Goal: Transaction & Acquisition: Book appointment/travel/reservation

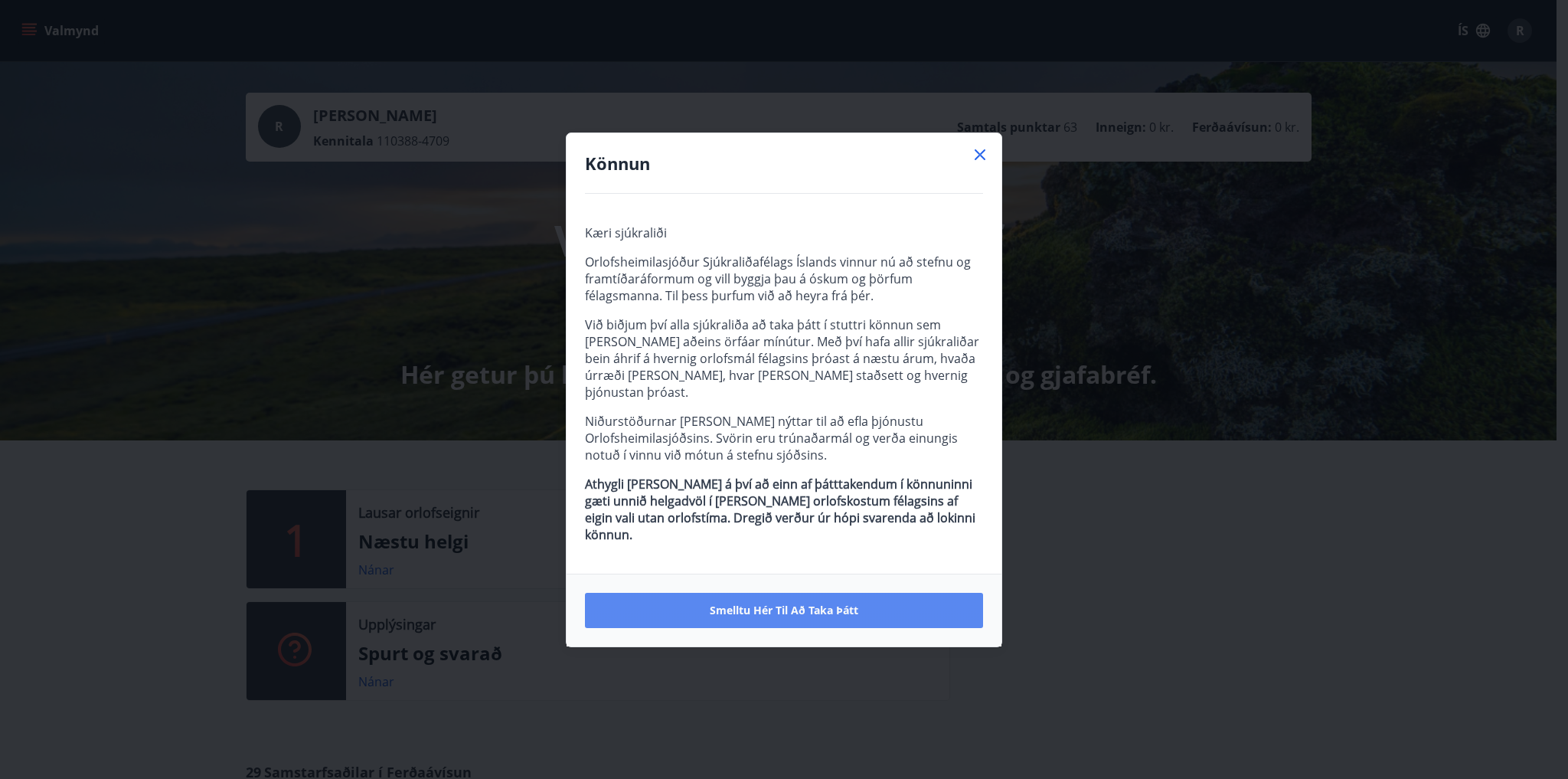
click at [867, 593] on button "Smelltu hér til að taka þátt" at bounding box center [784, 611] width 398 height 35
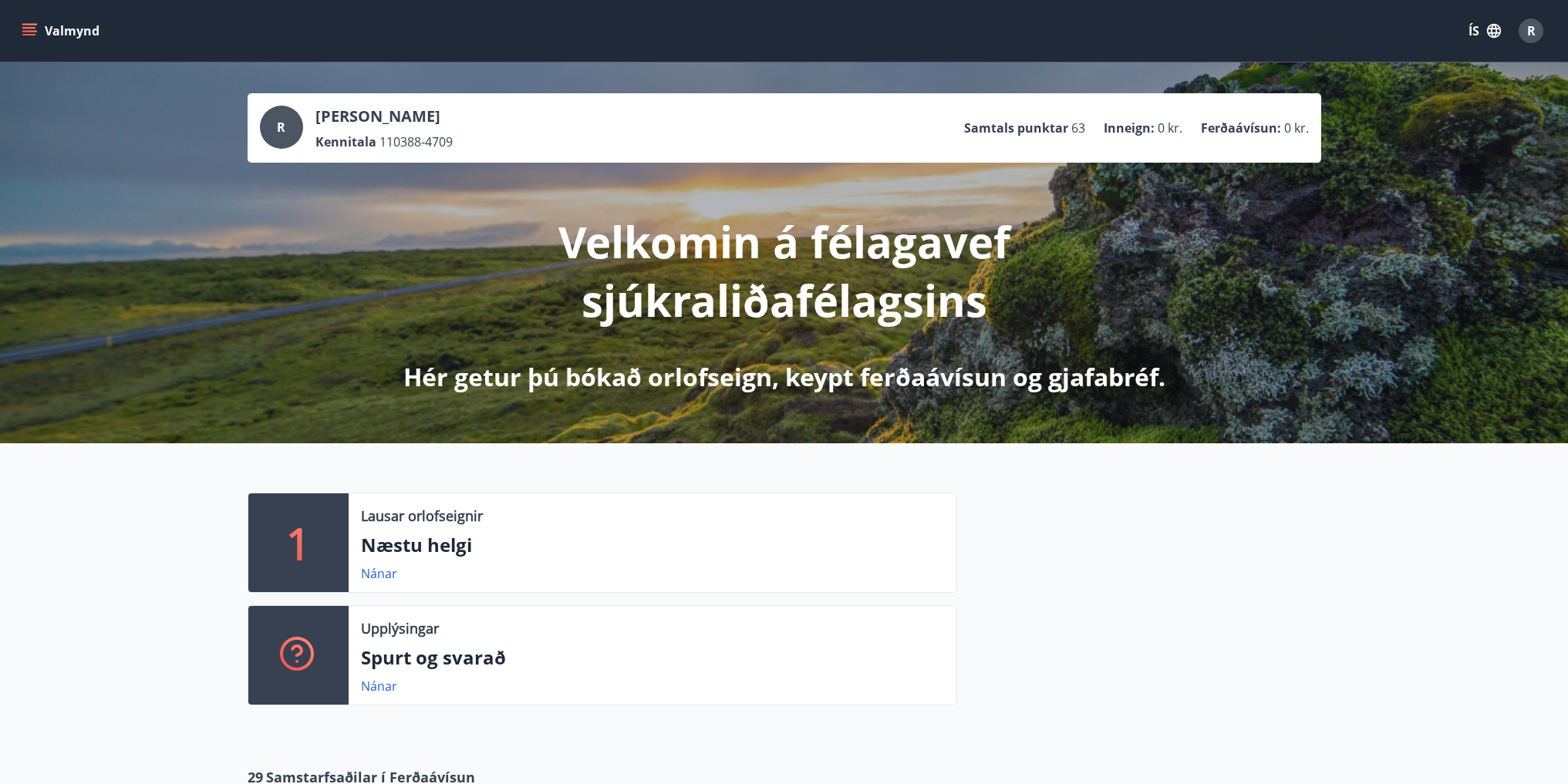
click at [440, 539] on p "Næstu helgi" at bounding box center [652, 545] width 583 height 27
click at [342, 522] on div "1" at bounding box center [299, 543] width 101 height 98
click at [284, 537] on div "1" at bounding box center [299, 543] width 101 height 98
click at [377, 569] on link "Nánar" at bounding box center [378, 573] width 36 height 17
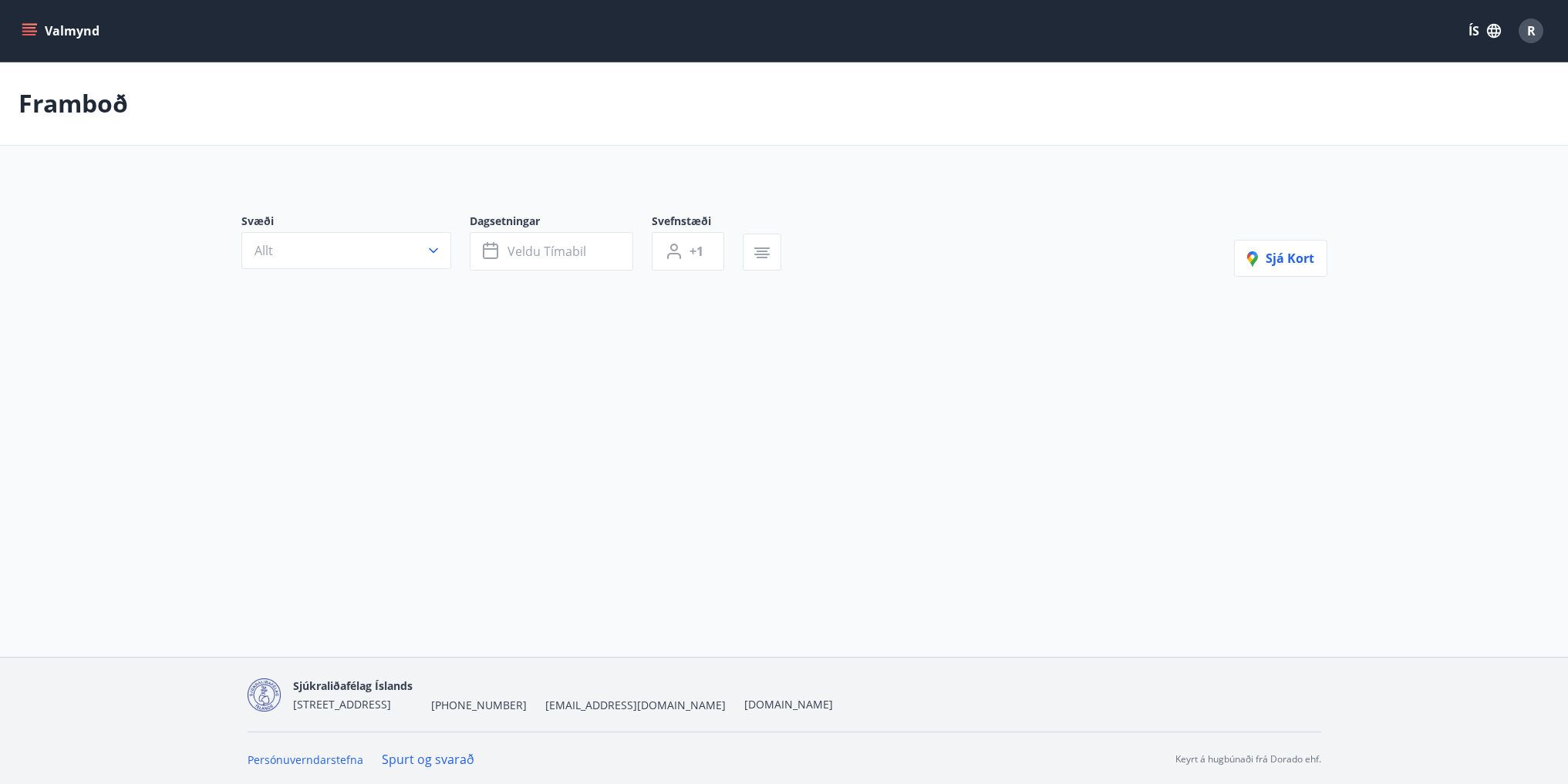
type input "*"
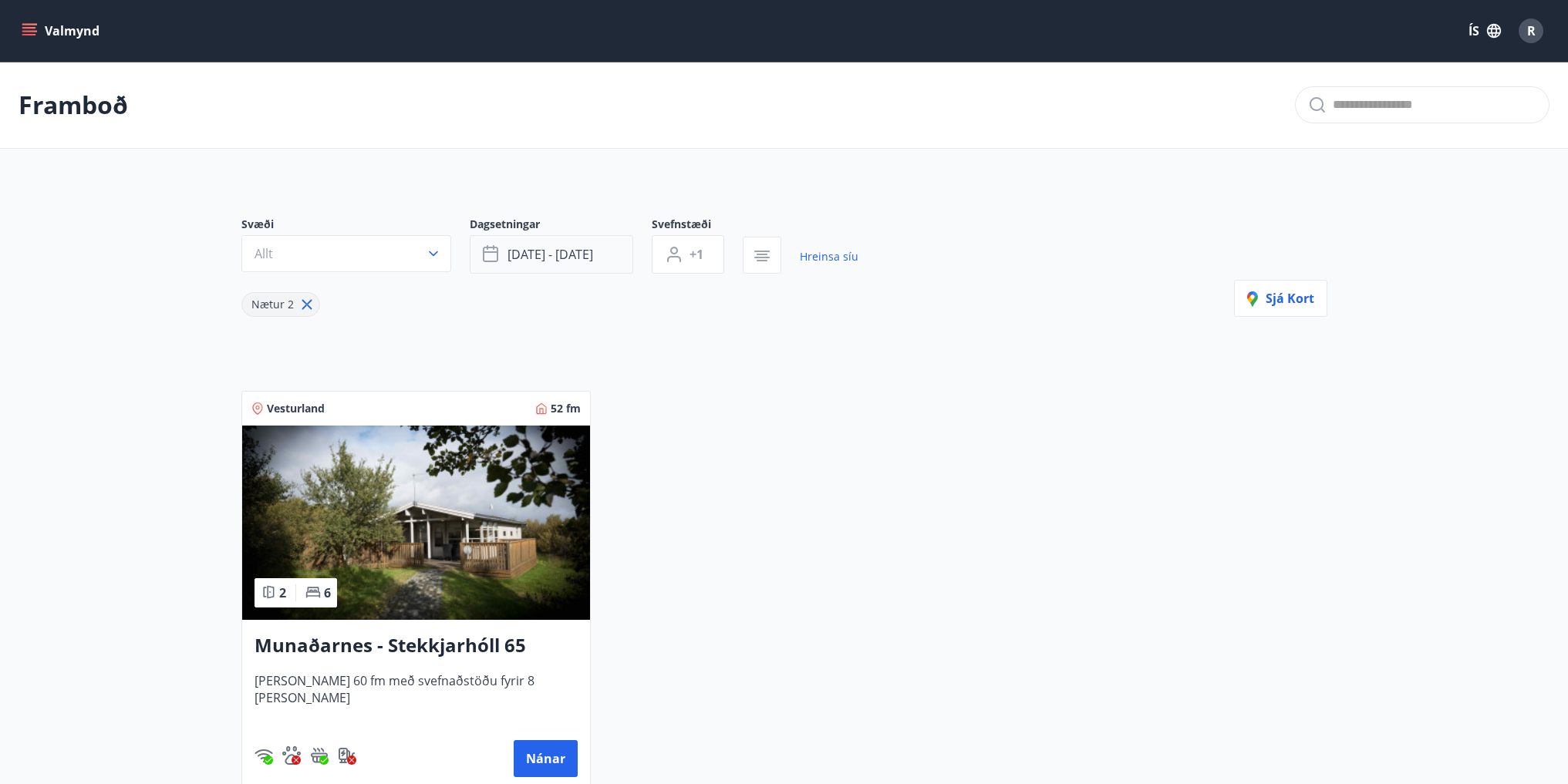
click at [567, 248] on span "[DATE] - [DATE]" at bounding box center [550, 254] width 86 height 17
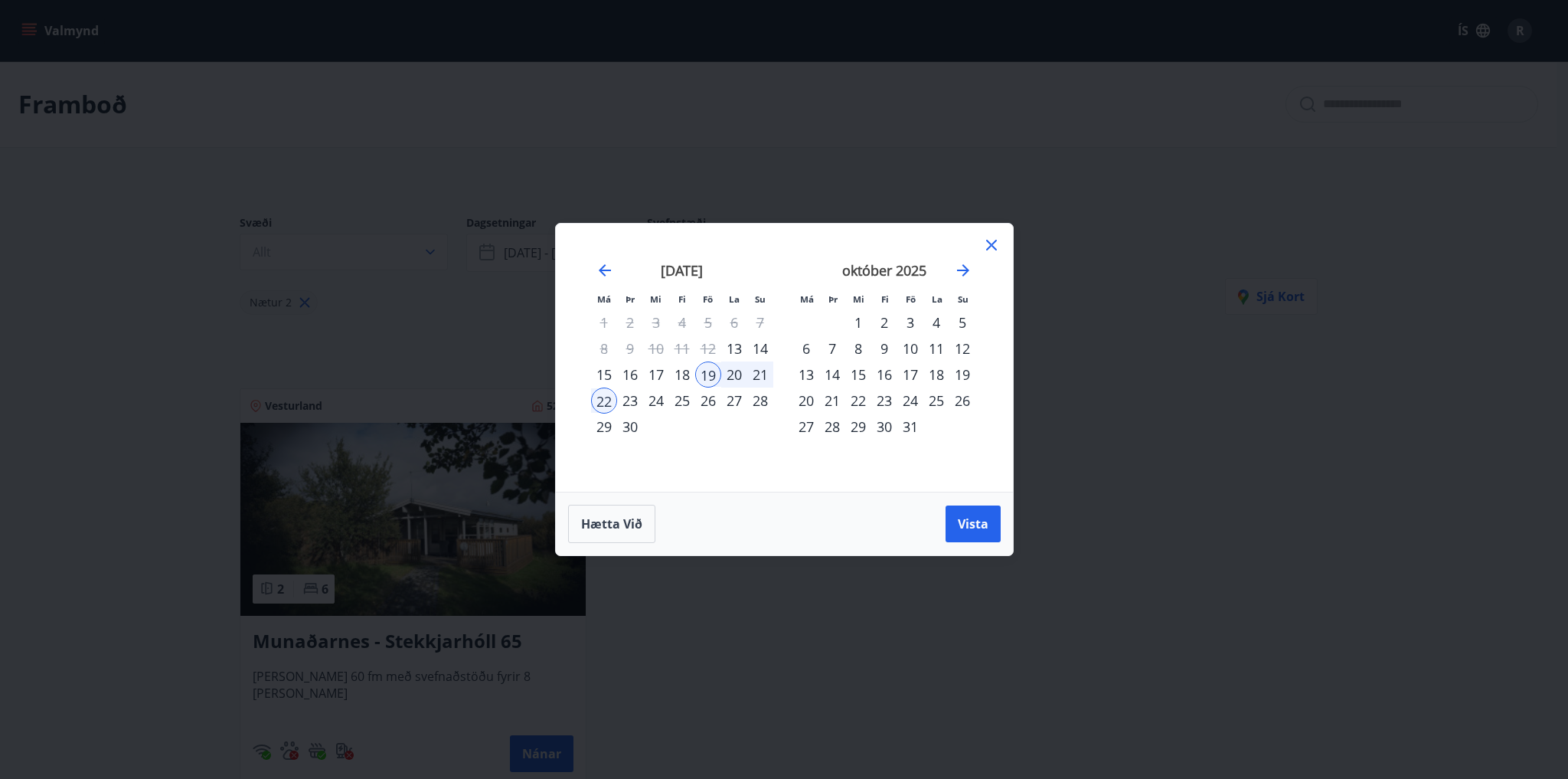
click at [858, 372] on div "15" at bounding box center [858, 374] width 26 height 26
click at [962, 374] on div "19" at bounding box center [962, 374] width 26 height 26
click at [988, 527] on span "Vista" at bounding box center [973, 524] width 30 height 17
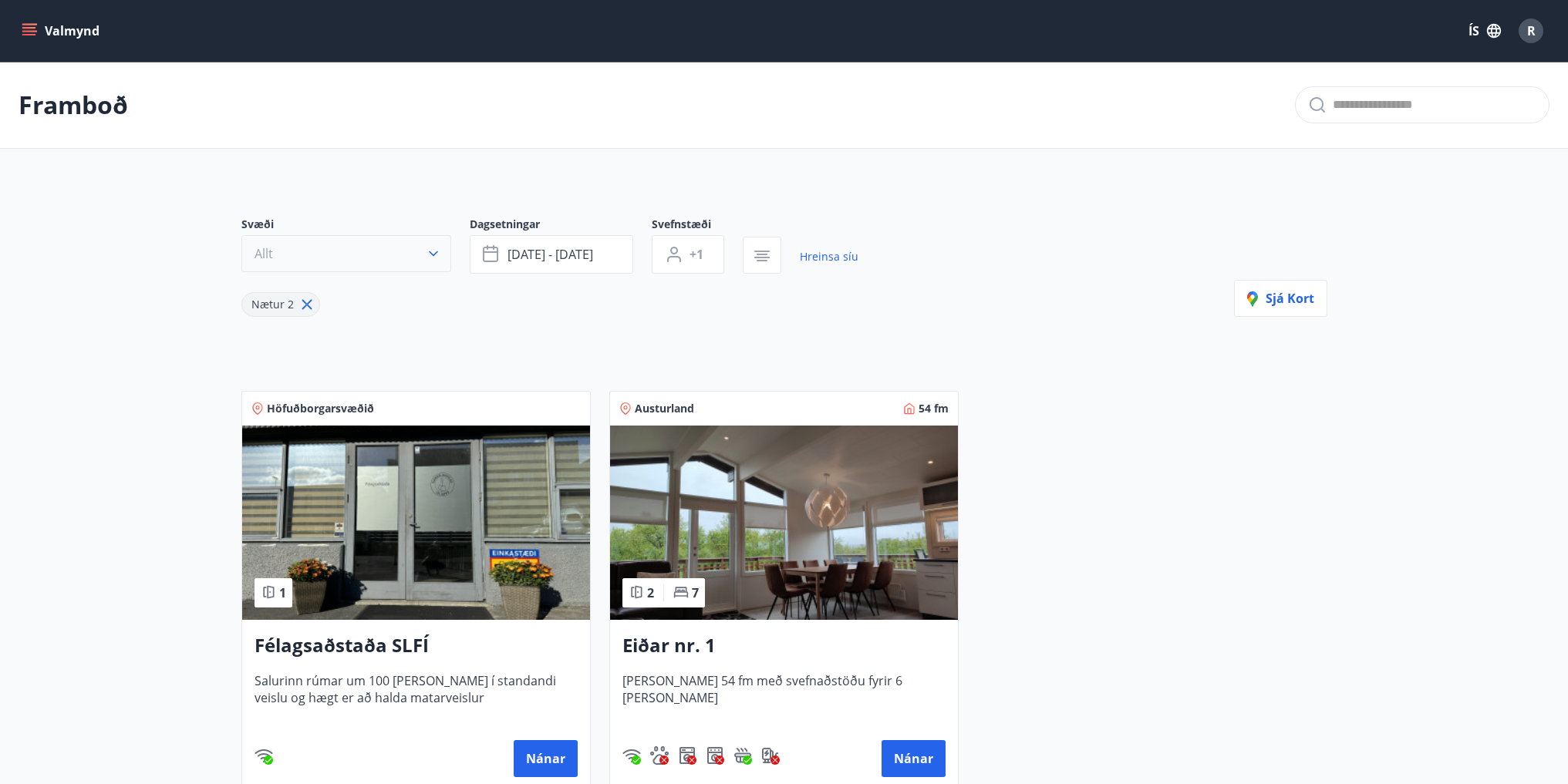
click at [324, 257] on button "Allt" at bounding box center [346, 254] width 210 height 37
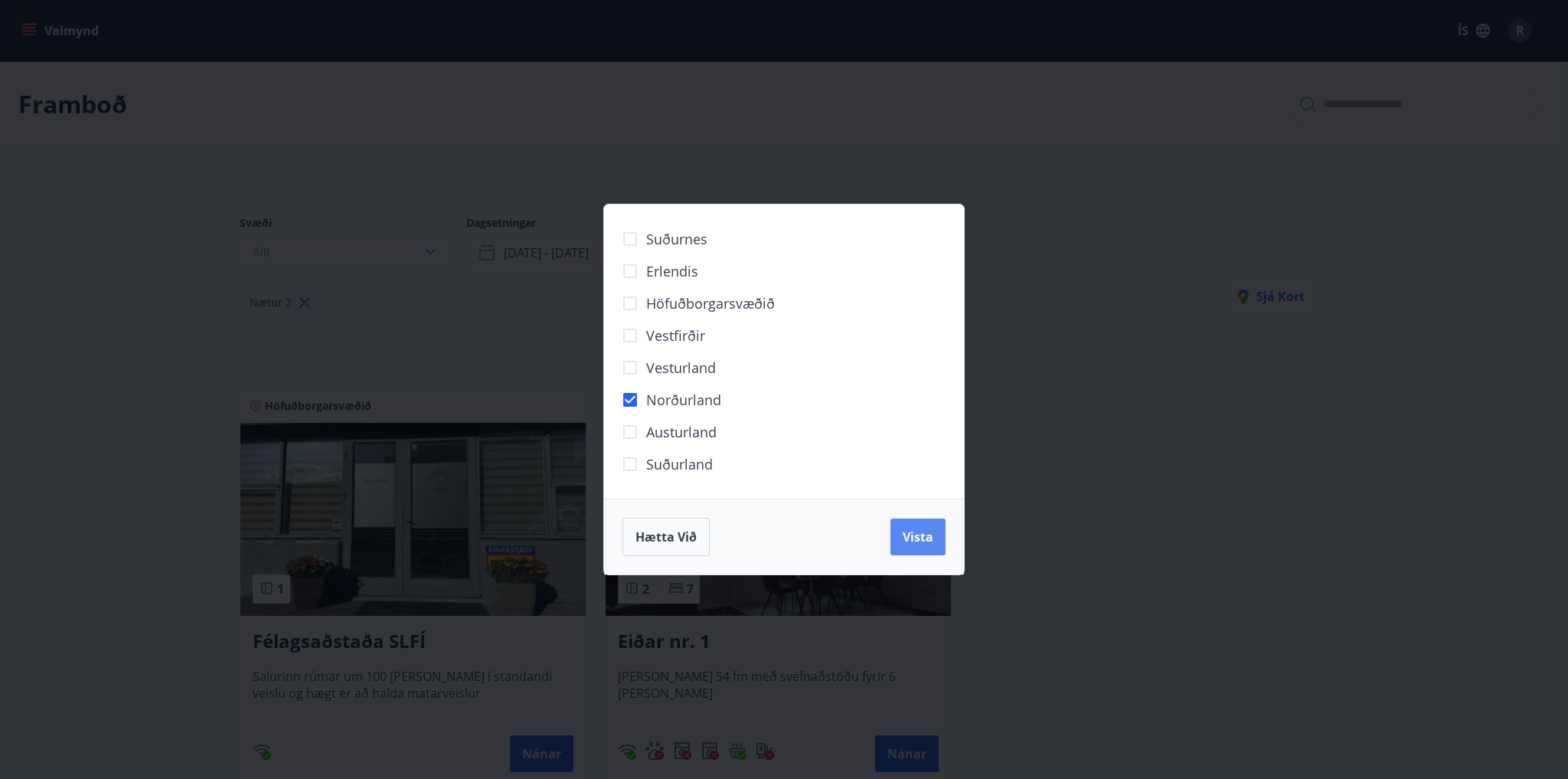
click at [930, 542] on span "Vista" at bounding box center [917, 536] width 30 height 17
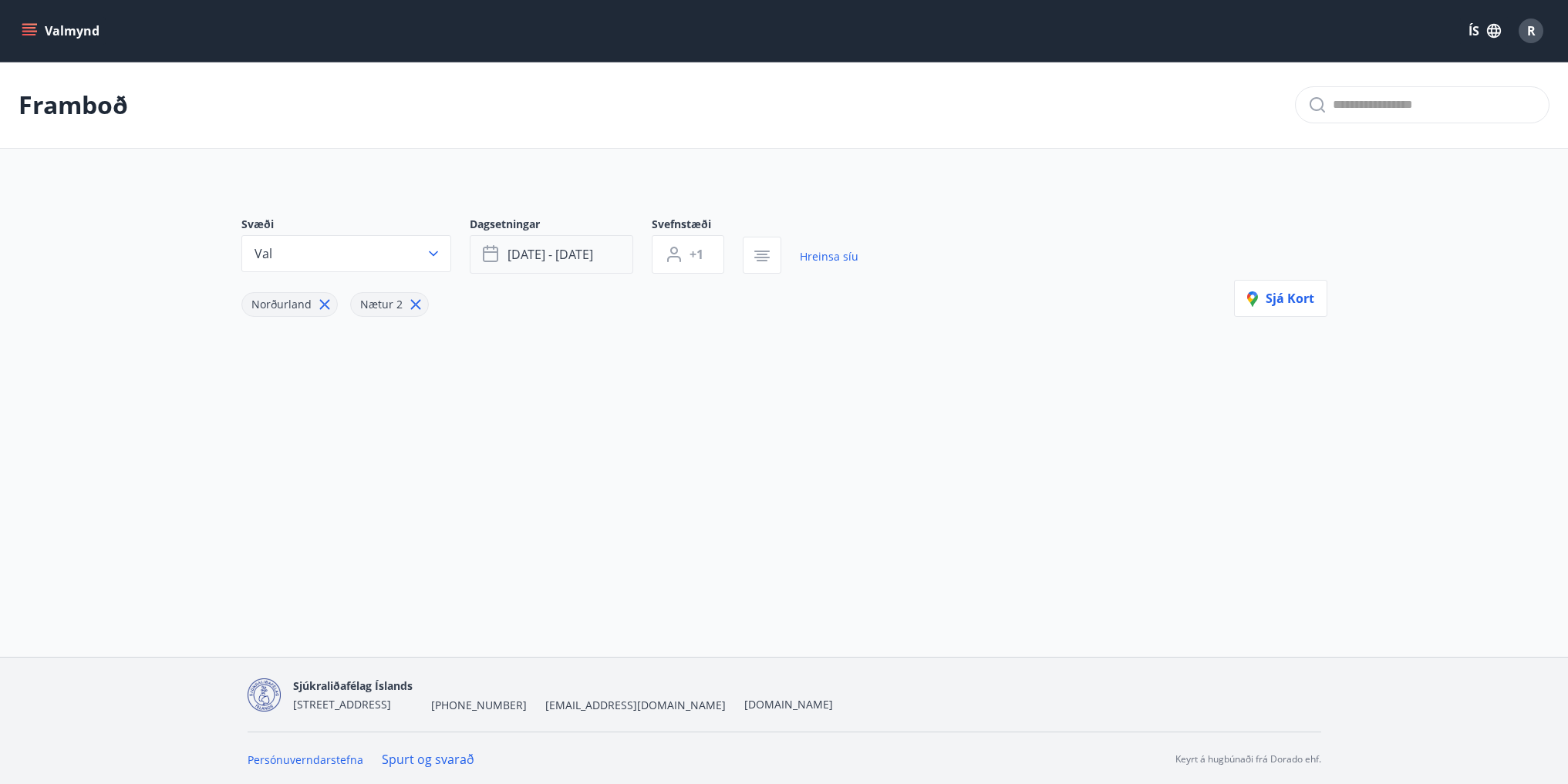
click at [544, 252] on span "[DATE] - [DATE]" at bounding box center [550, 254] width 86 height 17
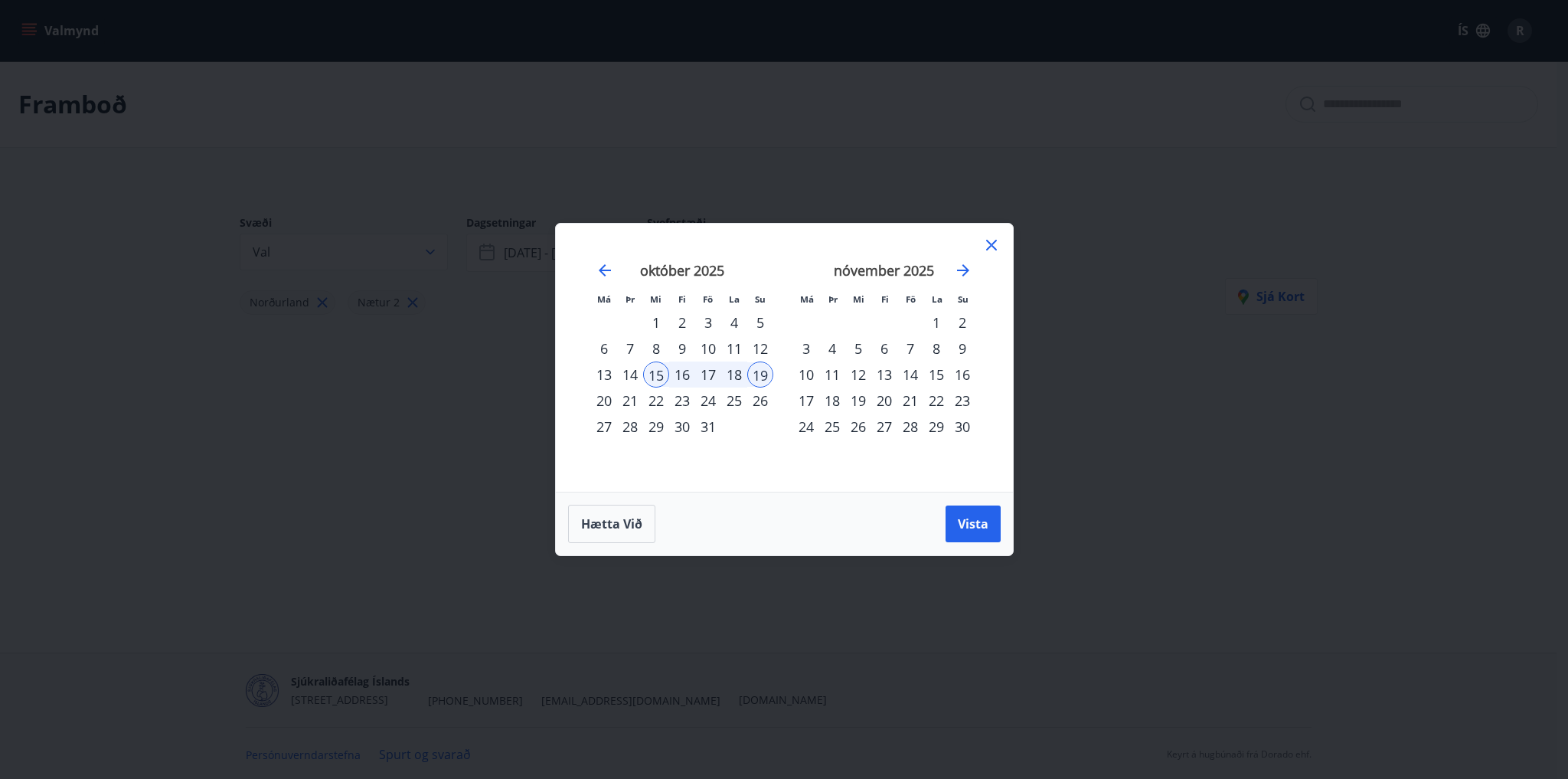
click at [653, 319] on div "1" at bounding box center [656, 322] width 26 height 26
click at [714, 425] on div "31" at bounding box center [708, 427] width 26 height 26
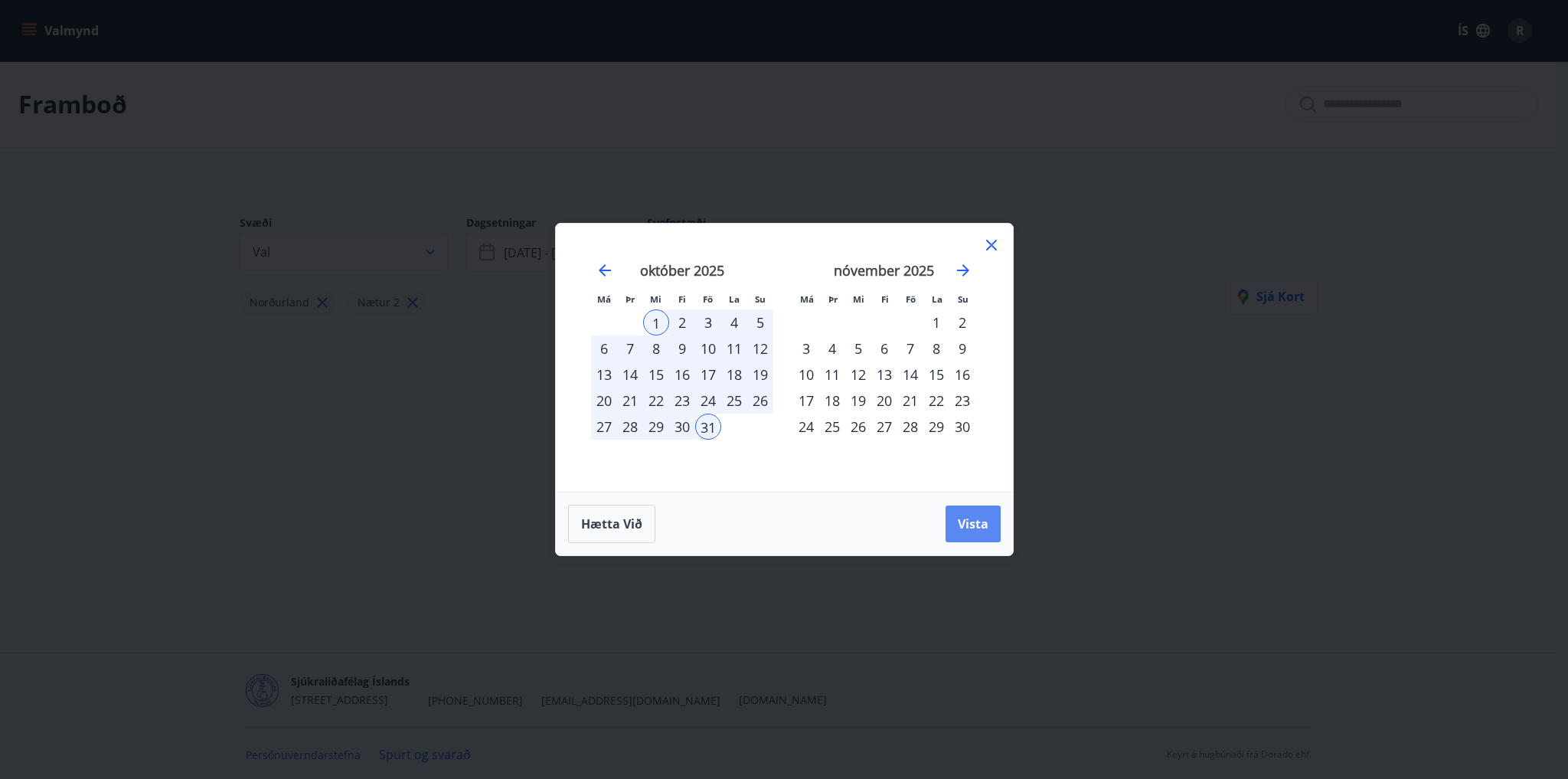
click at [987, 530] on span "Vista" at bounding box center [973, 524] width 30 height 17
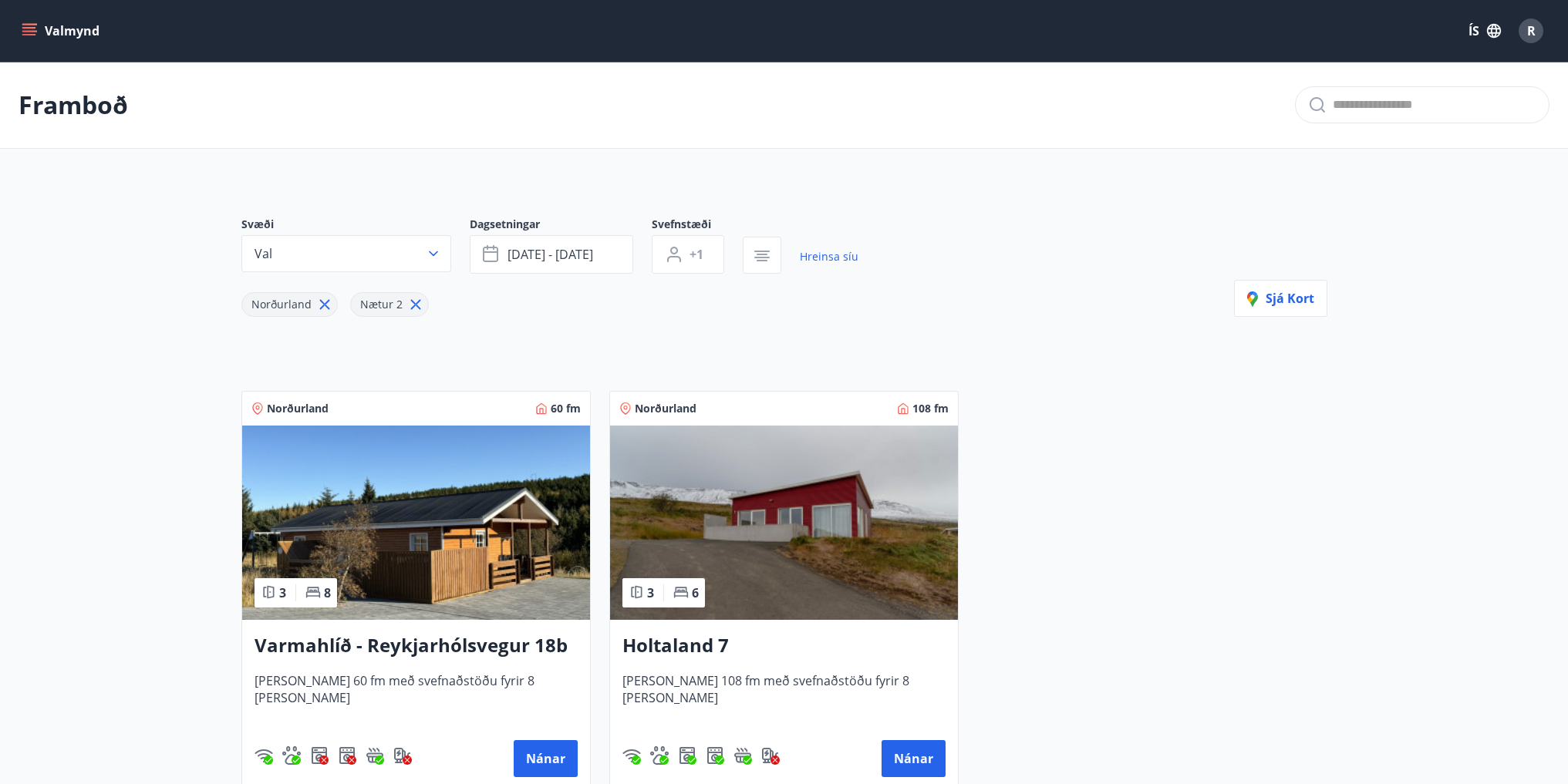
click at [684, 631] on div "Holtaland 7 [PERSON_NAME] 108 fm með svefnaðstöðu fyrir 8 [PERSON_NAME] Nánar" at bounding box center [784, 704] width 348 height 169
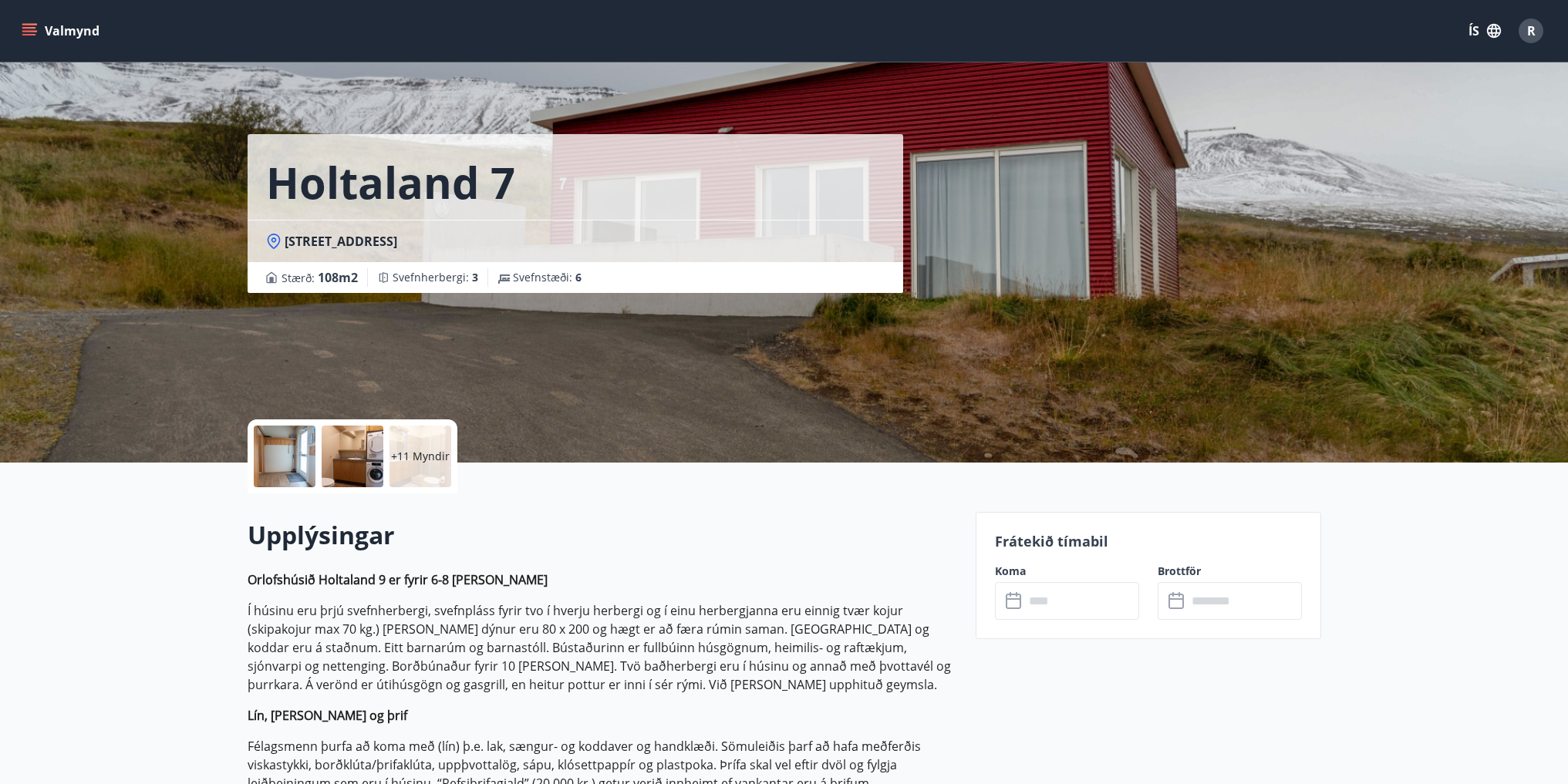
click at [412, 452] on p "+11 Myndir" at bounding box center [420, 456] width 58 height 16
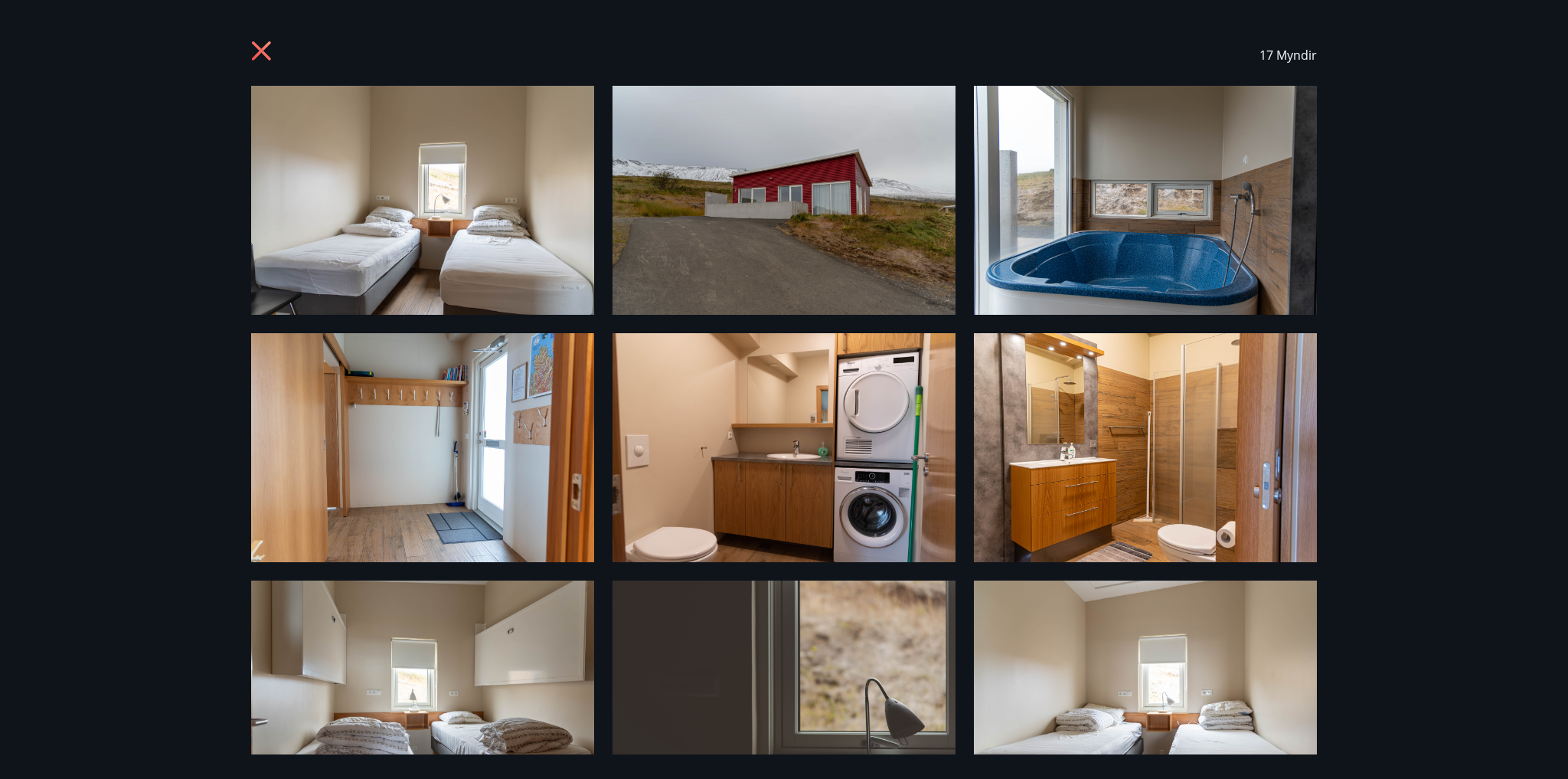
click at [262, 48] on icon at bounding box center [263, 52] width 24 height 24
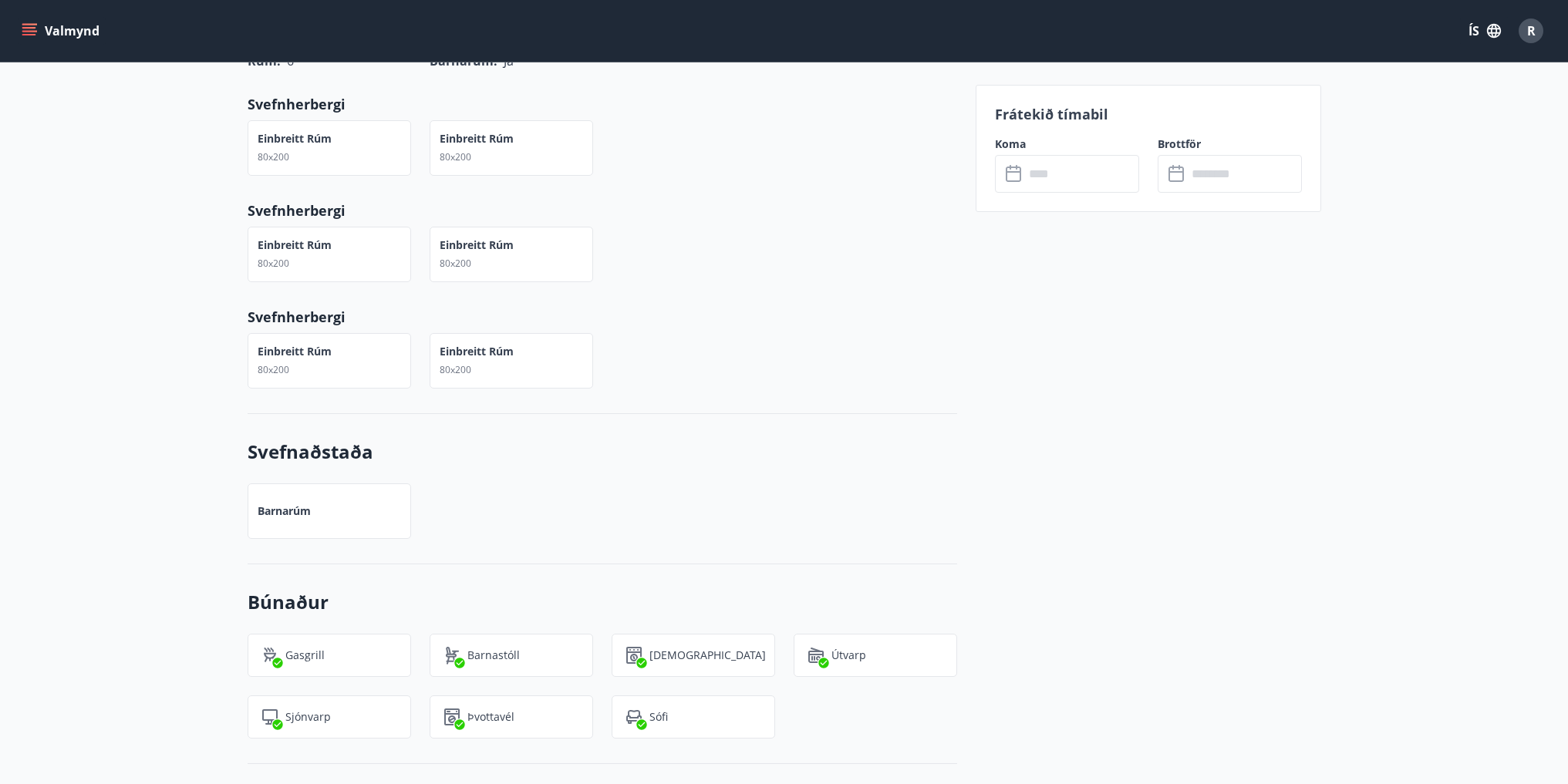
scroll to position [1078, 0]
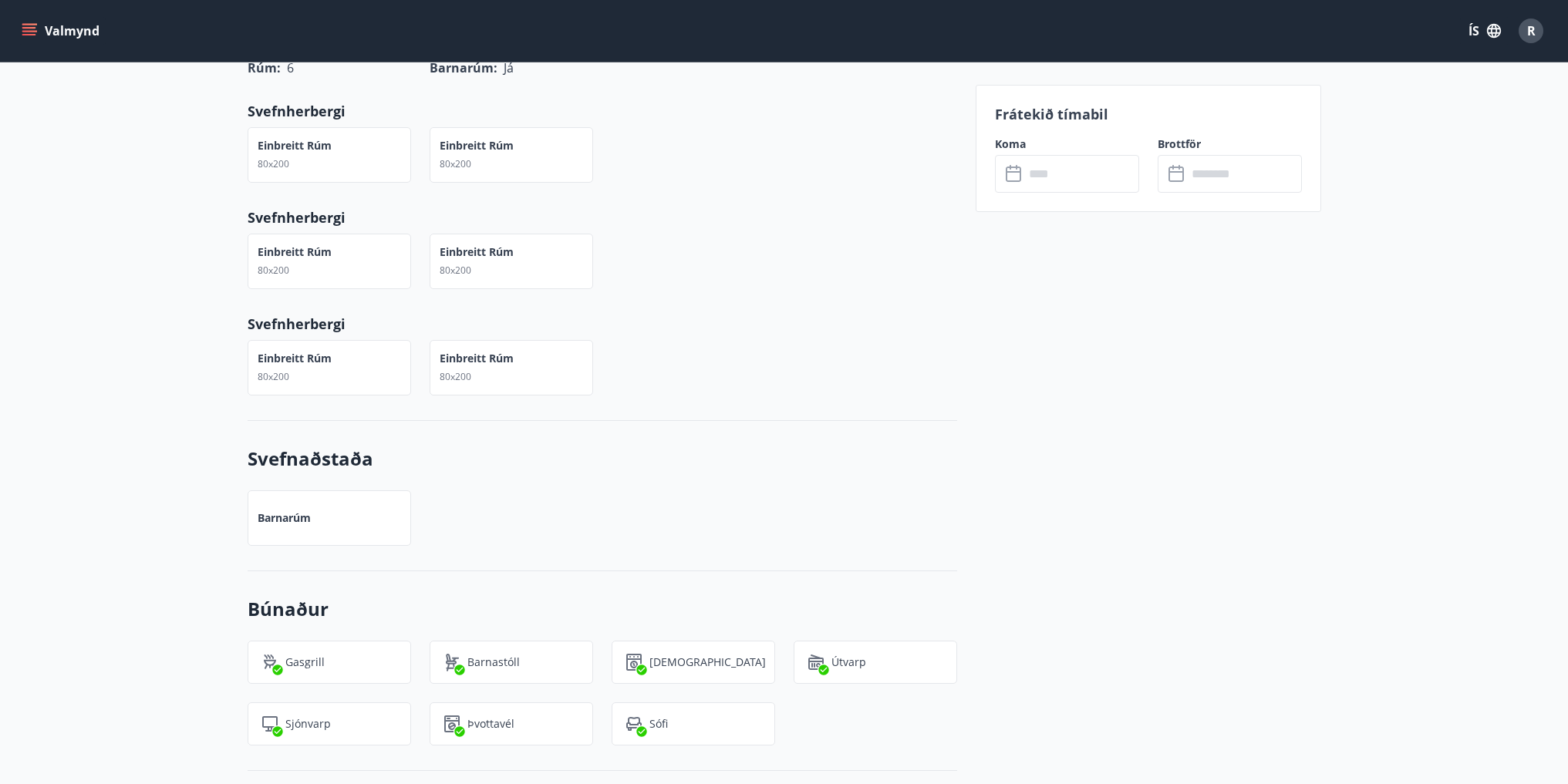
click at [1093, 179] on input "text" at bounding box center [1081, 173] width 115 height 37
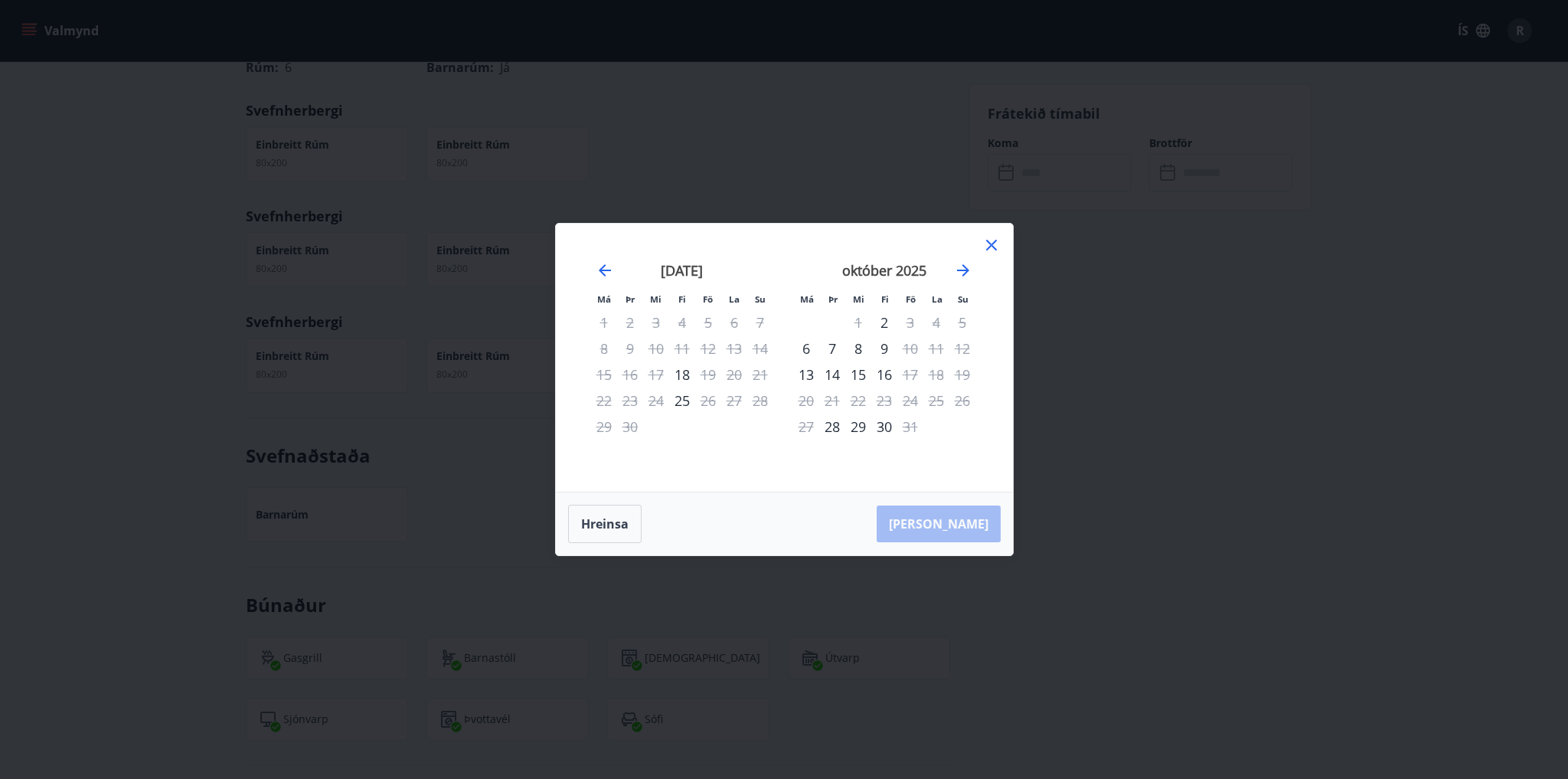
click at [992, 240] on icon at bounding box center [992, 245] width 19 height 19
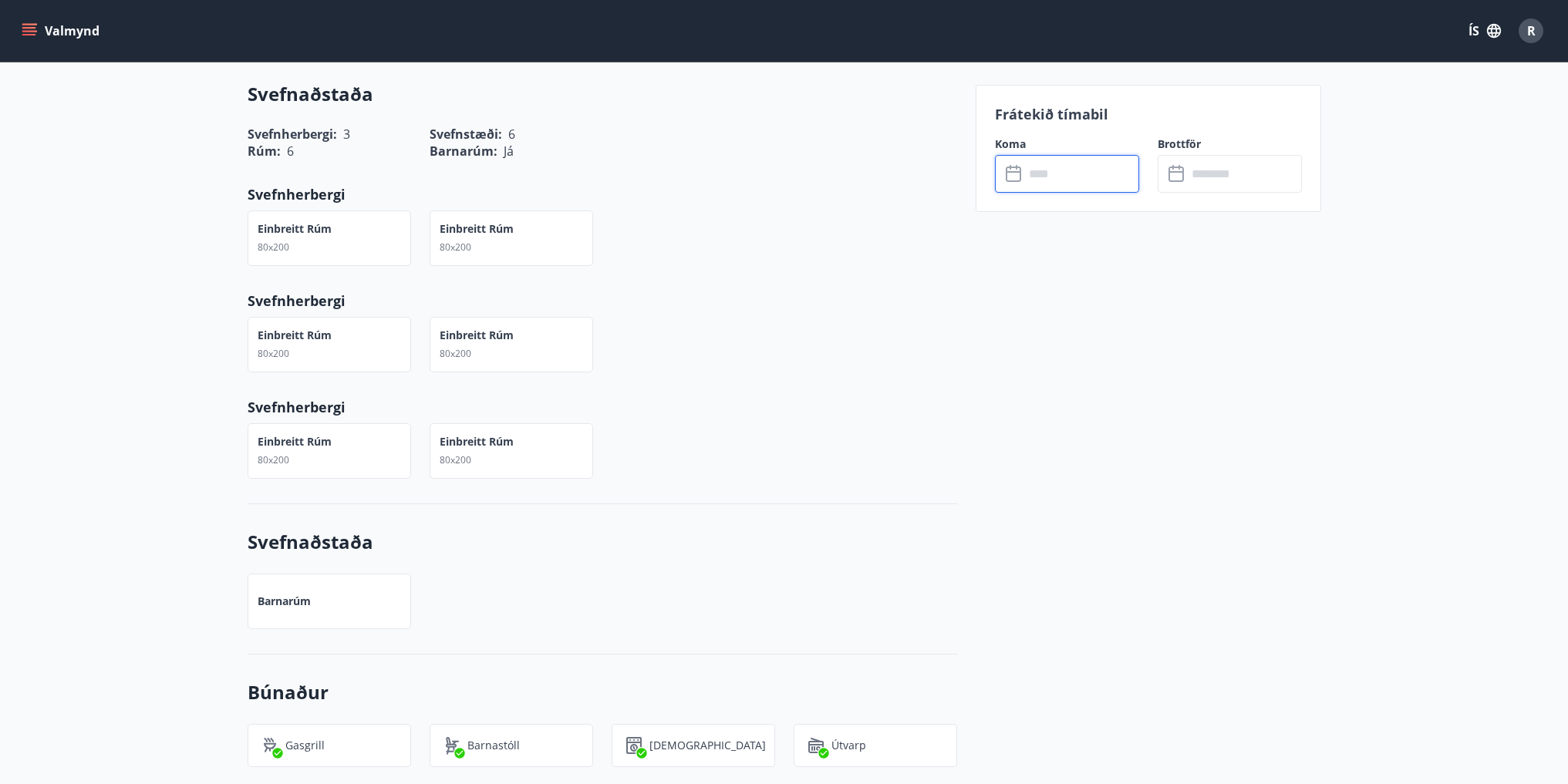
scroll to position [848, 0]
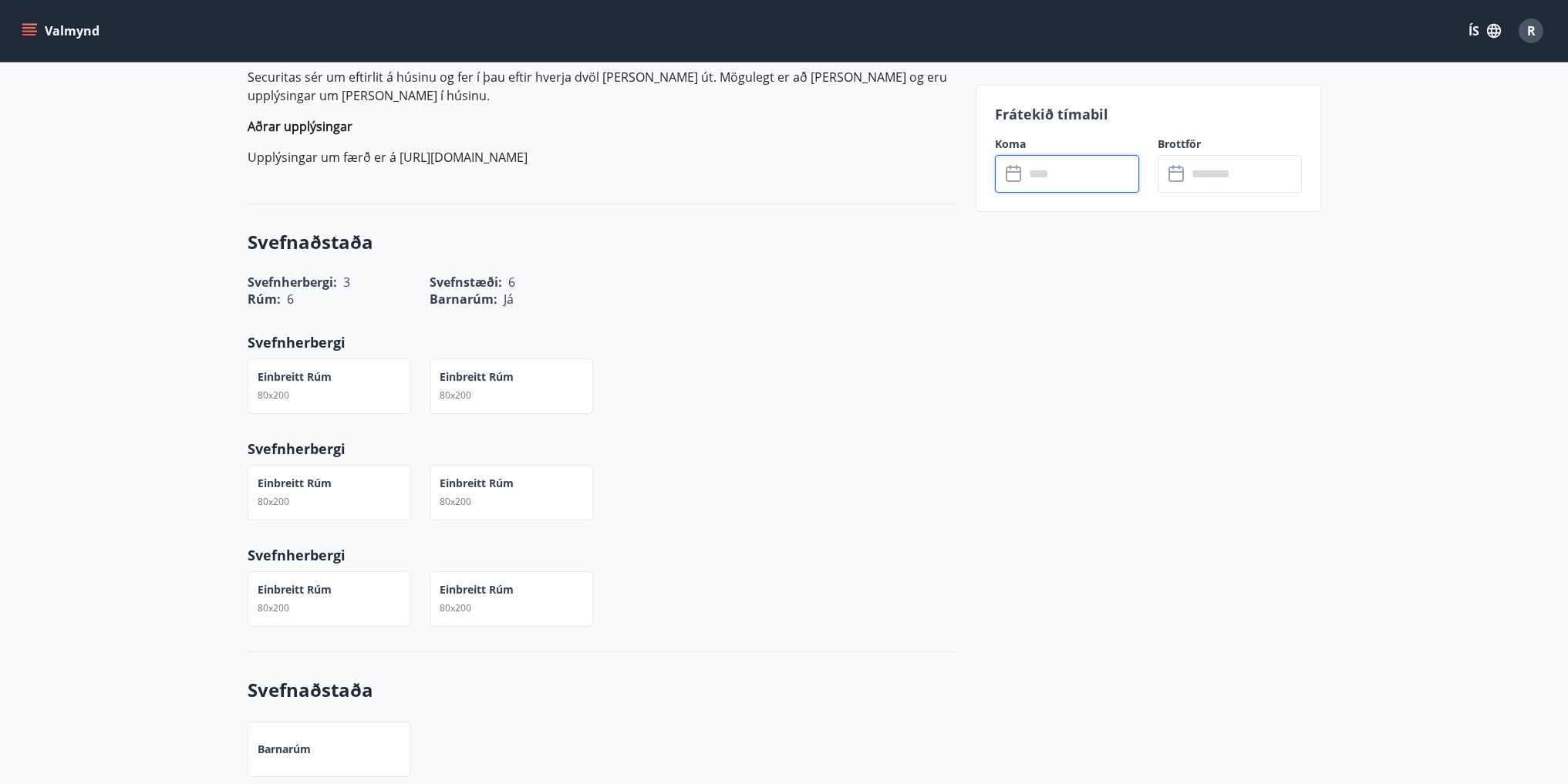
click at [1063, 168] on input "text" at bounding box center [1081, 173] width 115 height 37
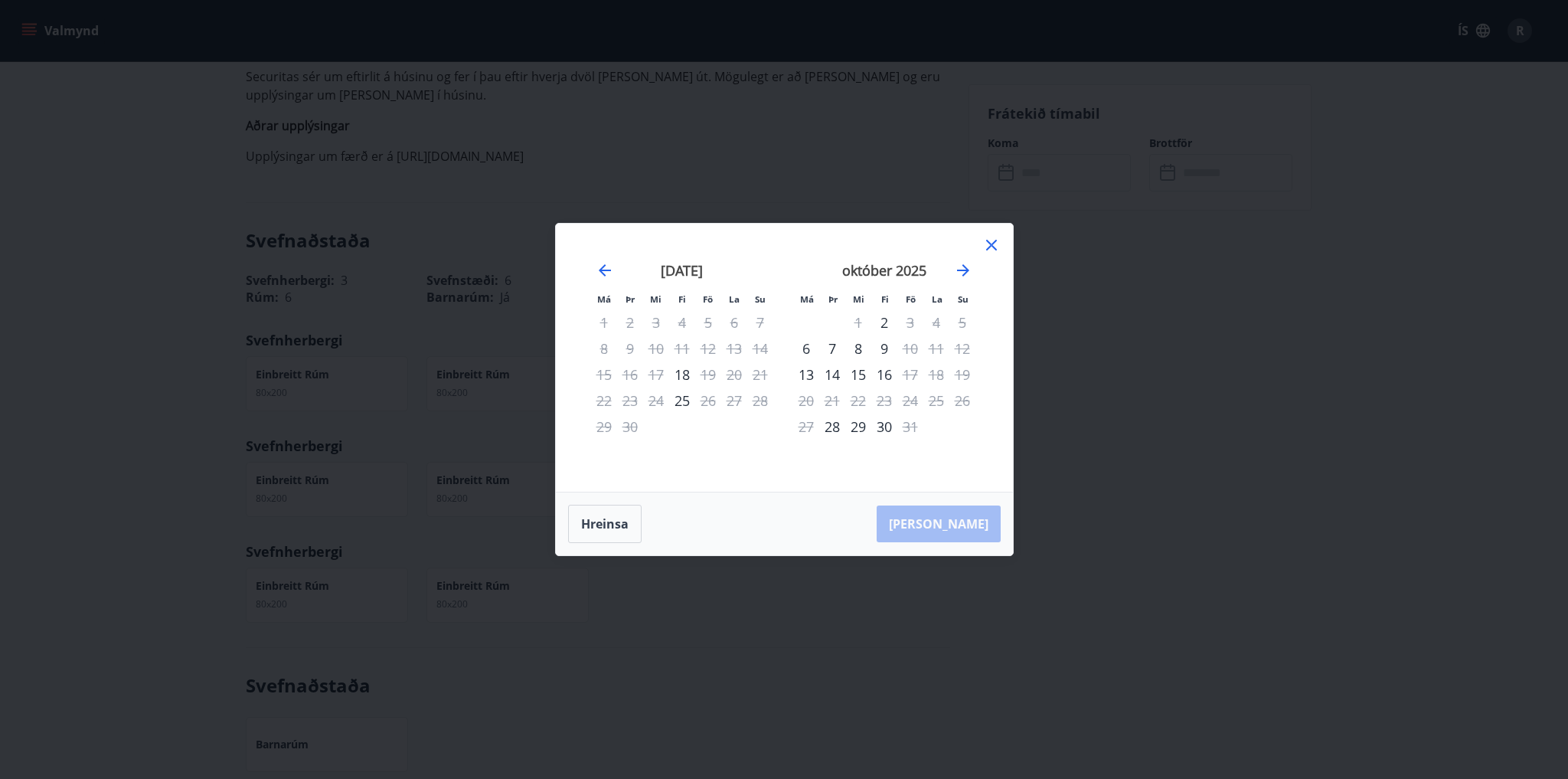
click at [854, 376] on div "15" at bounding box center [858, 374] width 26 height 26
click at [918, 375] on div "17" at bounding box center [910, 374] width 26 height 26
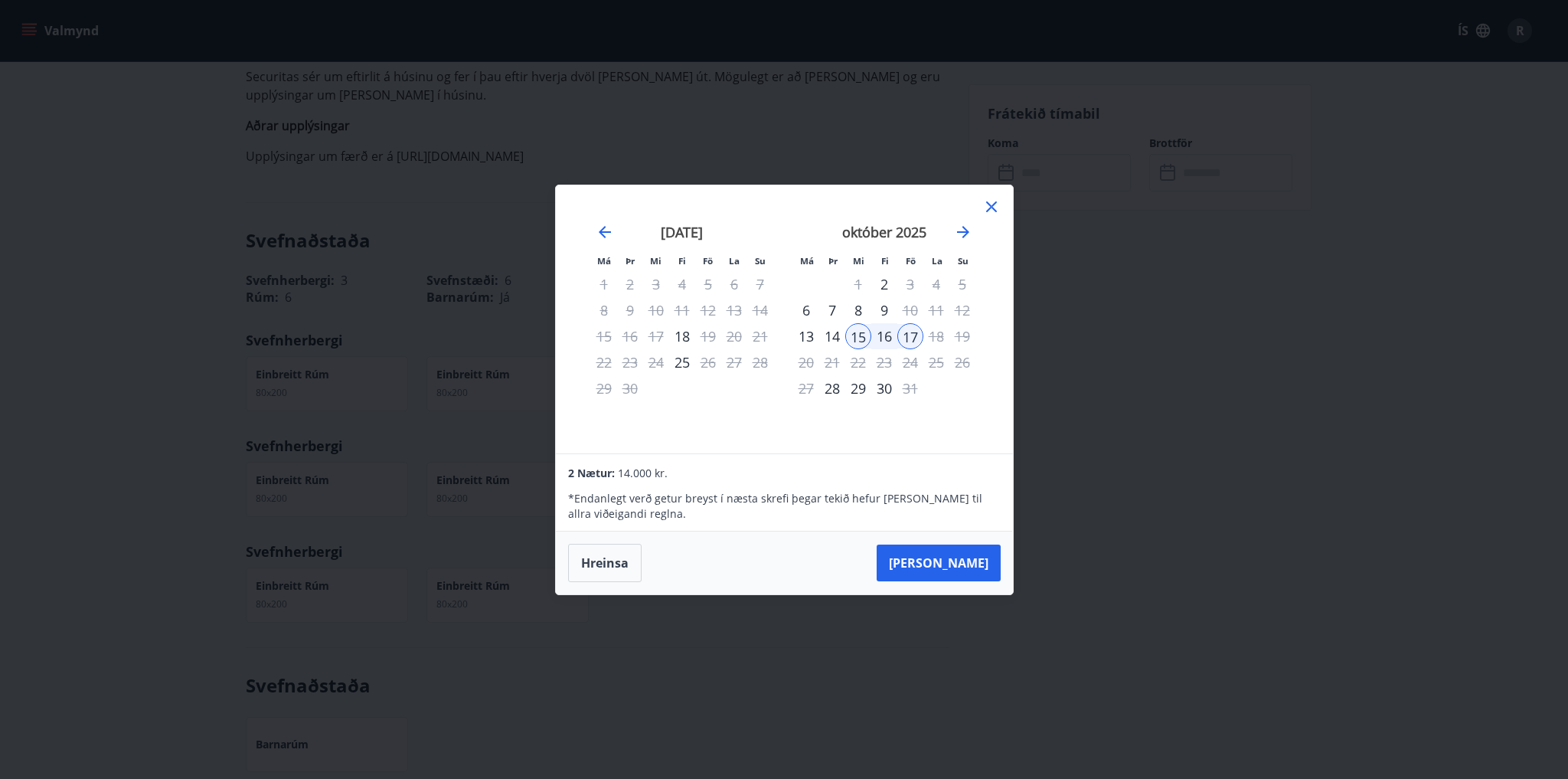
click at [970, 565] on button "[PERSON_NAME]" at bounding box center [939, 563] width 124 height 37
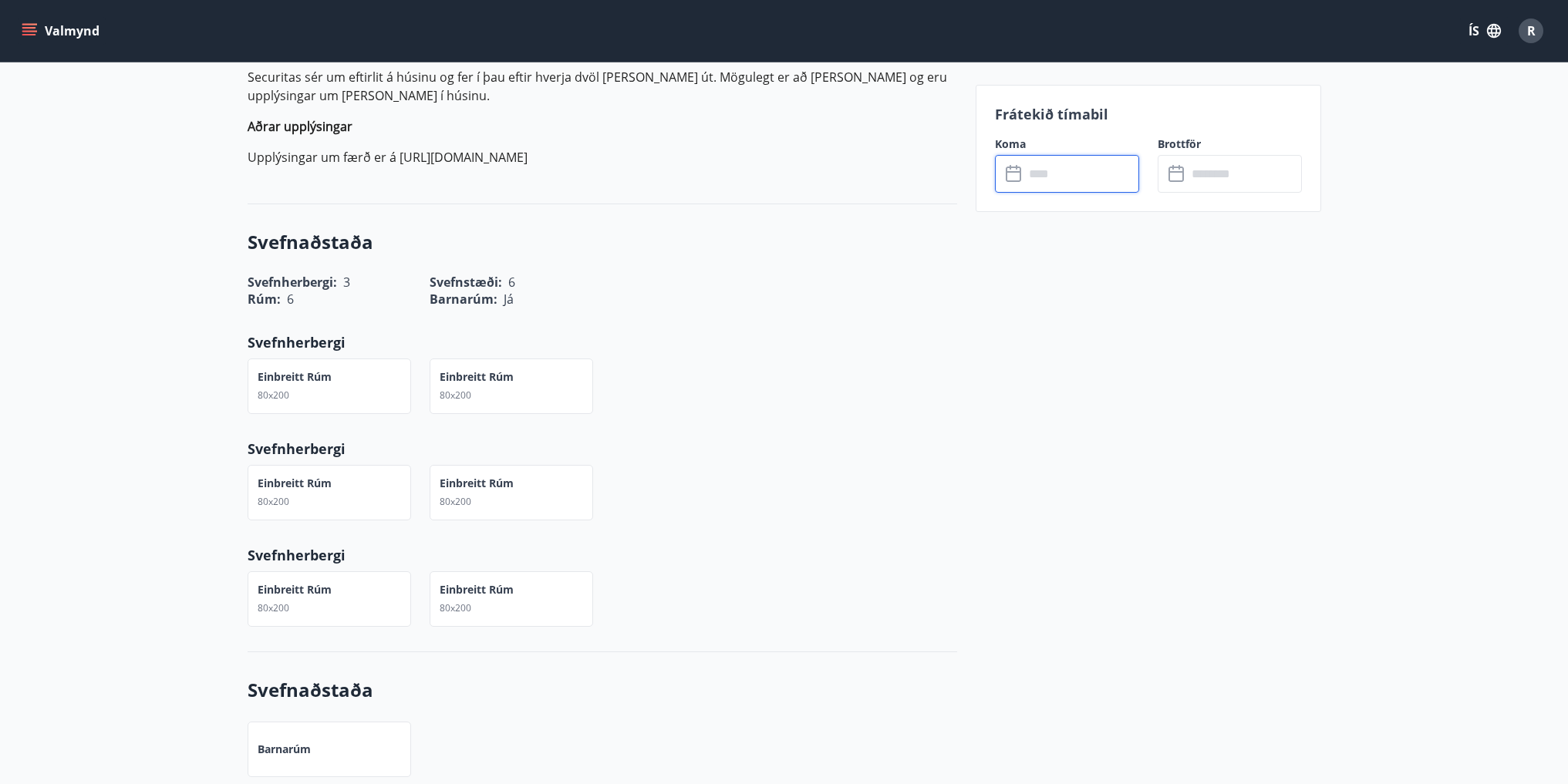
type input "******"
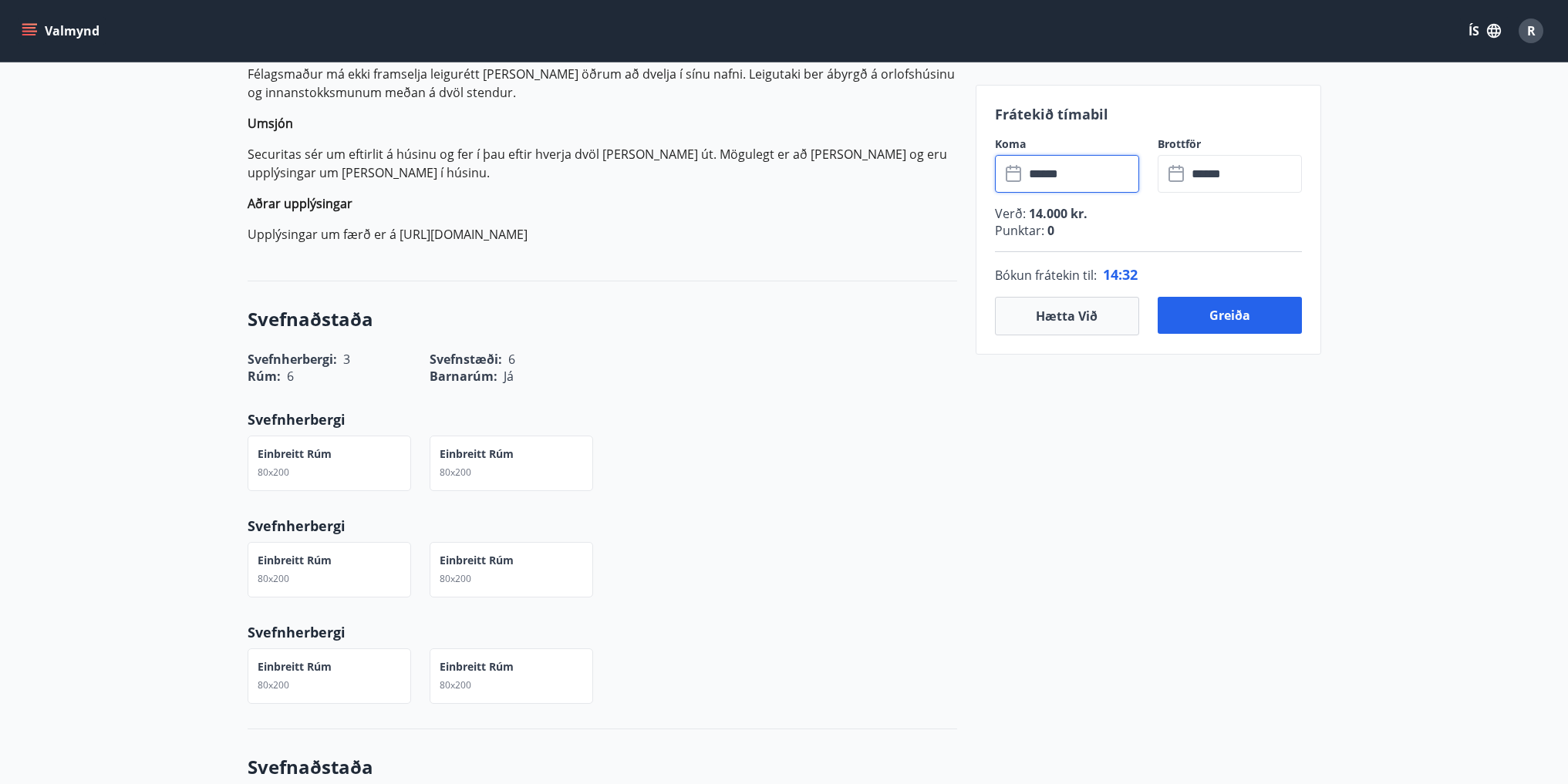
scroll to position [462, 0]
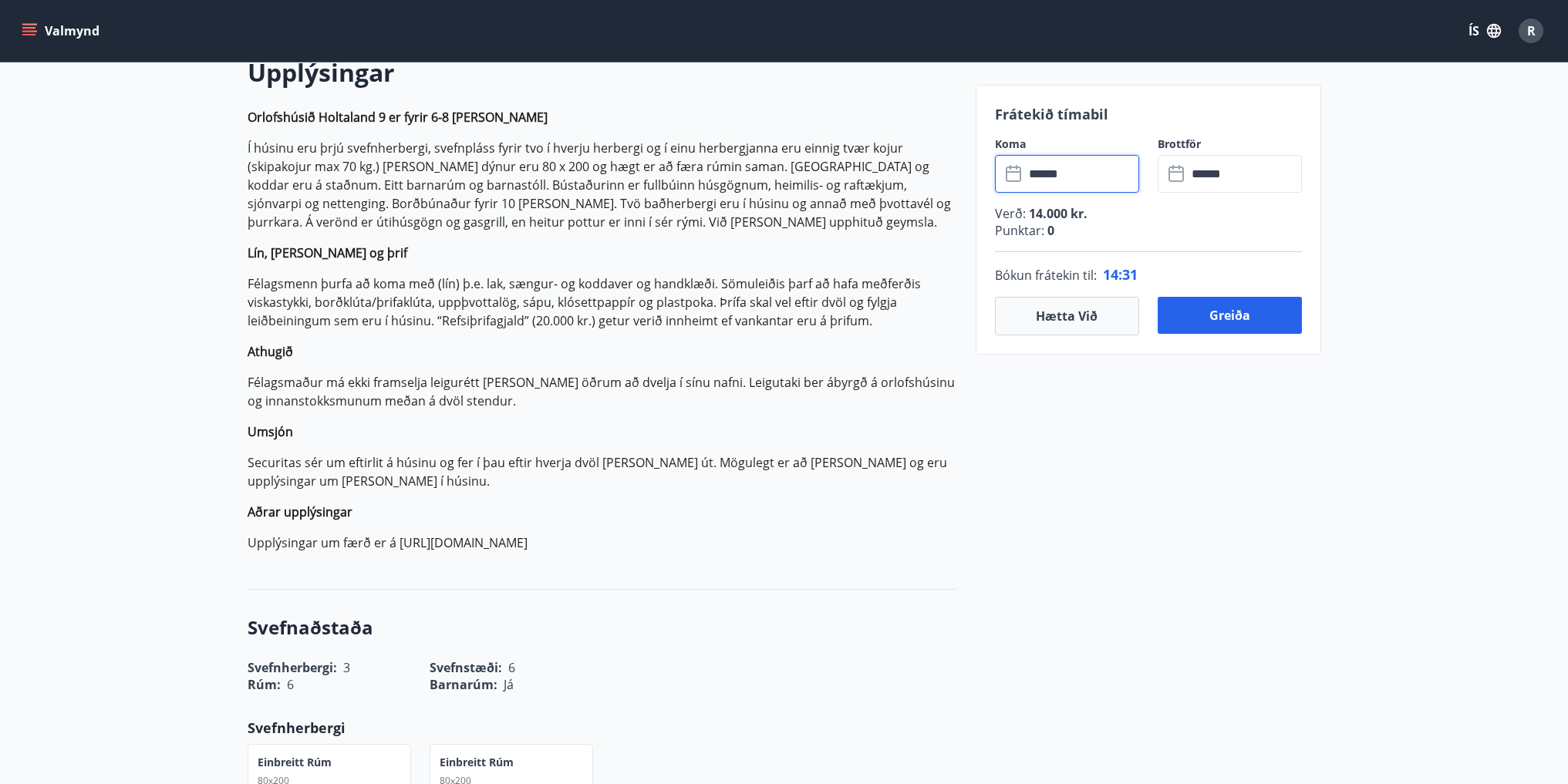
click at [1083, 174] on input "******" at bounding box center [1081, 173] width 115 height 37
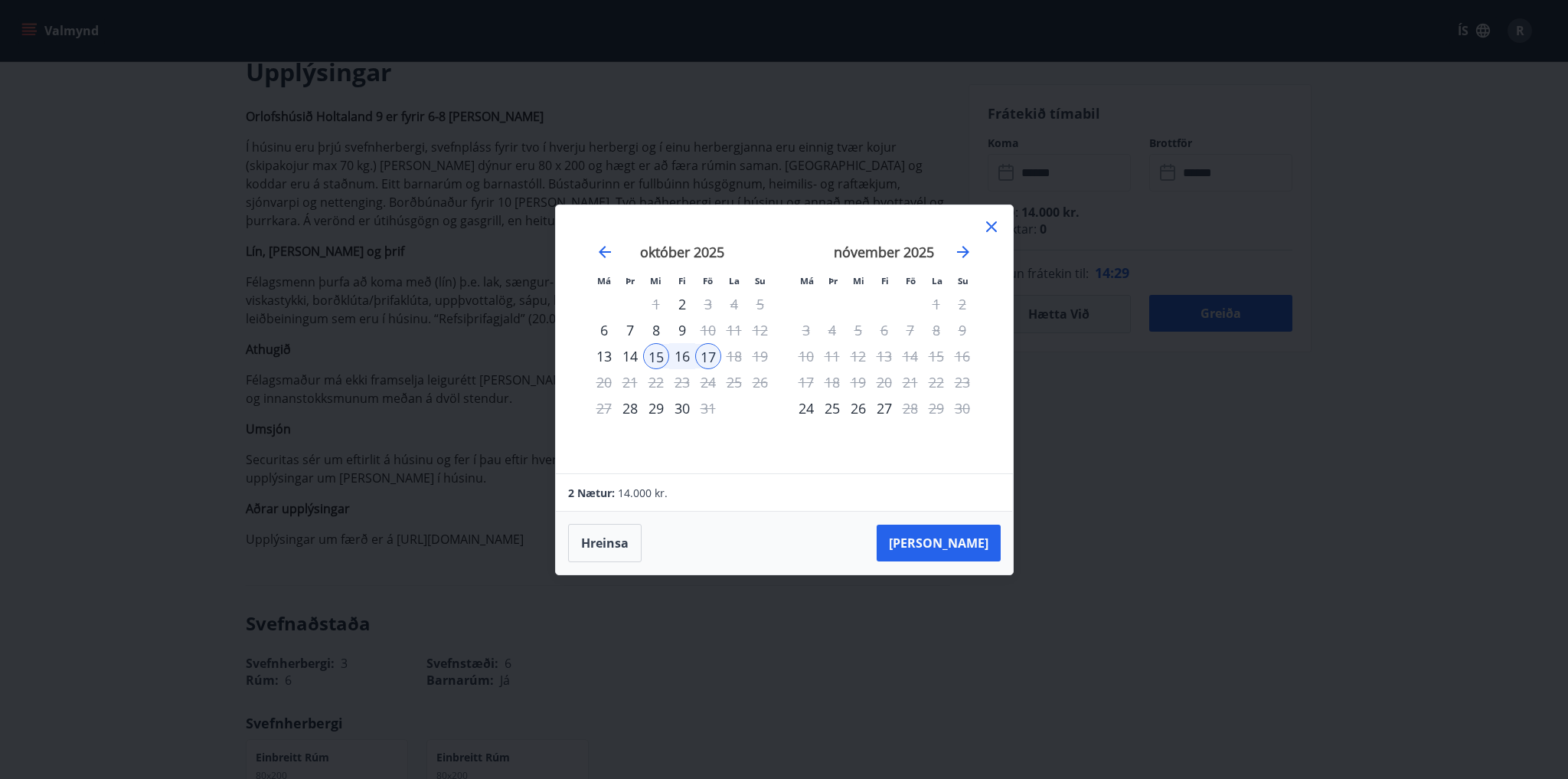
click at [625, 356] on div "14" at bounding box center [630, 356] width 26 height 26
click at [650, 356] on div "15" at bounding box center [656, 356] width 26 height 26
click at [658, 354] on div "15" at bounding box center [656, 356] width 26 height 26
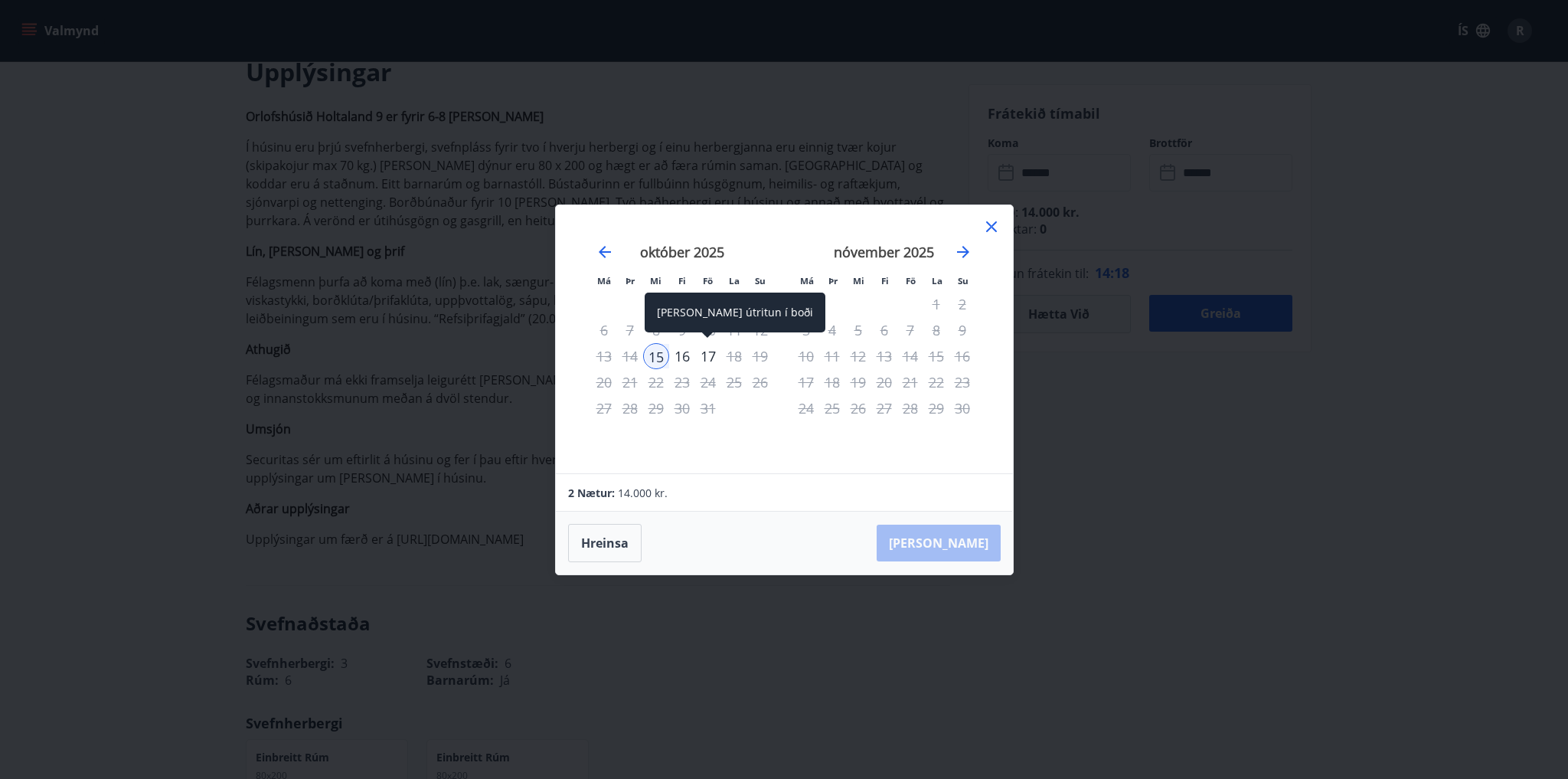
click at [709, 354] on div "17" at bounding box center [708, 356] width 26 height 26
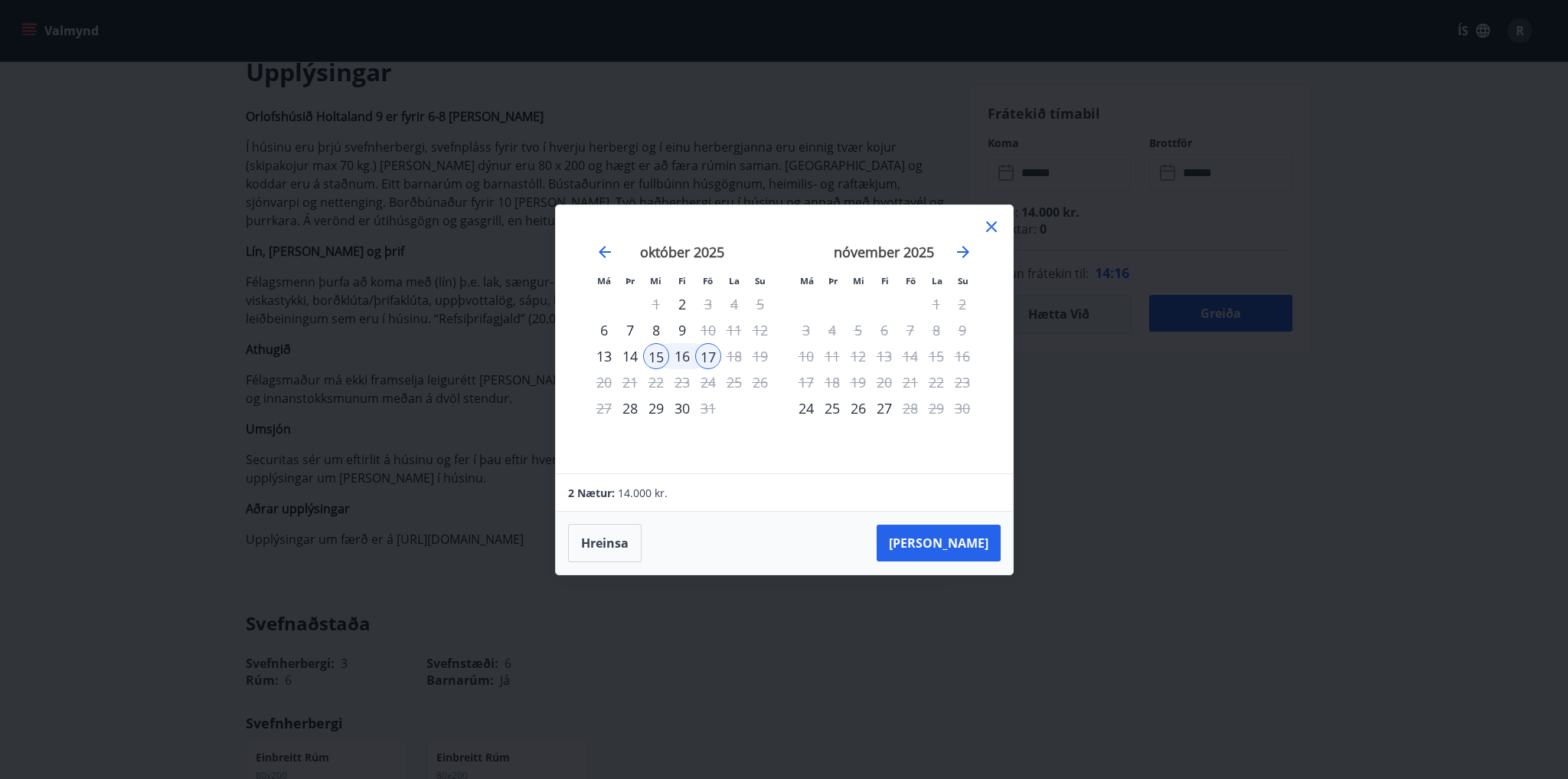
click at [737, 354] on div "18" at bounding box center [734, 356] width 26 height 26
click at [648, 353] on div "15" at bounding box center [656, 356] width 26 height 26
click at [970, 540] on button "[PERSON_NAME]" at bounding box center [939, 543] width 124 height 37
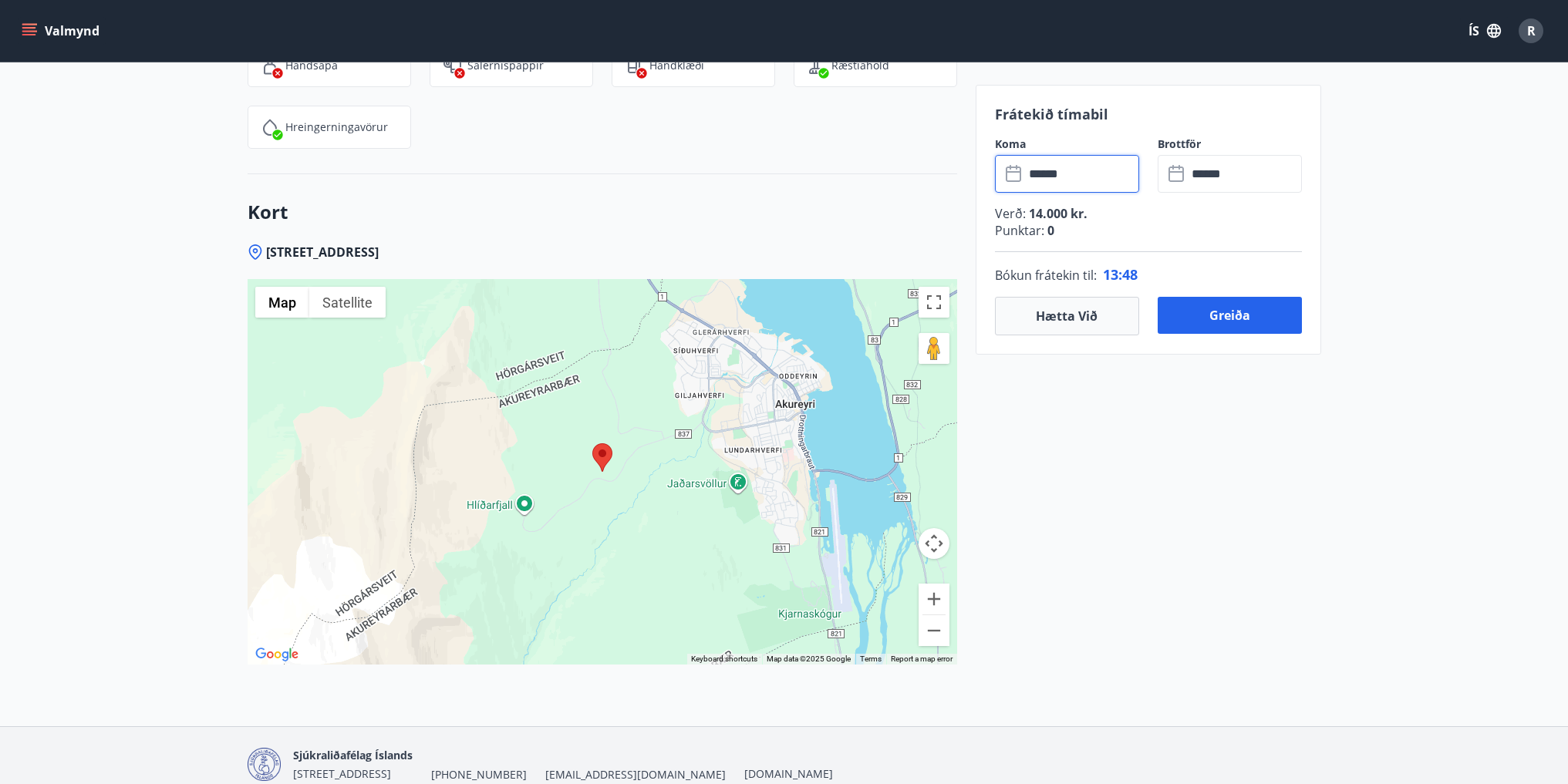
scroll to position [2466, 0]
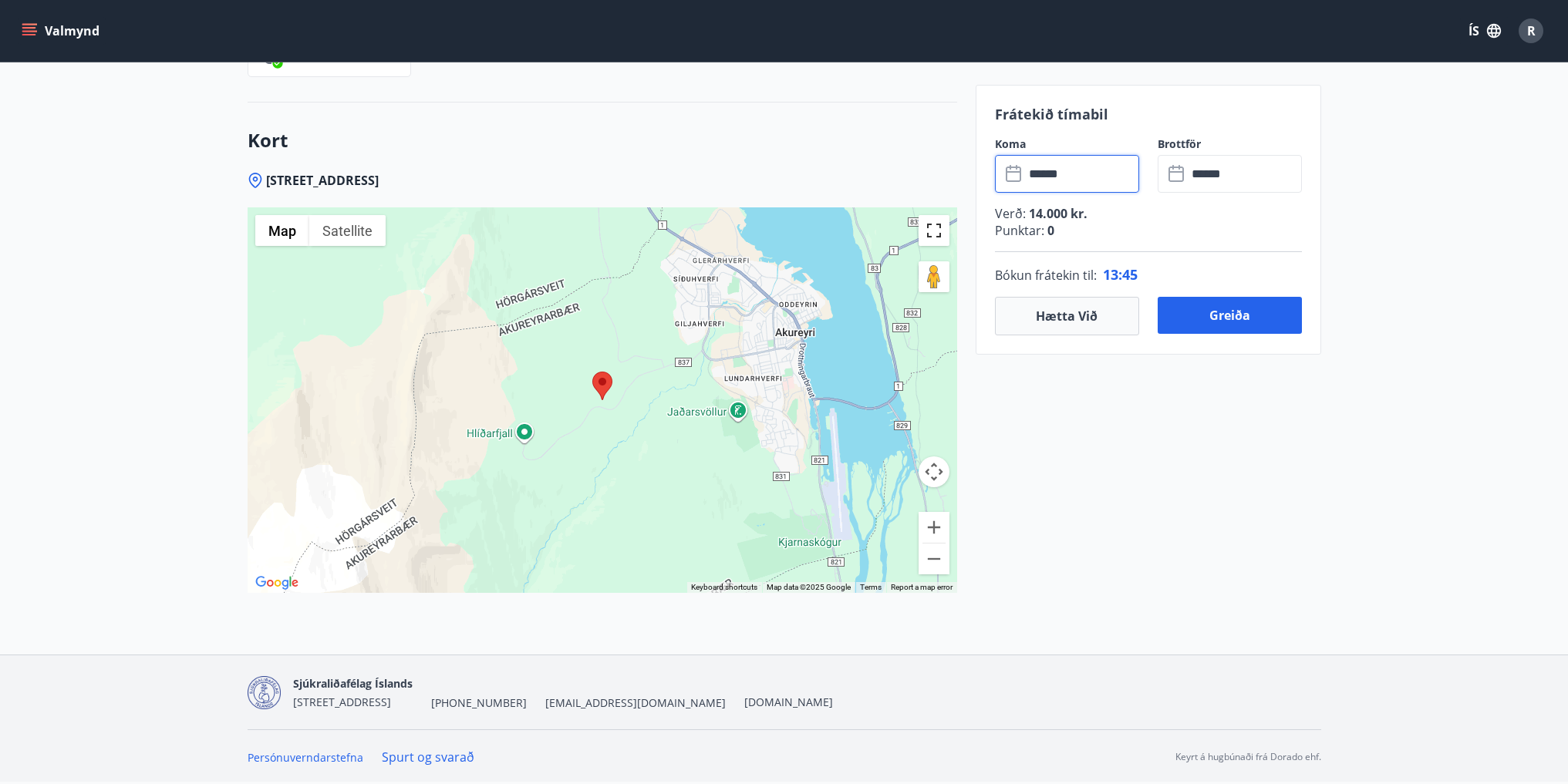
drag, startPoint x: 938, startPoint y: 224, endPoint x: 938, endPoint y: 292, distance: 68.0
click at [938, 224] on button "Toggle fullscreen view" at bounding box center [933, 229] width 31 height 31
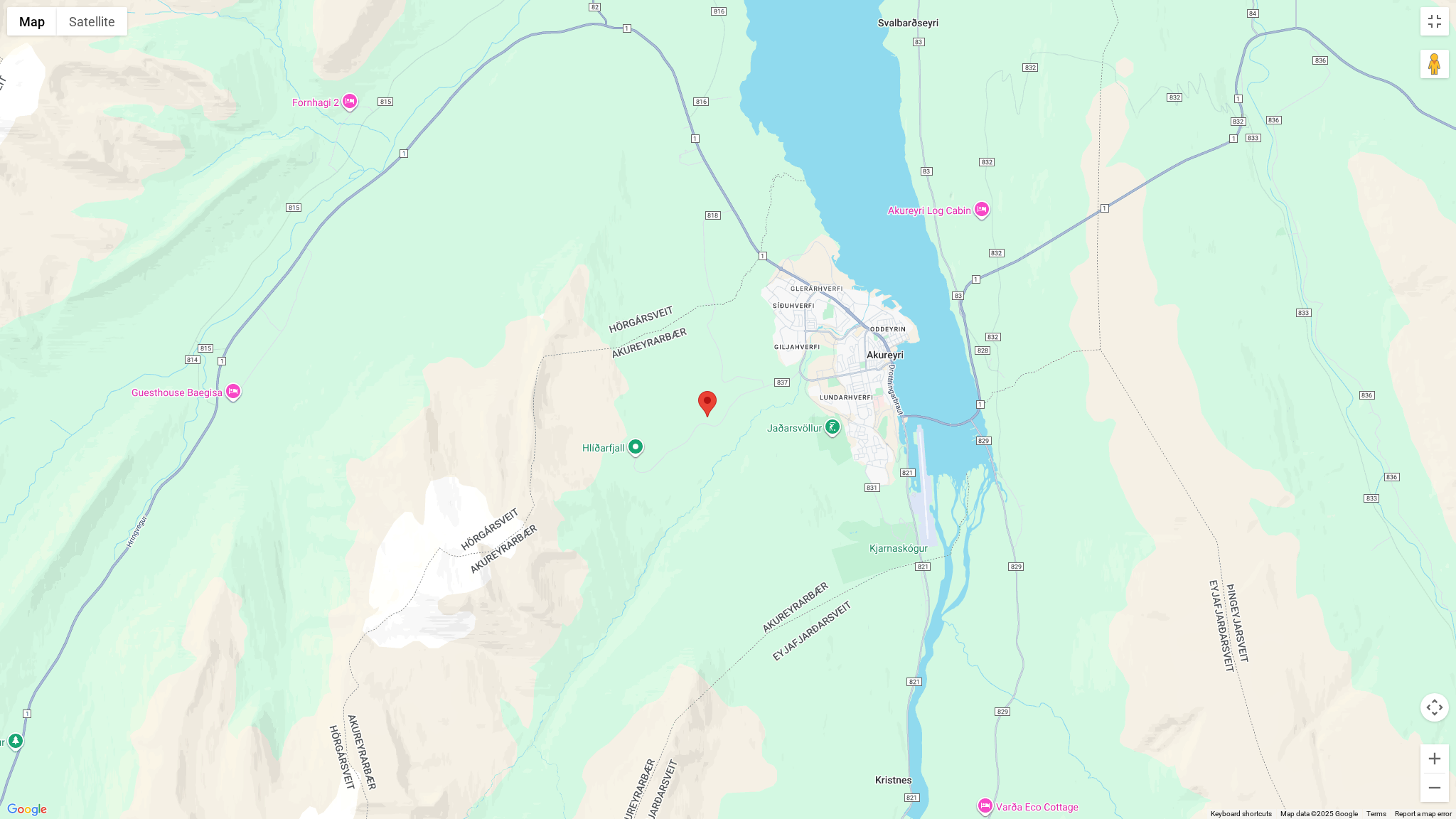
drag, startPoint x: 839, startPoint y: 504, endPoint x: 878, endPoint y: 464, distance: 55.9
click at [822, 529] on div at bounding box center [728, 409] width 1456 height 819
click at [1433, 26] on button "Toggle fullscreen view" at bounding box center [1434, 21] width 28 height 28
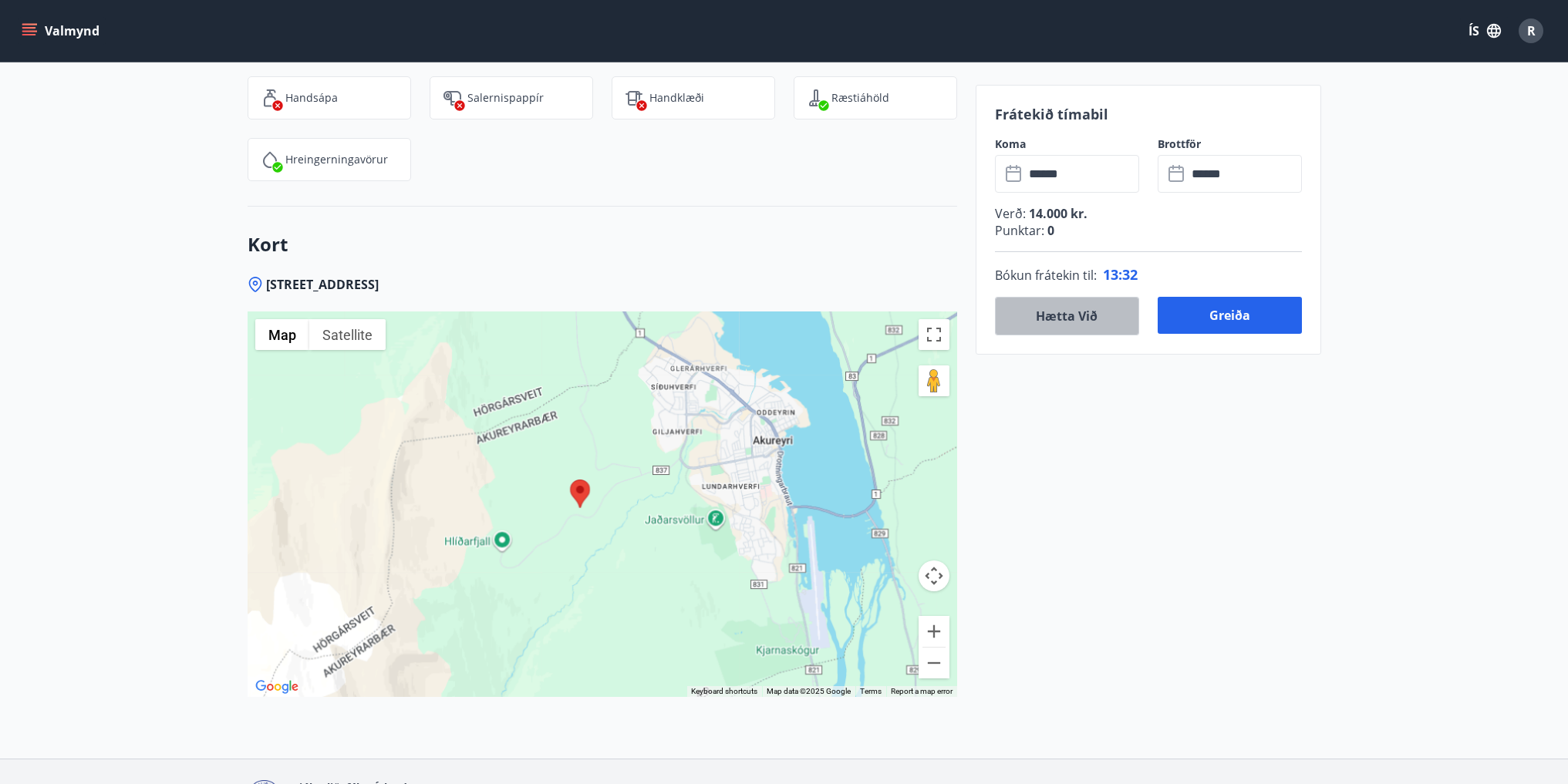
drag, startPoint x: 1099, startPoint y: 310, endPoint x: 1082, endPoint y: 313, distance: 17.3
click at [1096, 310] on button "Hætta við" at bounding box center [1066, 315] width 144 height 38
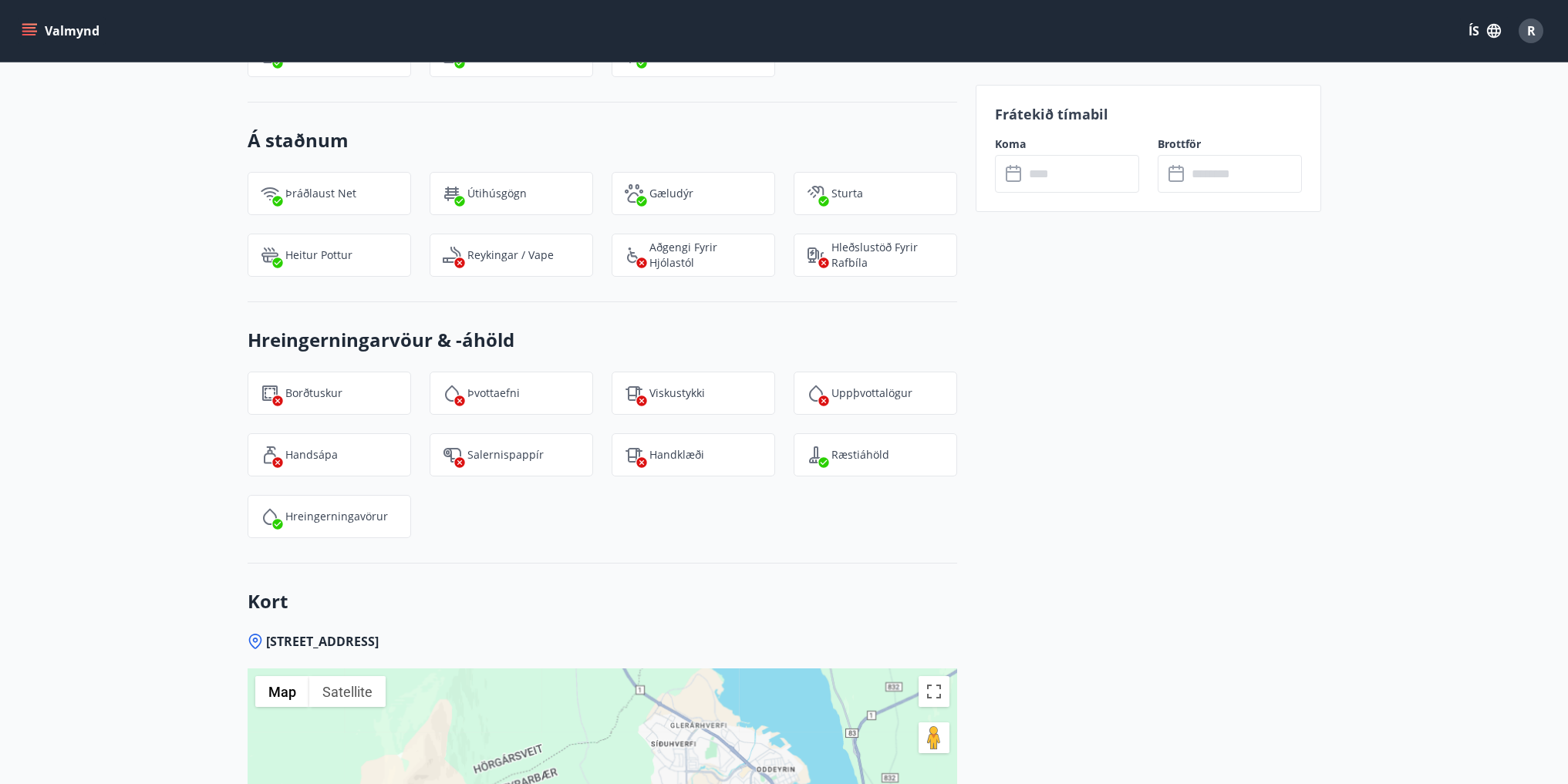
scroll to position [1977, 0]
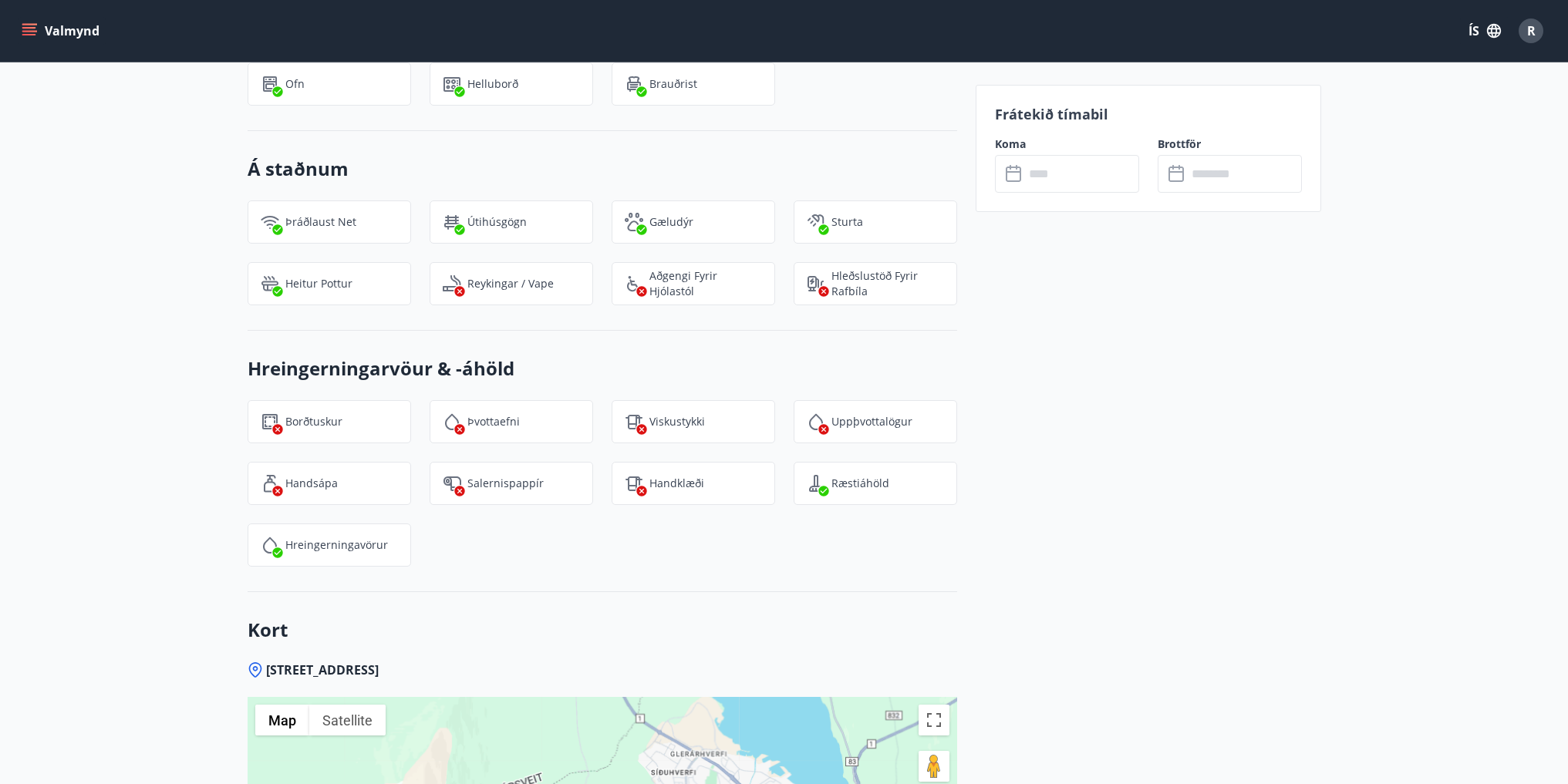
click at [1083, 180] on input "text" at bounding box center [1081, 173] width 115 height 37
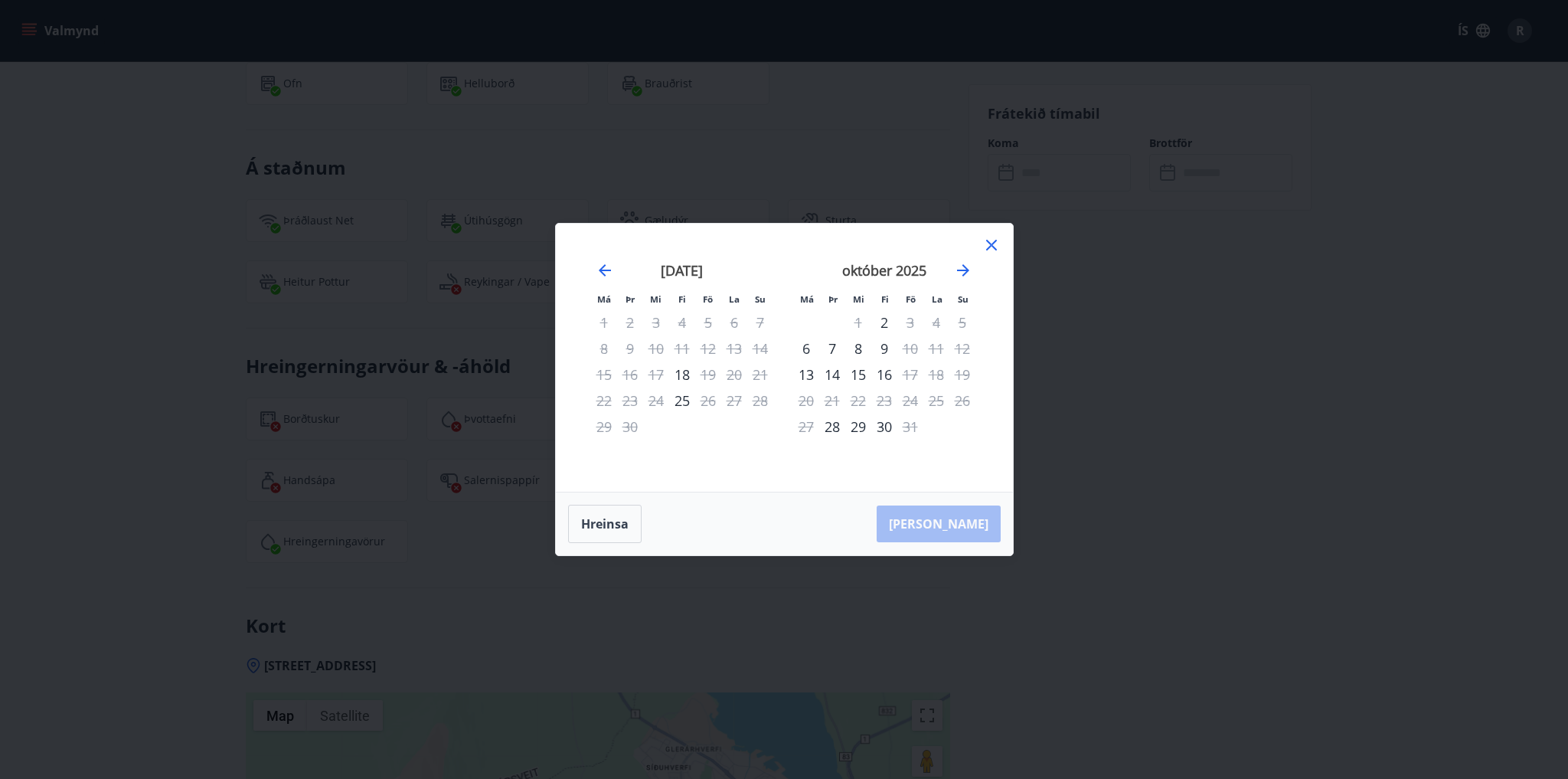
click at [859, 375] on div "15" at bounding box center [858, 374] width 26 height 26
click at [910, 371] on div "17" at bounding box center [910, 374] width 26 height 26
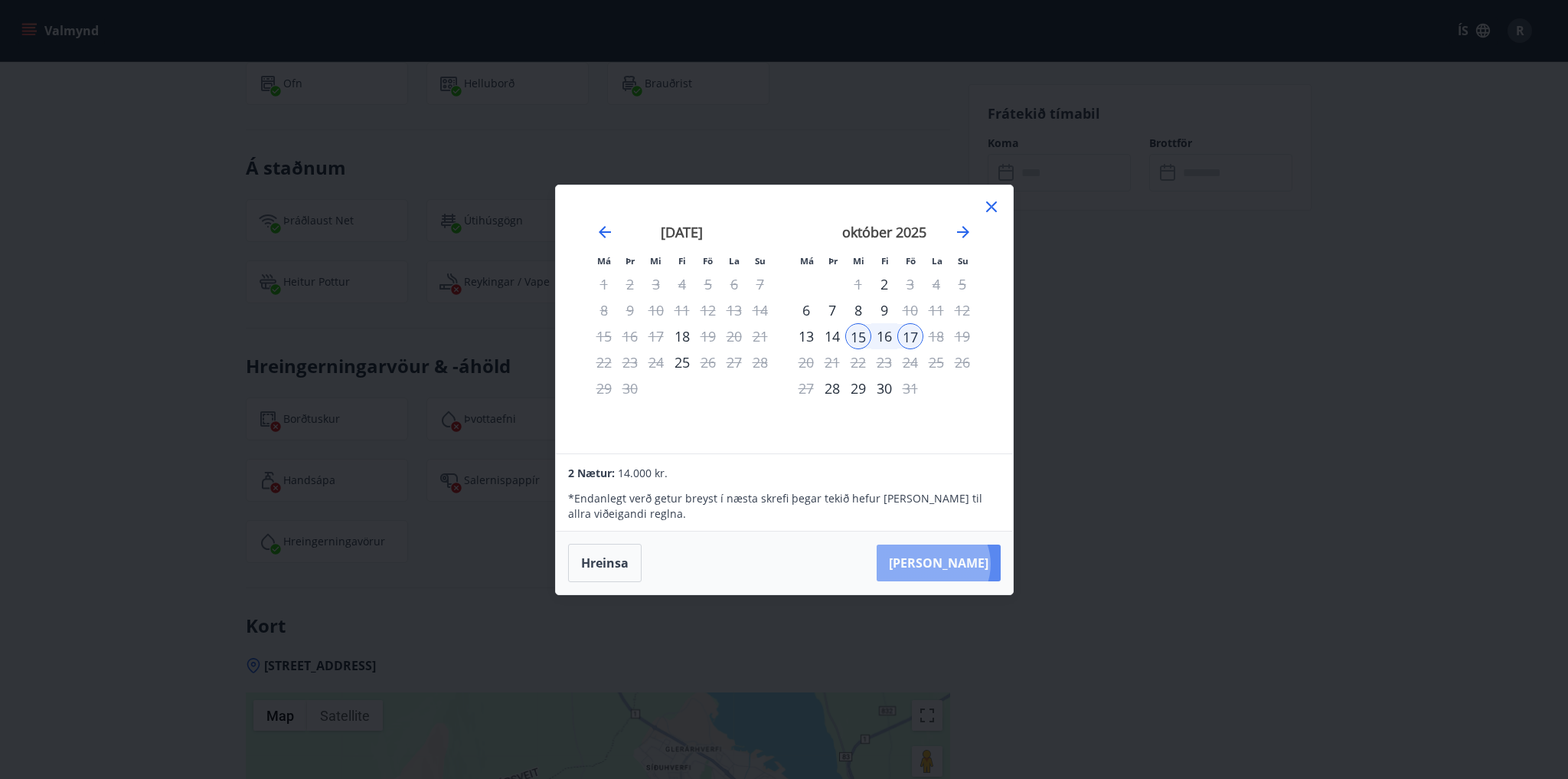
click at [981, 564] on button "[PERSON_NAME]" at bounding box center [939, 563] width 124 height 37
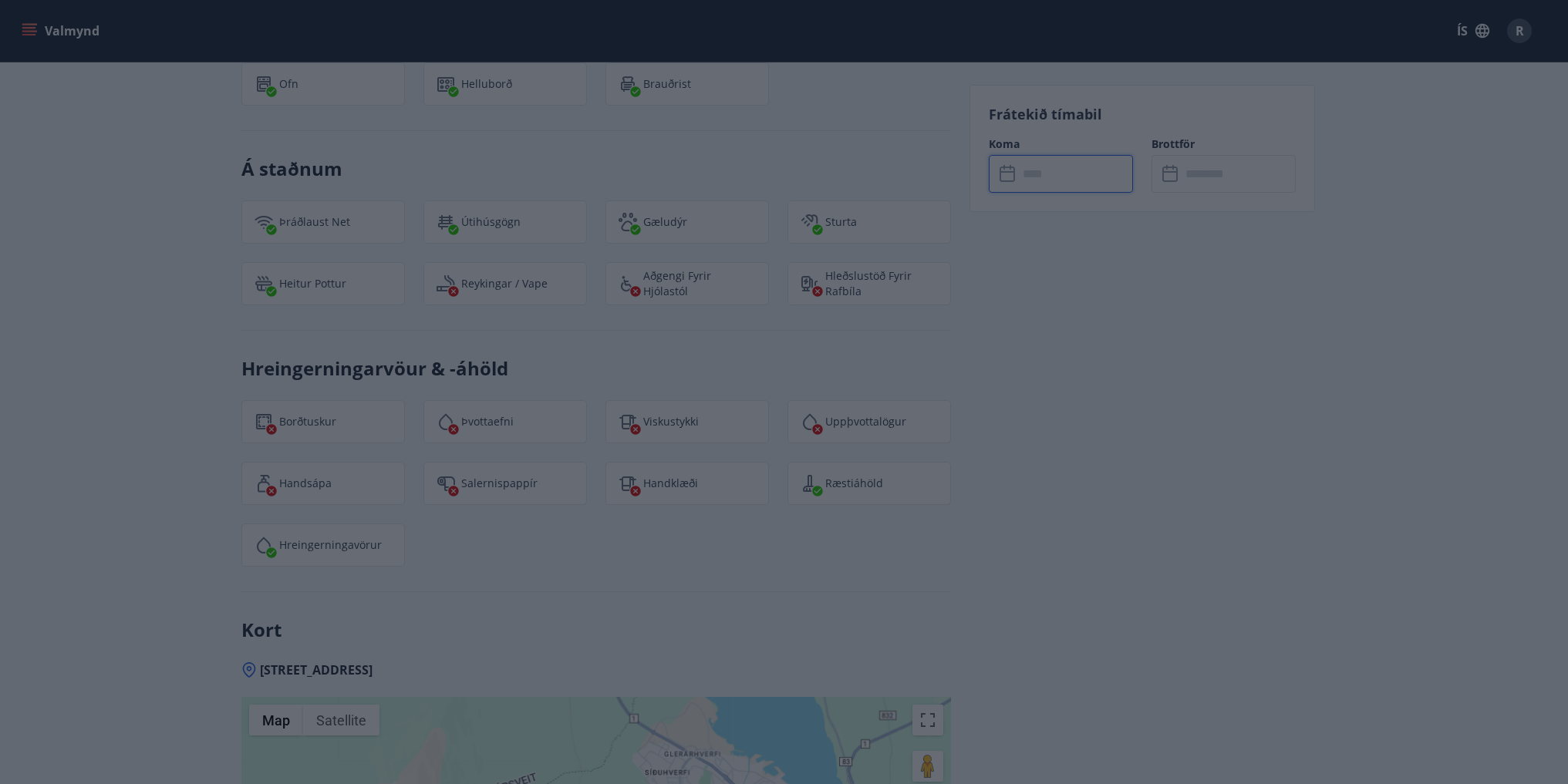
type input "******"
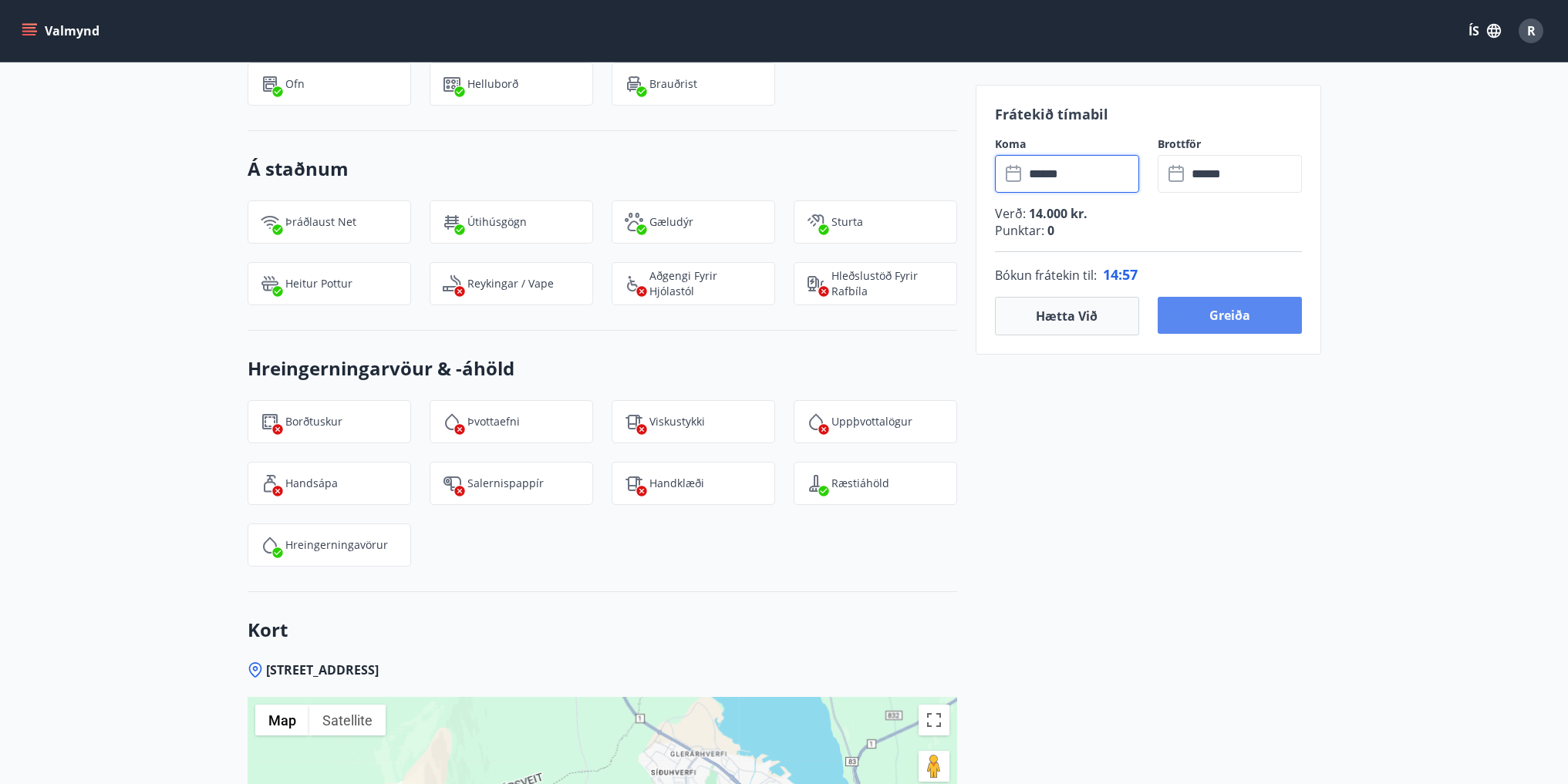
click at [1261, 310] on button "Greiða" at bounding box center [1229, 315] width 144 height 37
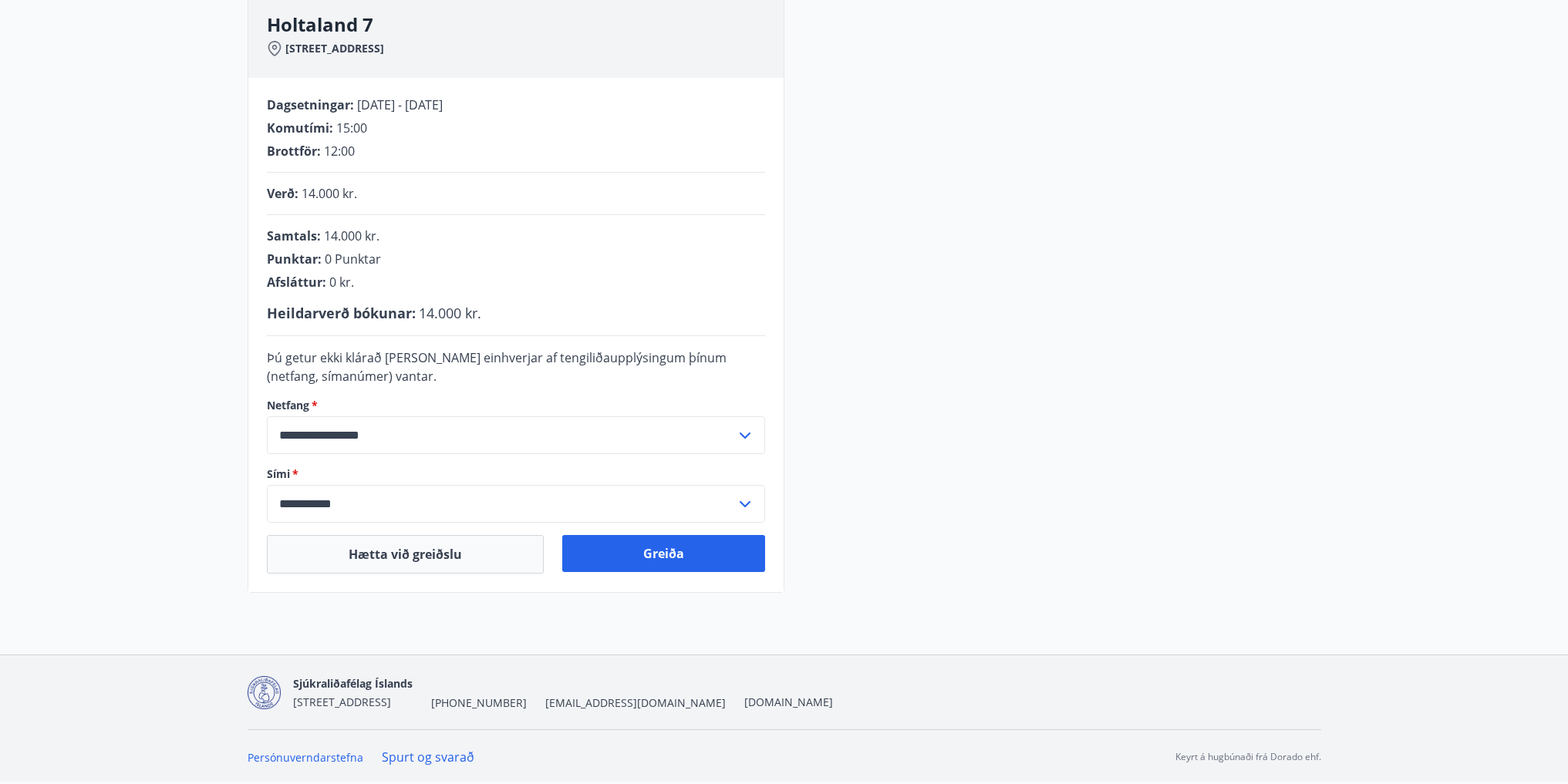
scroll to position [159, 0]
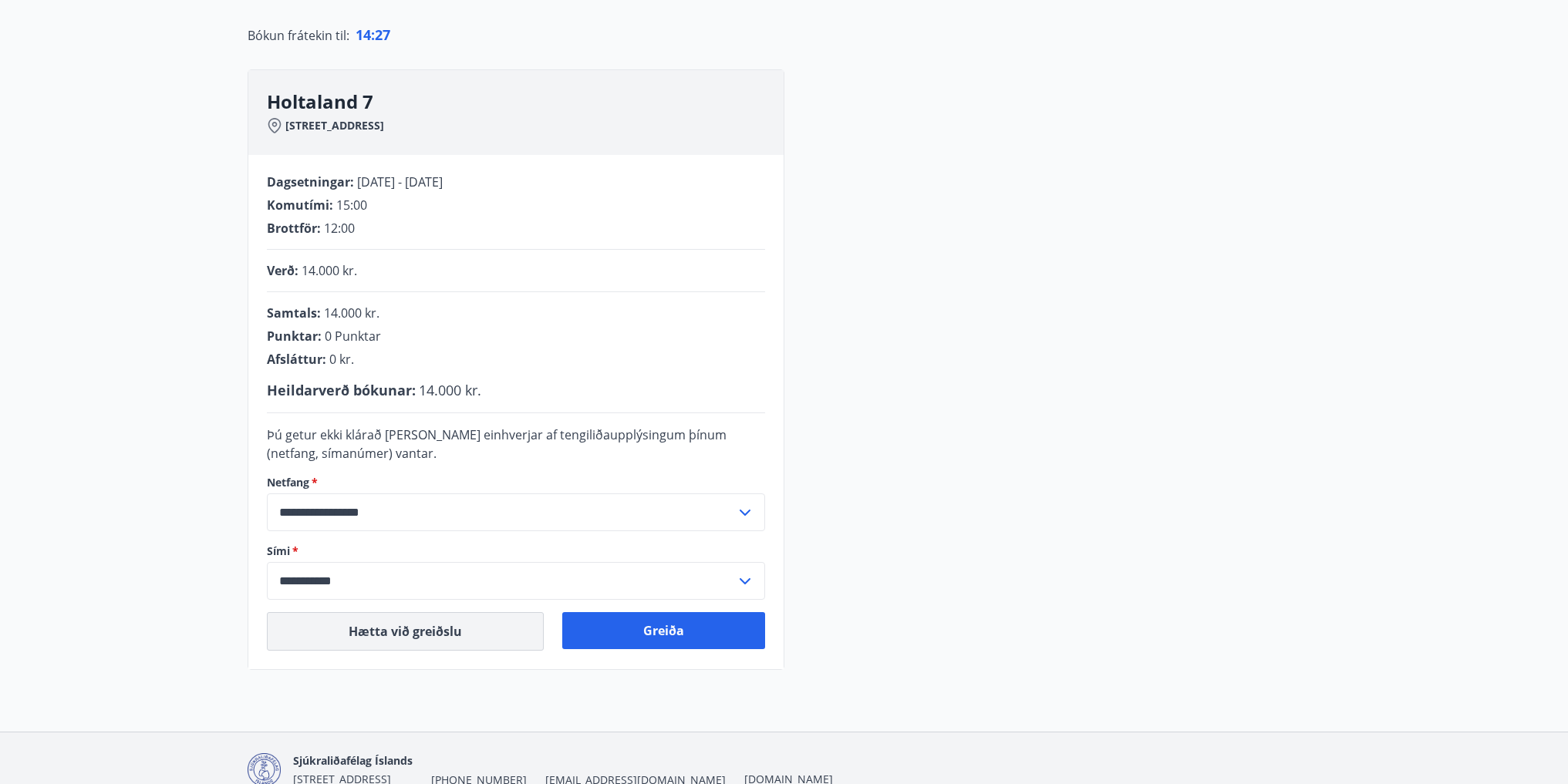
click at [417, 635] on button "Hætta við greiðslu" at bounding box center [405, 630] width 277 height 38
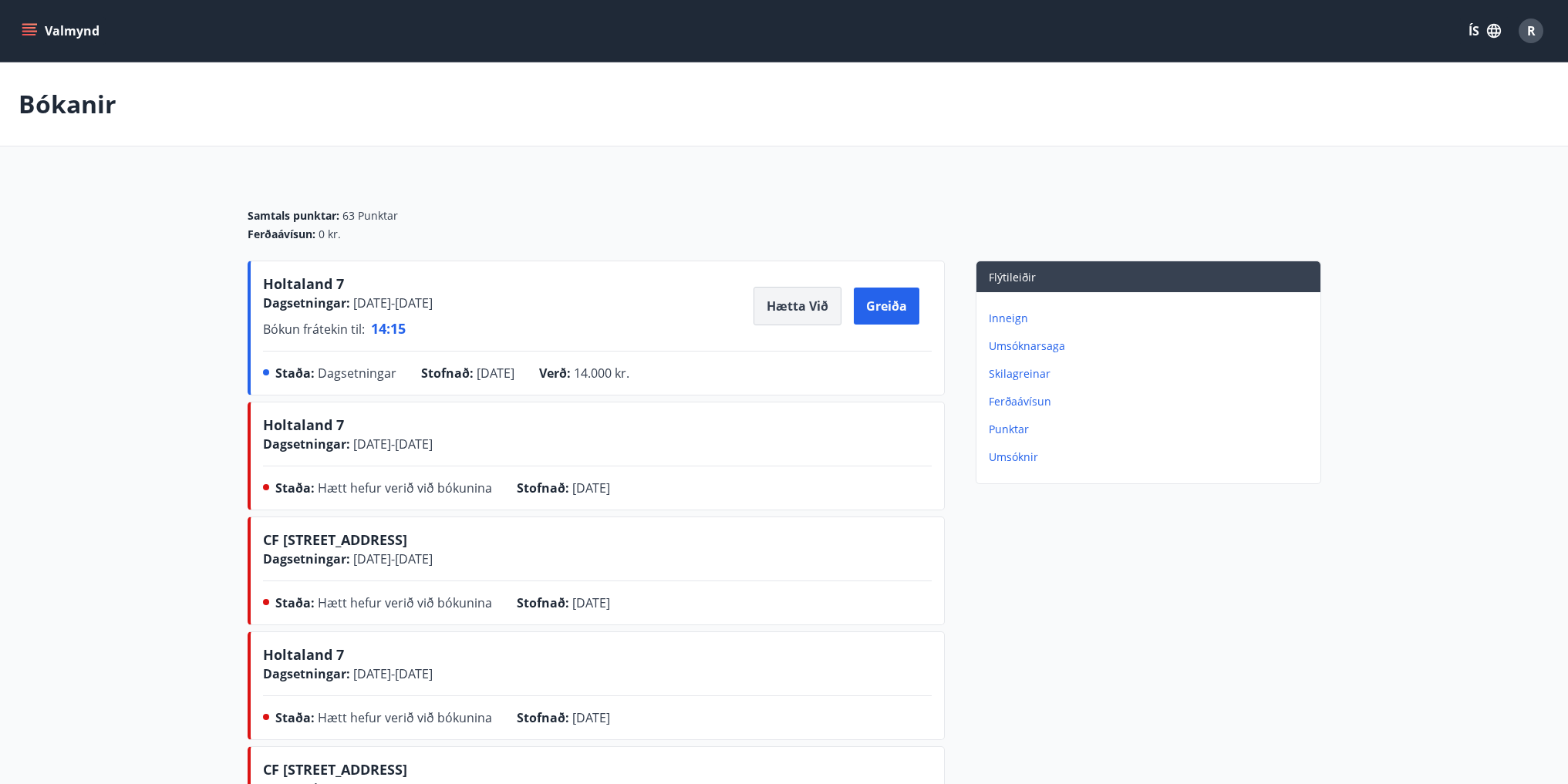
click at [797, 307] on button "Hætta við" at bounding box center [796, 305] width 88 height 38
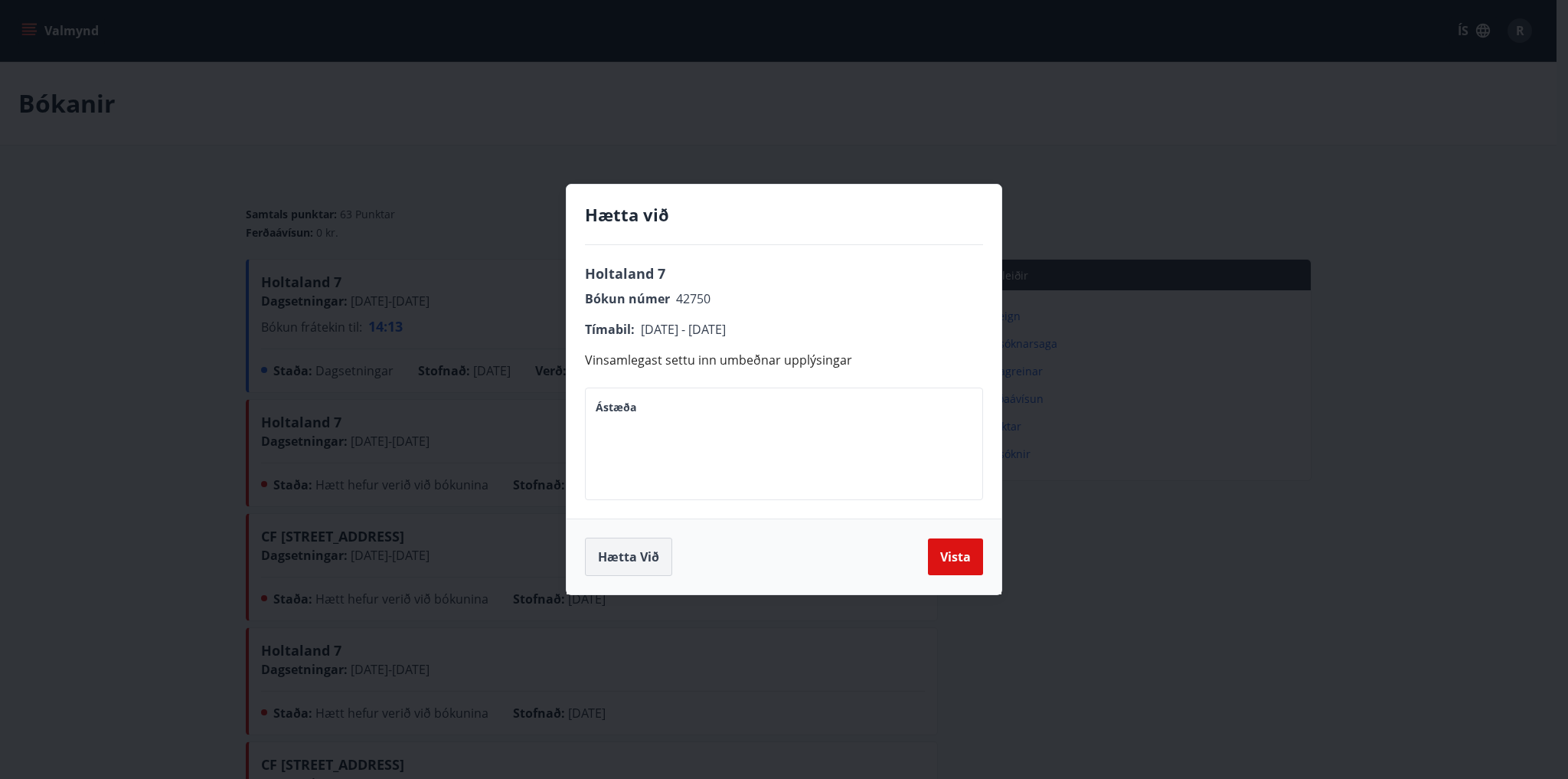
click at [644, 551] on button "Hætta við" at bounding box center [628, 556] width 87 height 38
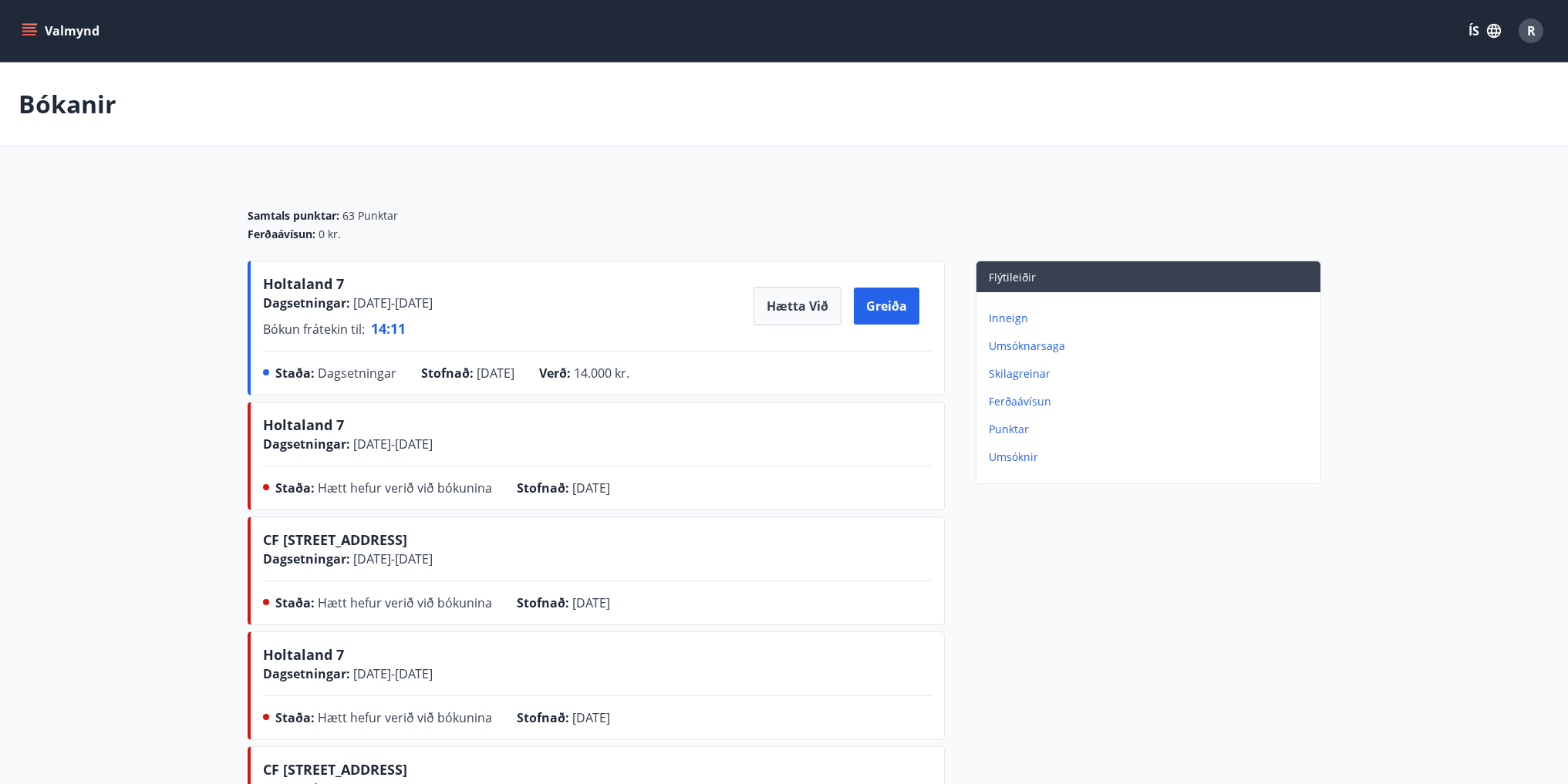
click at [396, 338] on div "Holtaland 7 Dagsetningar : [DATE] - [DATE] Bókun frátekin til : 14 : 11 Hætta v…" at bounding box center [597, 331] width 668 height 115
click at [12, 34] on div "Valmynd ÍS R" at bounding box center [784, 31] width 1568 height 62
click at [31, 31] on icon "menu" at bounding box center [31, 32] width 17 height 2
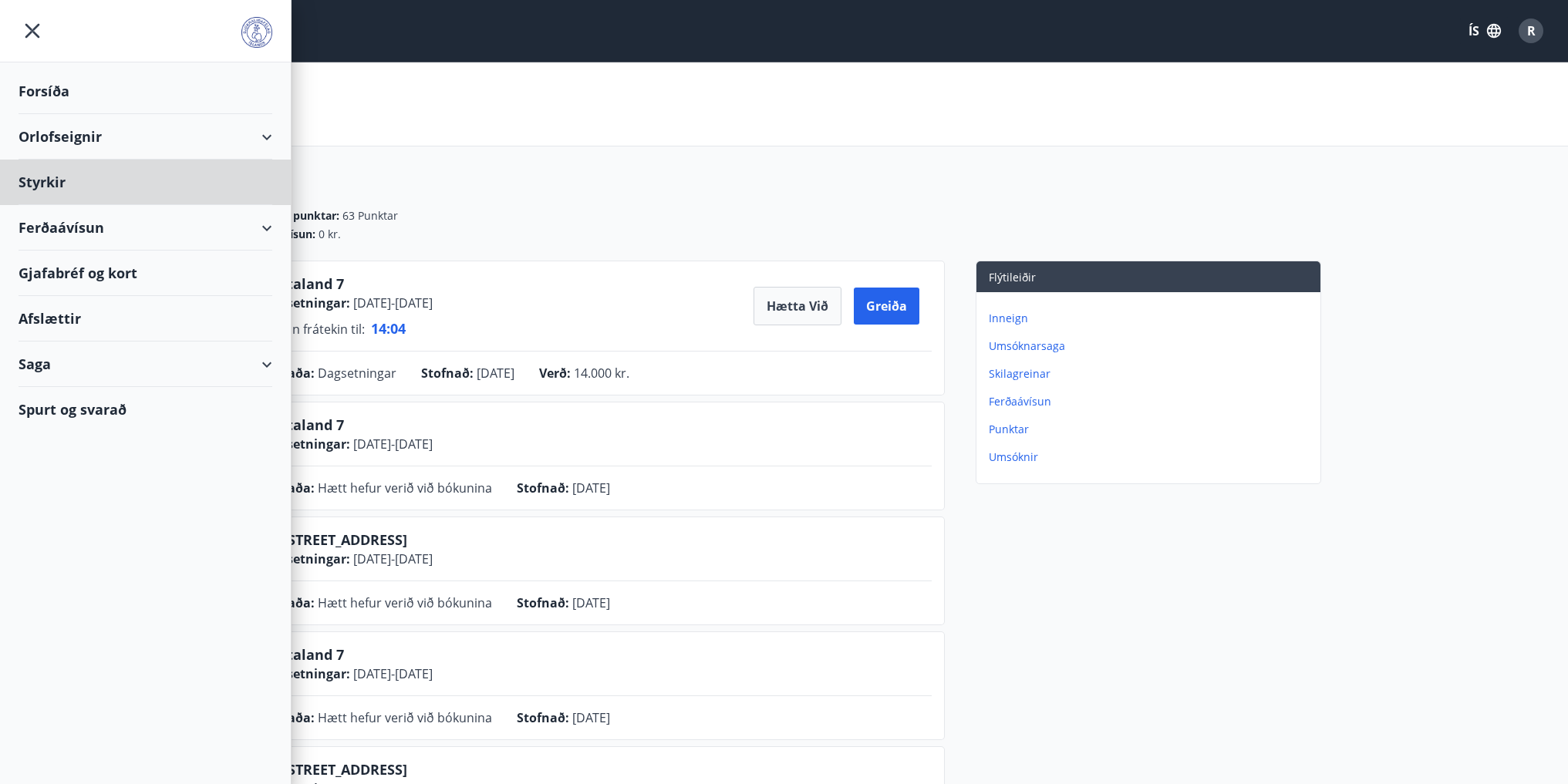
click at [53, 99] on div "Forsíða" at bounding box center [145, 92] width 253 height 45
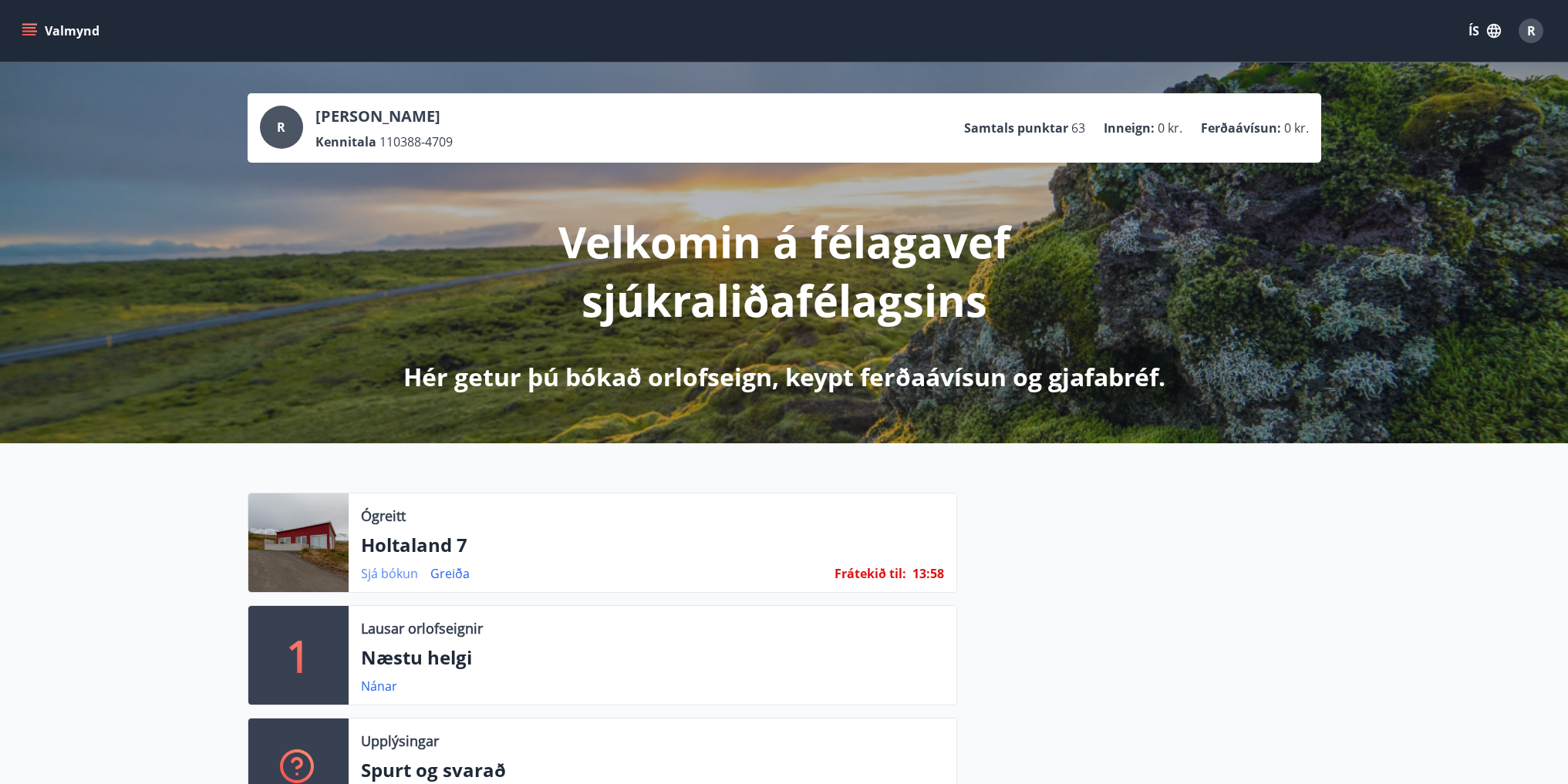
click at [379, 573] on link "Sjá bókun" at bounding box center [389, 573] width 57 height 17
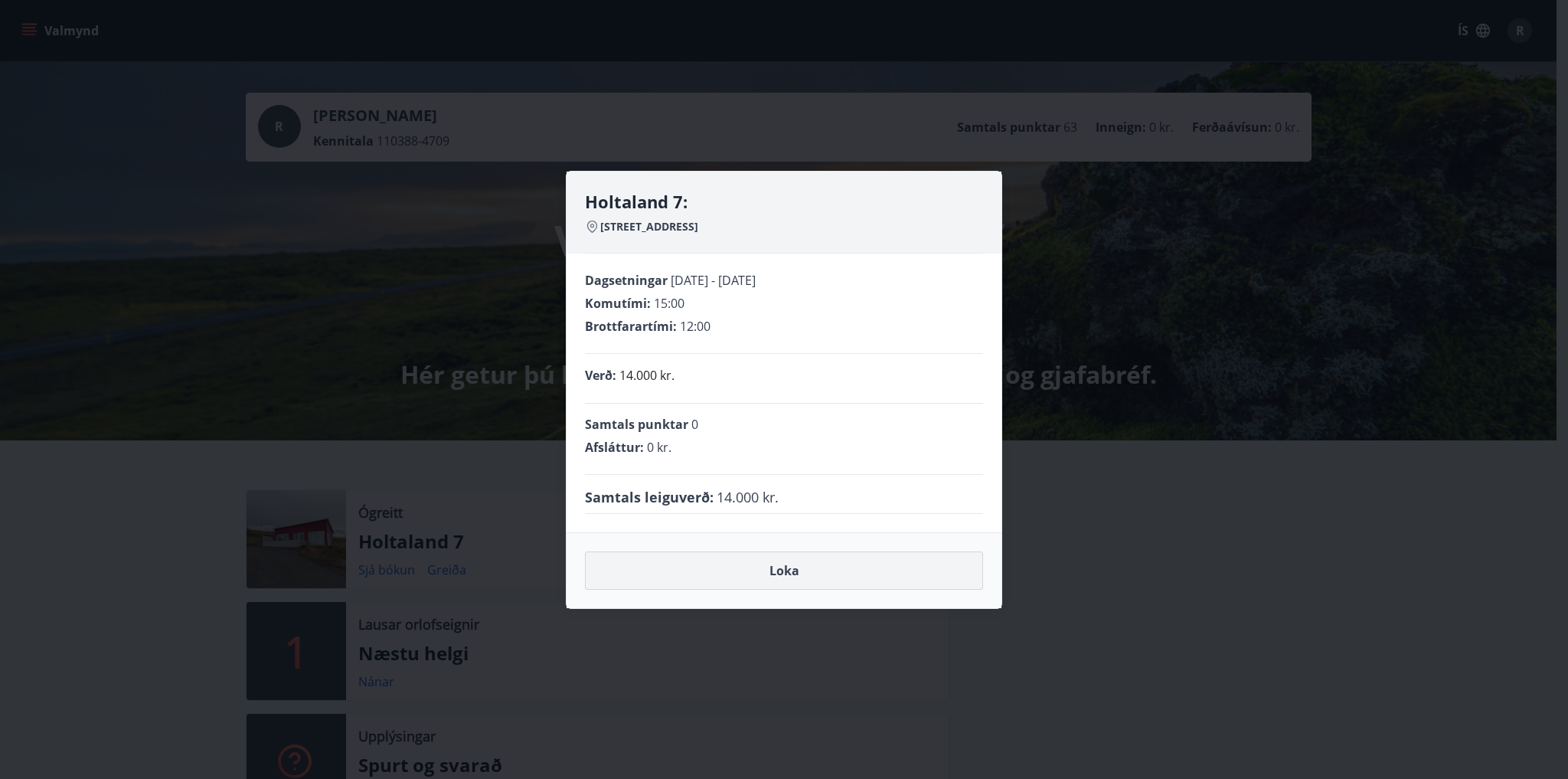
click at [753, 569] on button "Loka" at bounding box center [784, 570] width 398 height 38
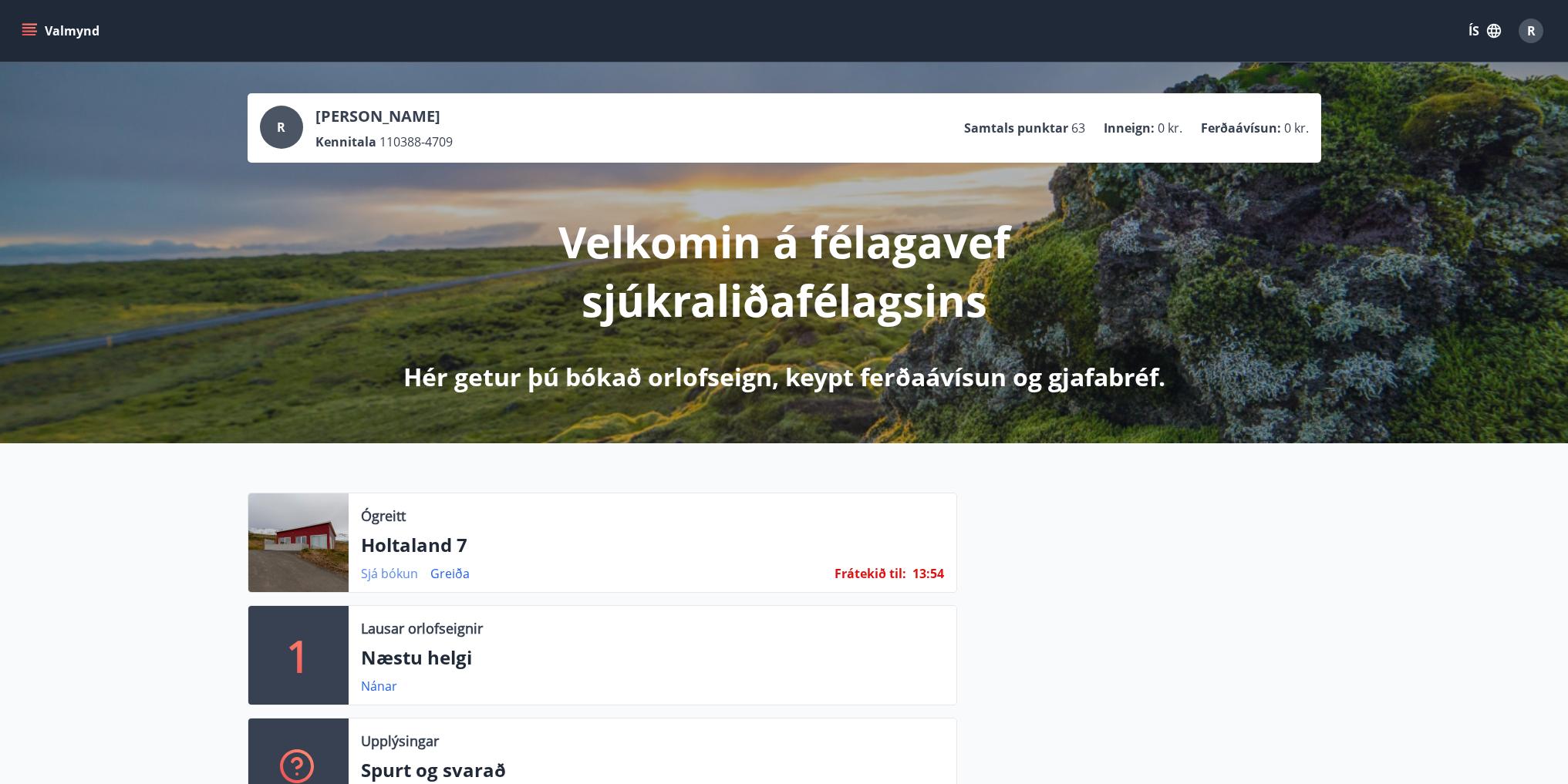
click at [390, 575] on link "Sjá bókun" at bounding box center [389, 573] width 57 height 17
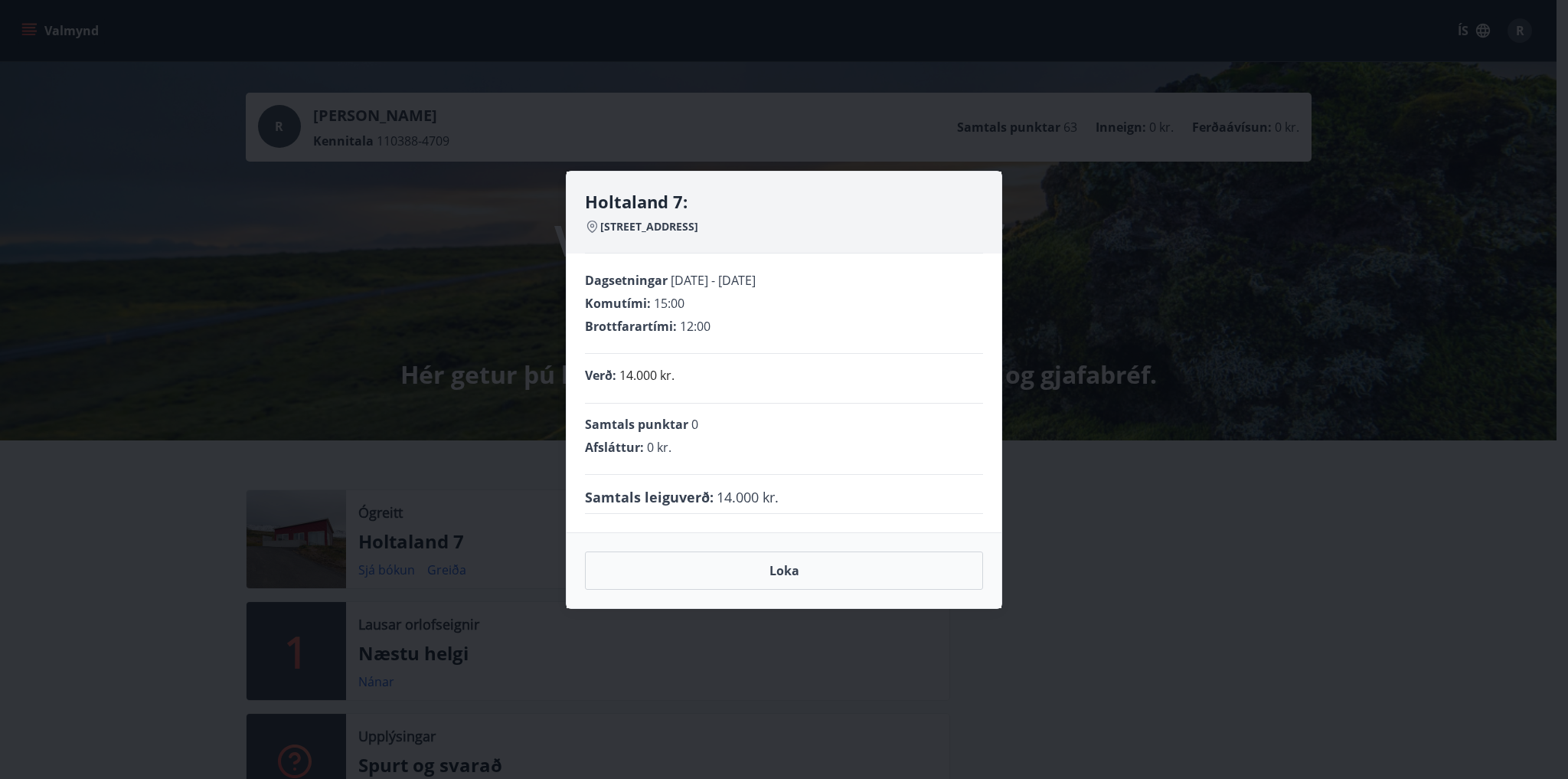
click at [386, 510] on div "Holtaland 7: Holtalandi 7 - 601 Akureyri Dagsetningar [DATE] - [DATE] Komutími …" at bounding box center [784, 390] width 1568 height 779
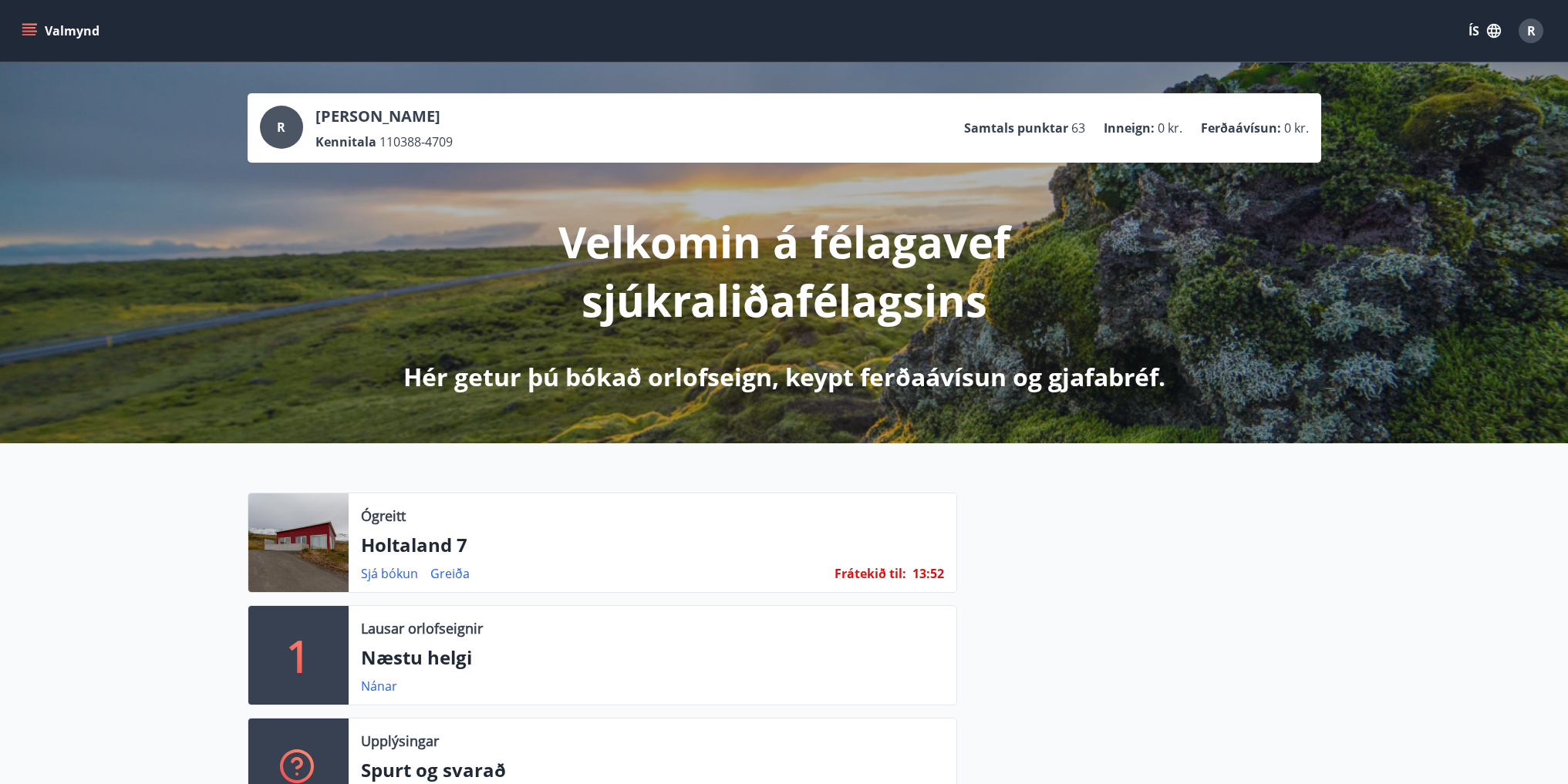
click at [314, 544] on div at bounding box center [299, 543] width 101 height 98
click at [380, 576] on link "Sjá bókun" at bounding box center [389, 573] width 57 height 17
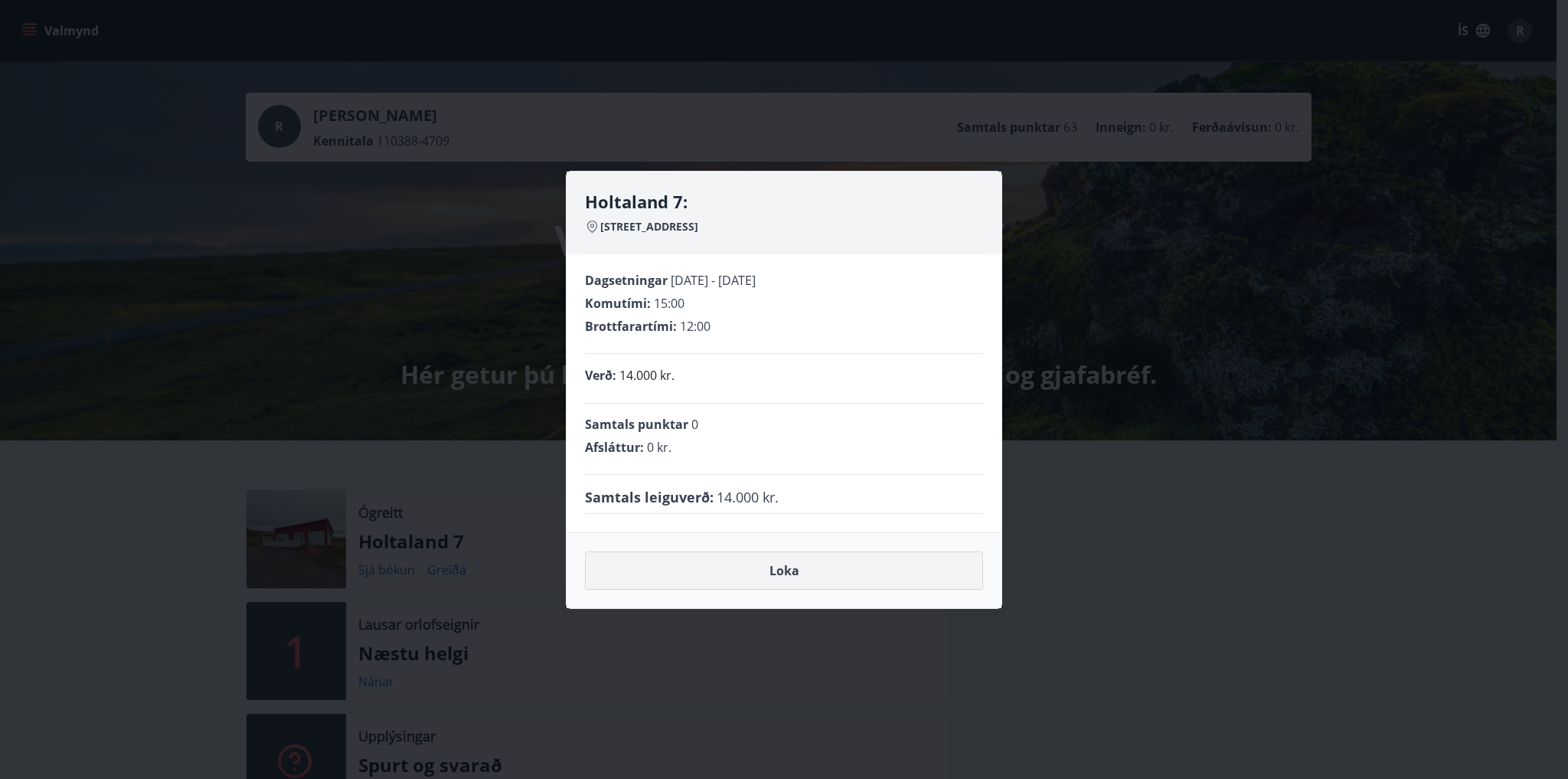
click at [758, 568] on button "Loka" at bounding box center [784, 570] width 398 height 38
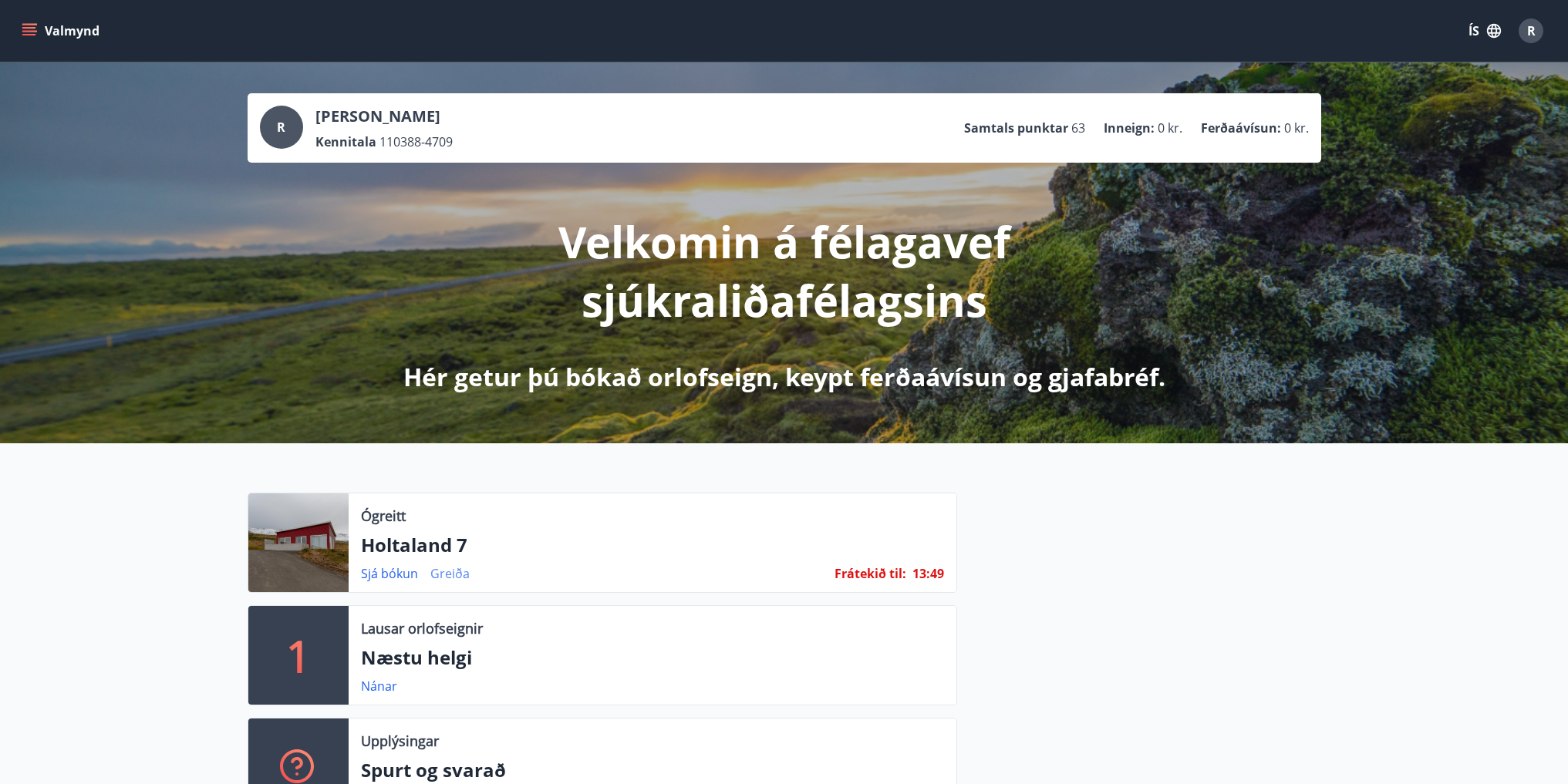
click at [444, 569] on link "Greiða" at bounding box center [450, 573] width 39 height 17
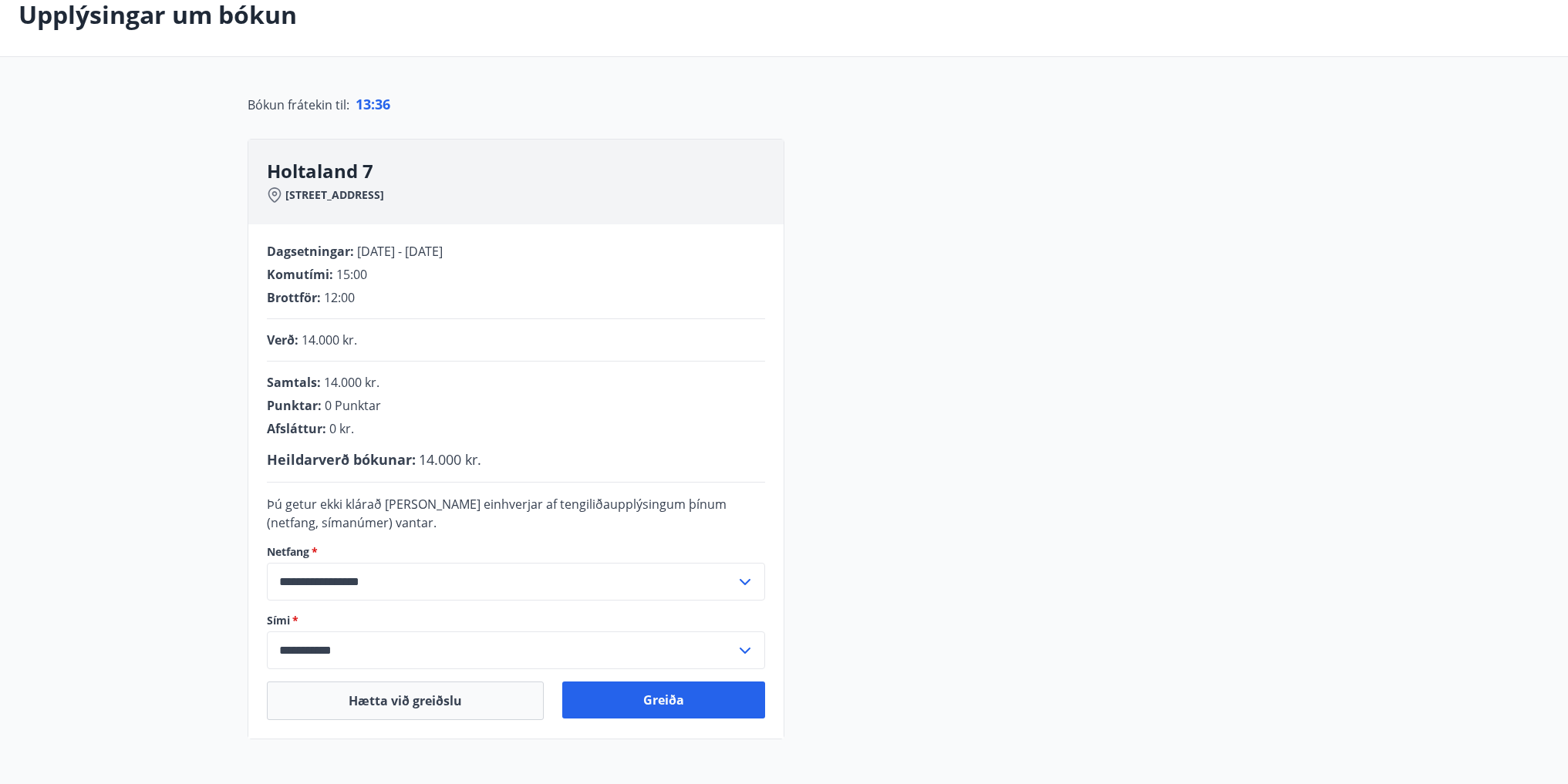
scroll to position [231, 0]
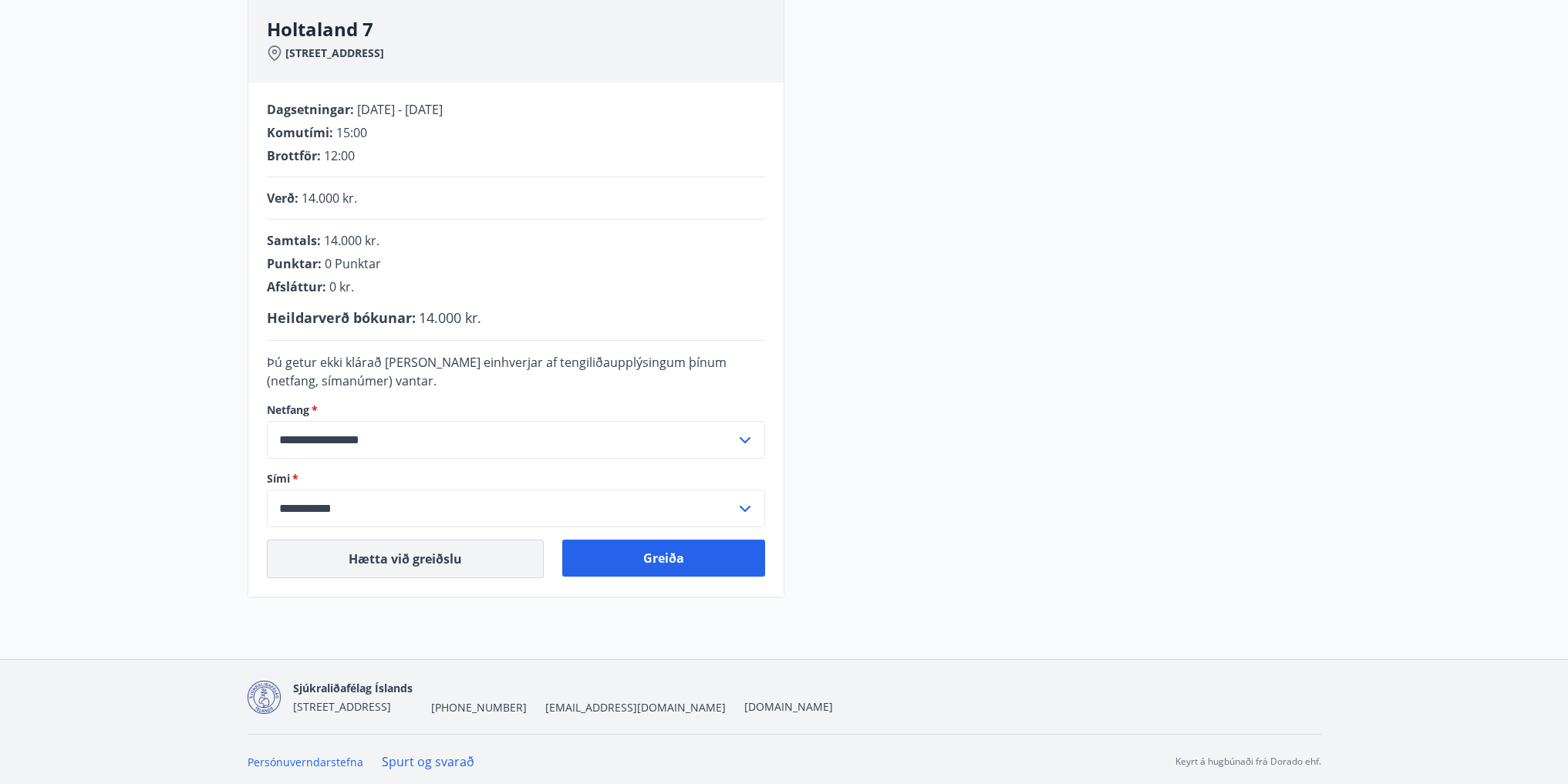
click at [410, 557] on button "Hætta við greiðslu" at bounding box center [405, 558] width 277 height 38
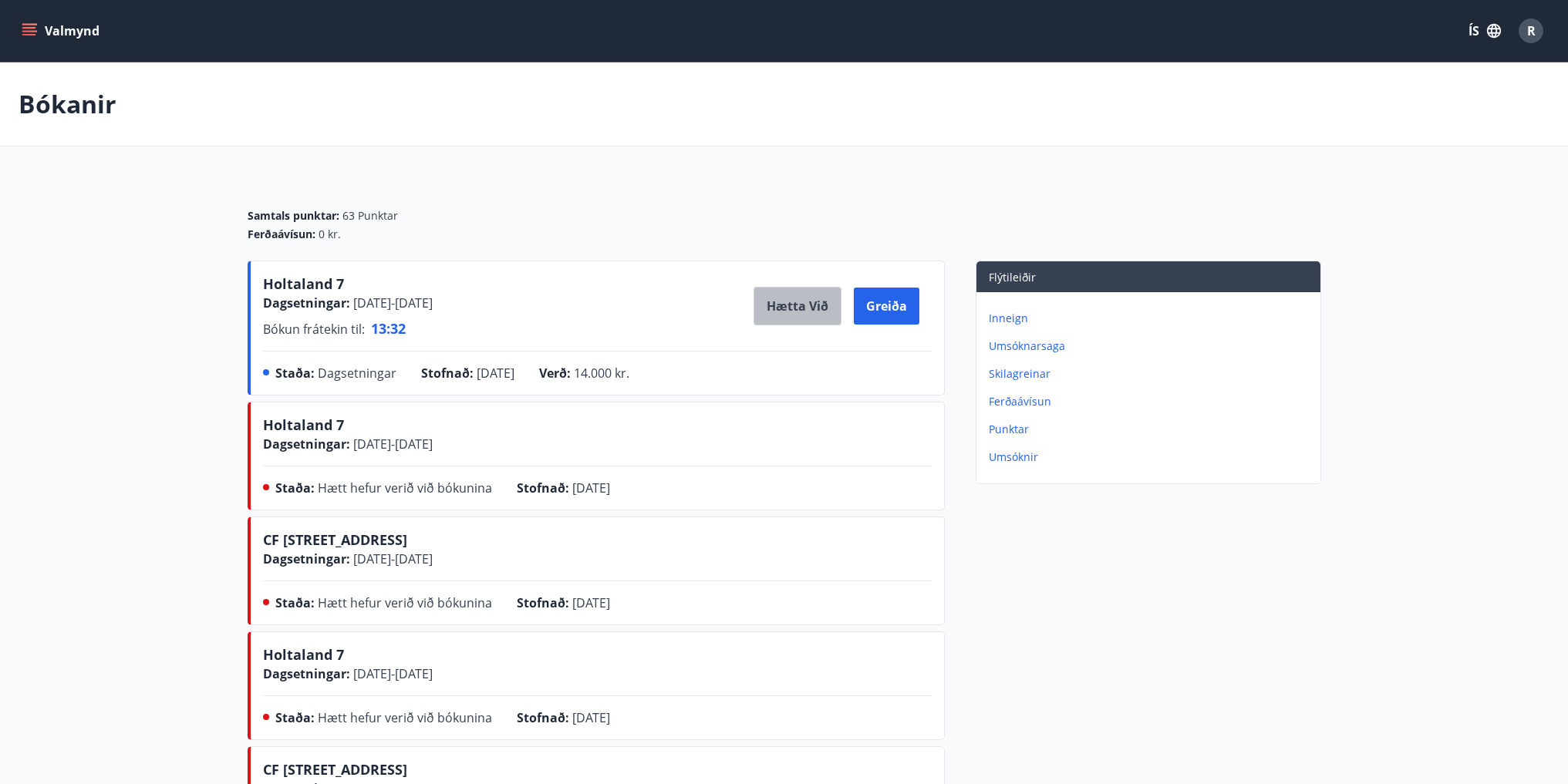
click at [806, 310] on button "Hætta við" at bounding box center [796, 305] width 88 height 38
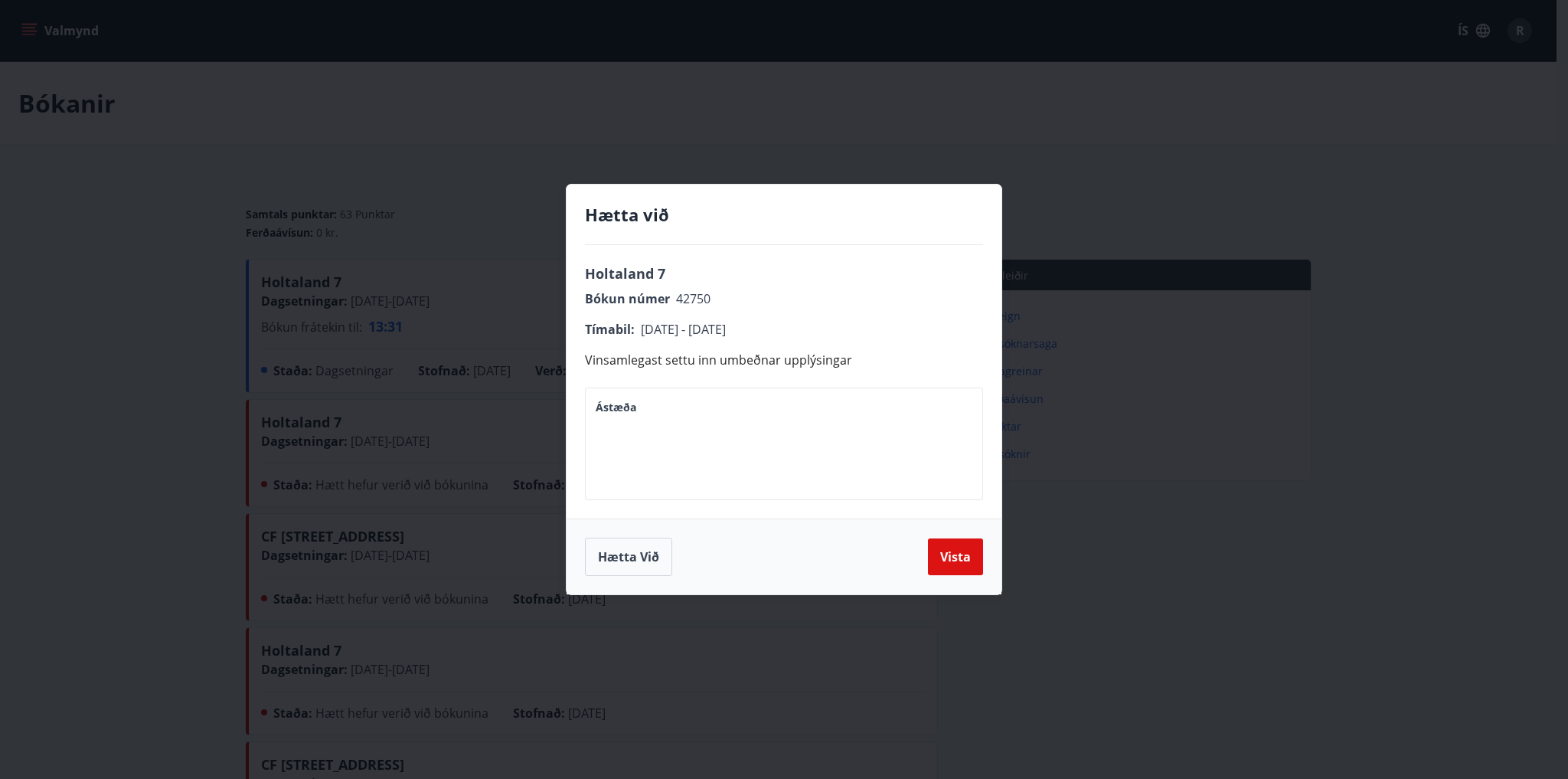
click at [653, 443] on textarea "Ástæða" at bounding box center [784, 443] width 377 height 87
paste textarea "**********"
type textarea "**********"
click at [947, 562] on button "Vista" at bounding box center [955, 557] width 55 height 37
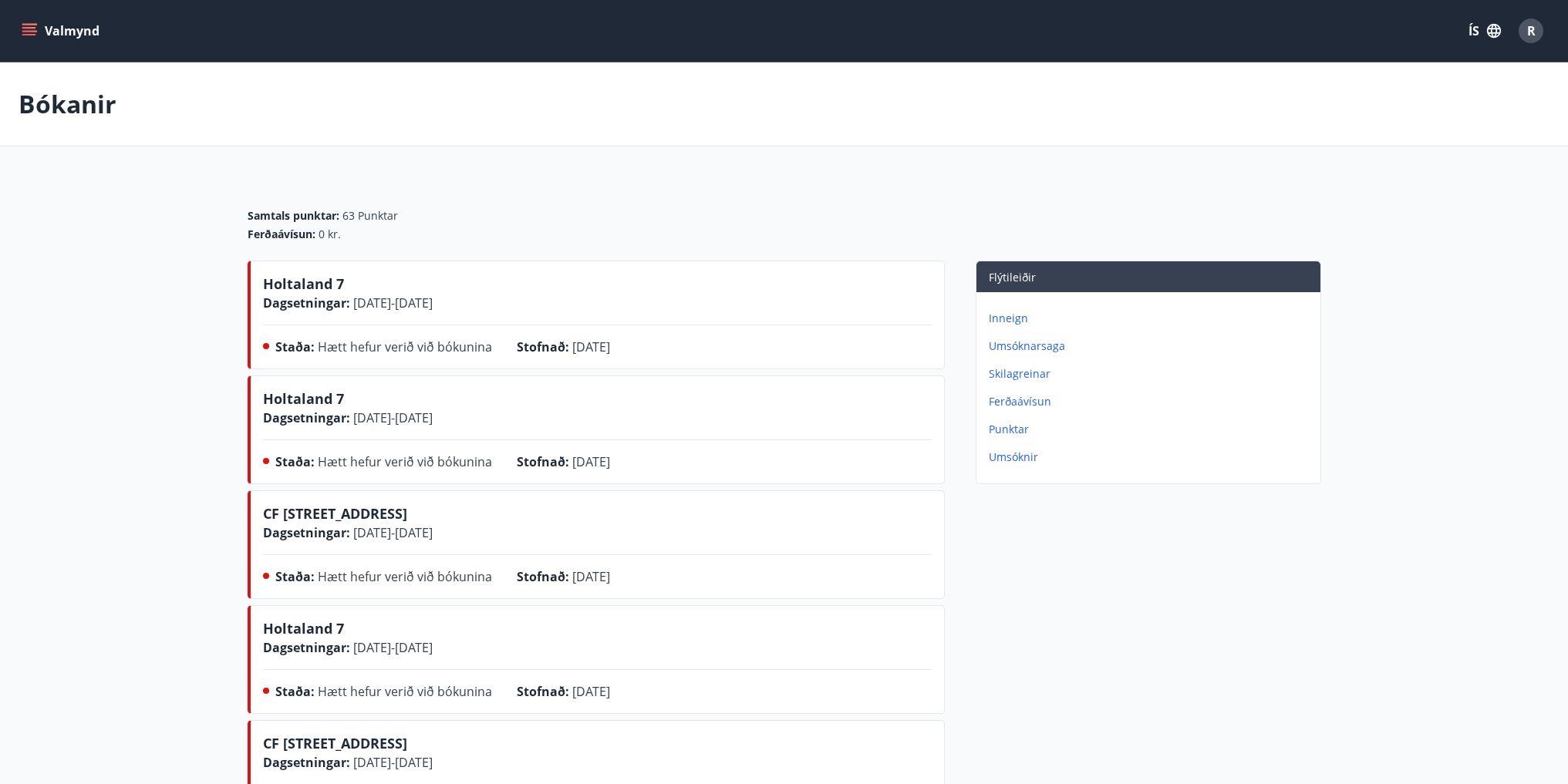
click at [84, 32] on button "Valmynd" at bounding box center [62, 31] width 87 height 28
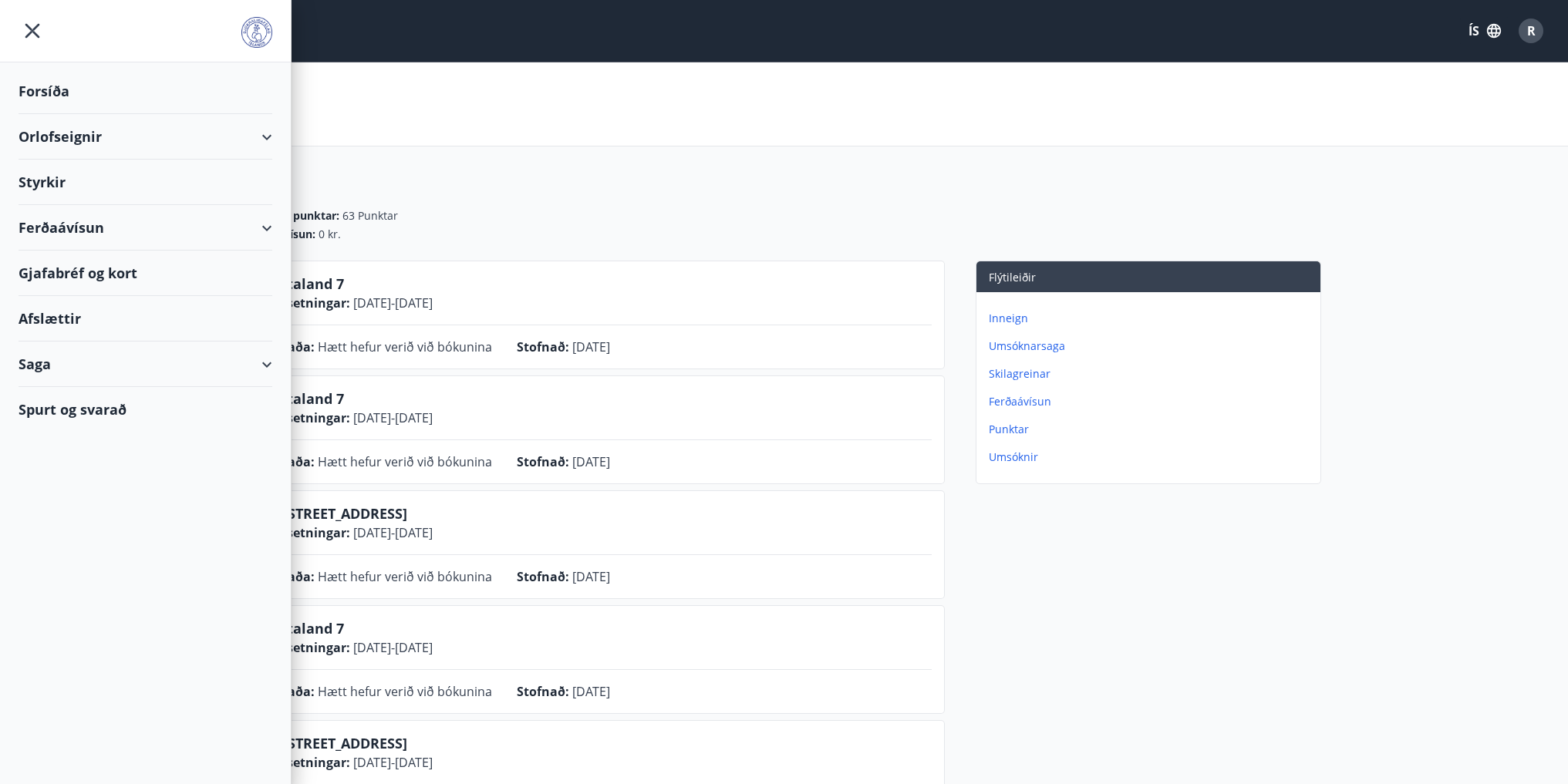
click at [31, 90] on div "Forsíða" at bounding box center [145, 92] width 253 height 45
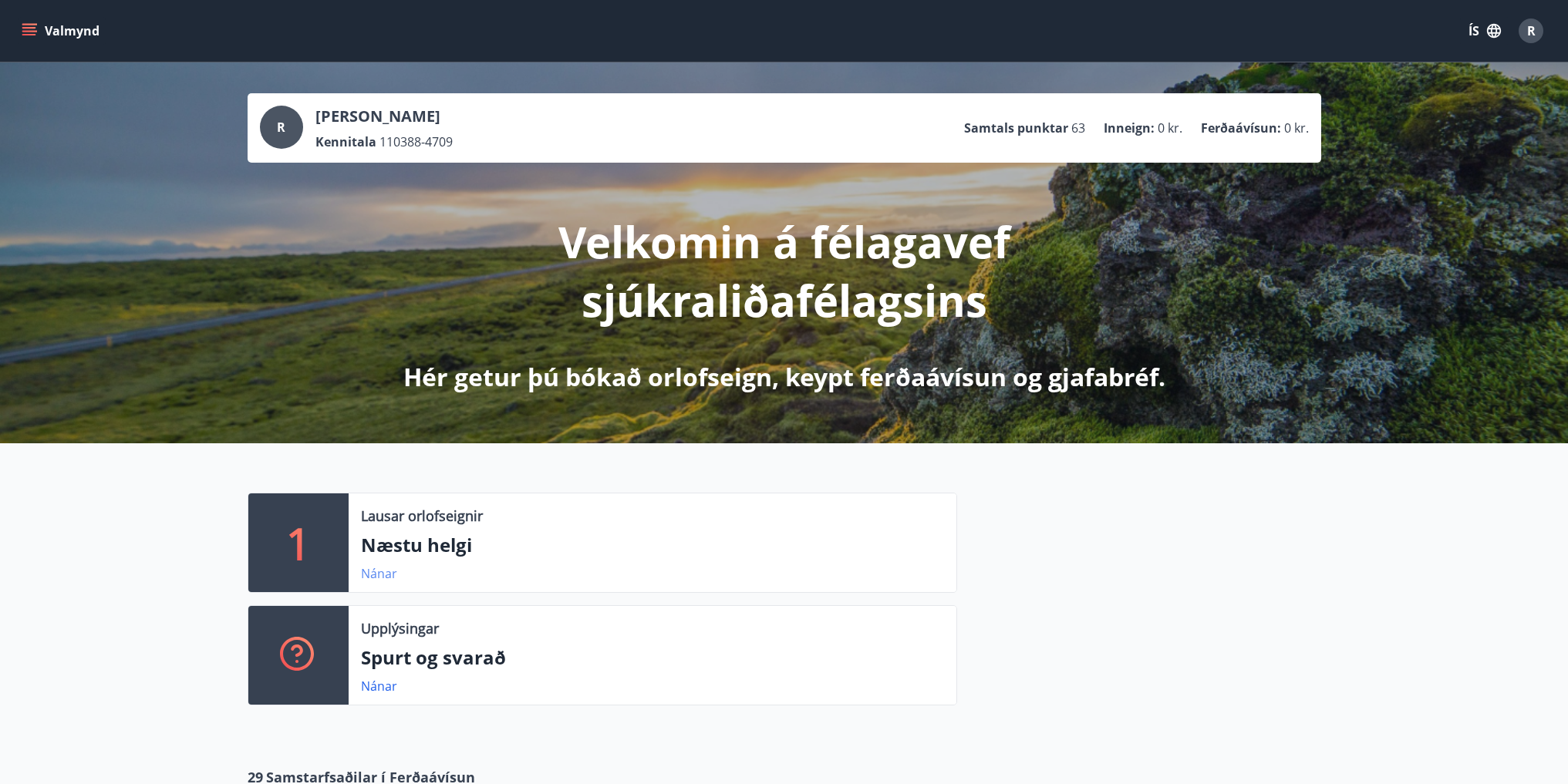
click at [371, 573] on link "Nánar" at bounding box center [378, 573] width 36 height 17
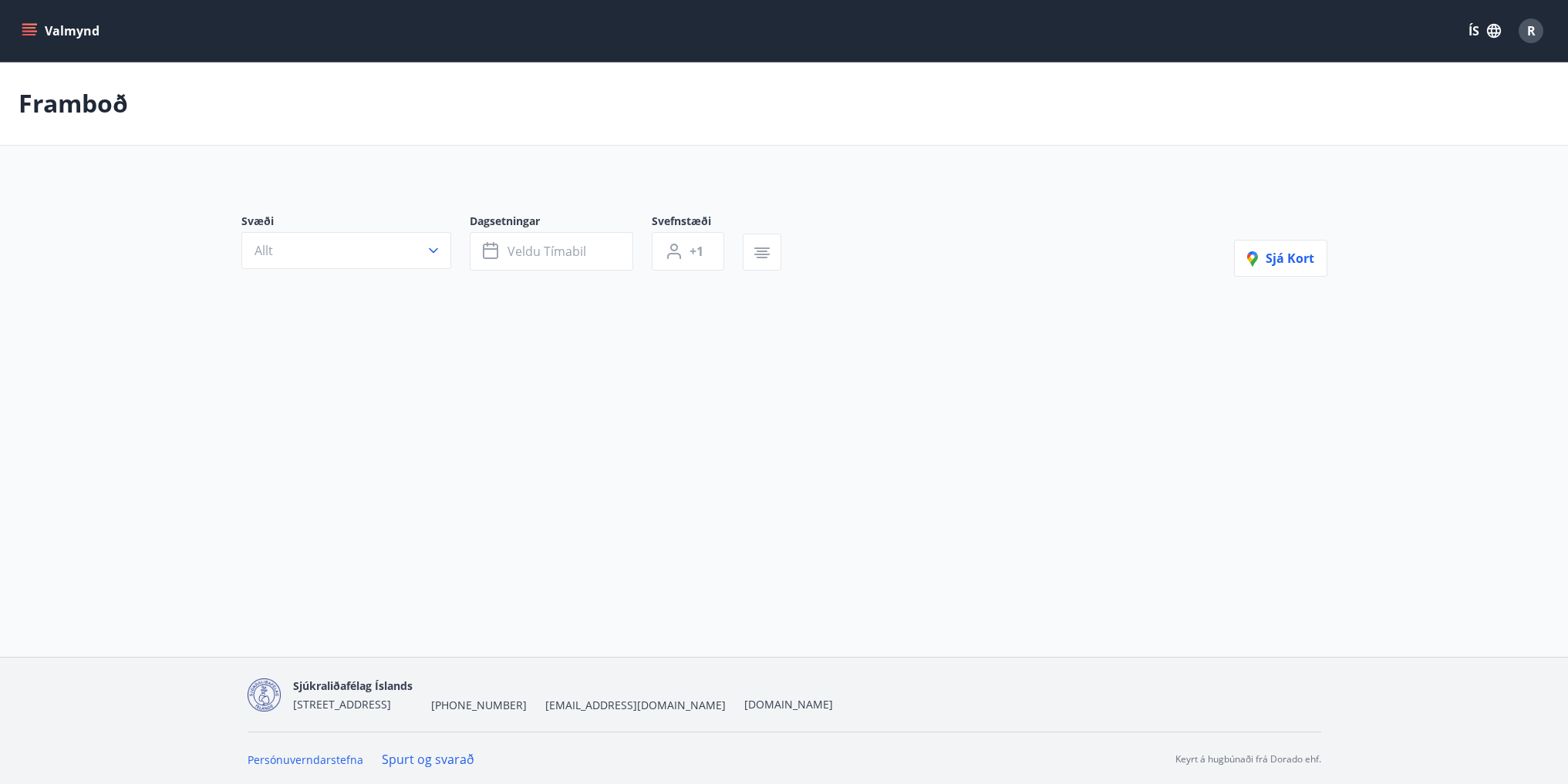
type input "*"
click at [395, 250] on button "Allt" at bounding box center [346, 254] width 210 height 37
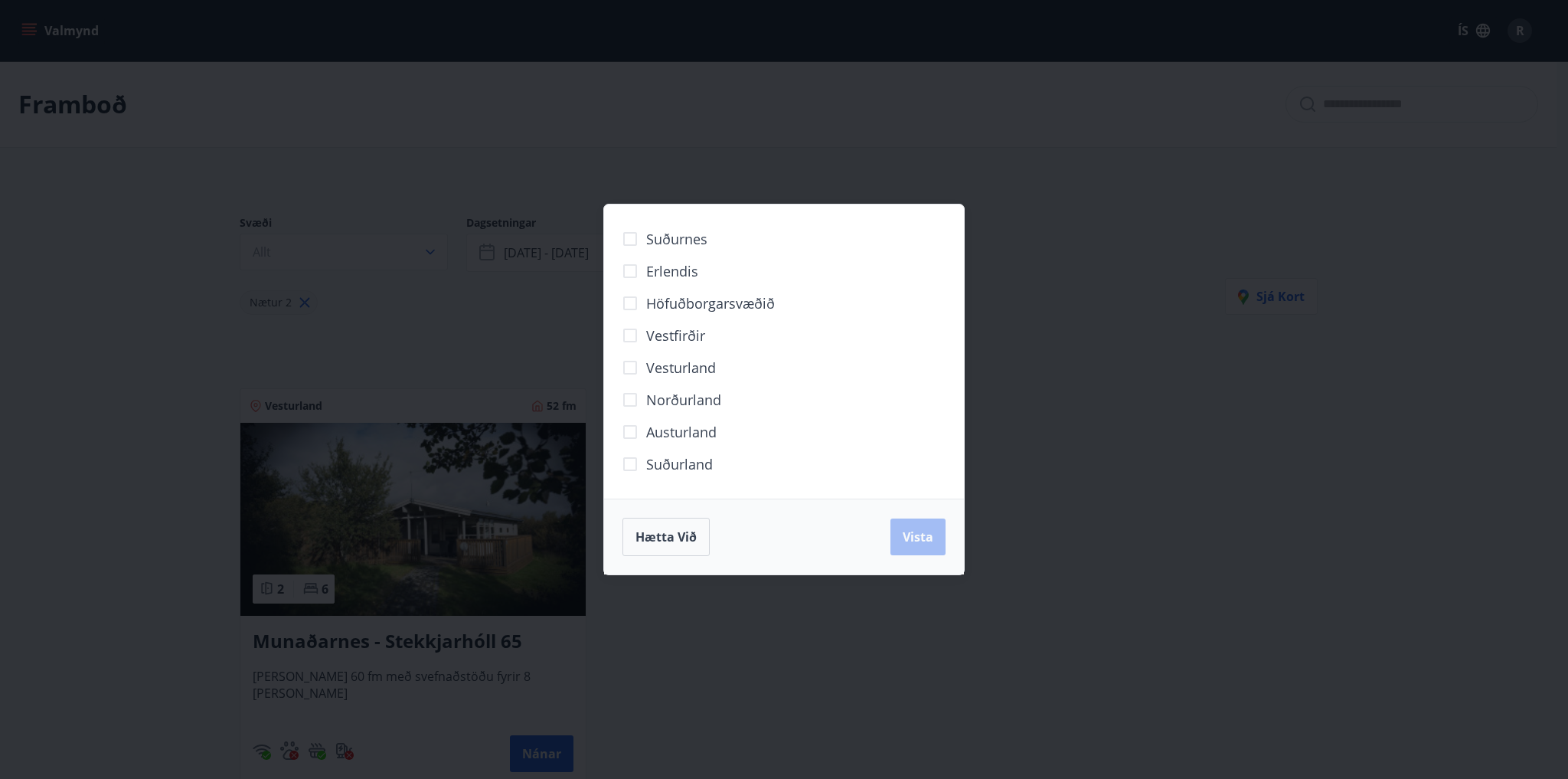
click at [665, 396] on span "Norðurland" at bounding box center [683, 399] width 75 height 20
click at [935, 548] on button "Vista" at bounding box center [918, 537] width 55 height 37
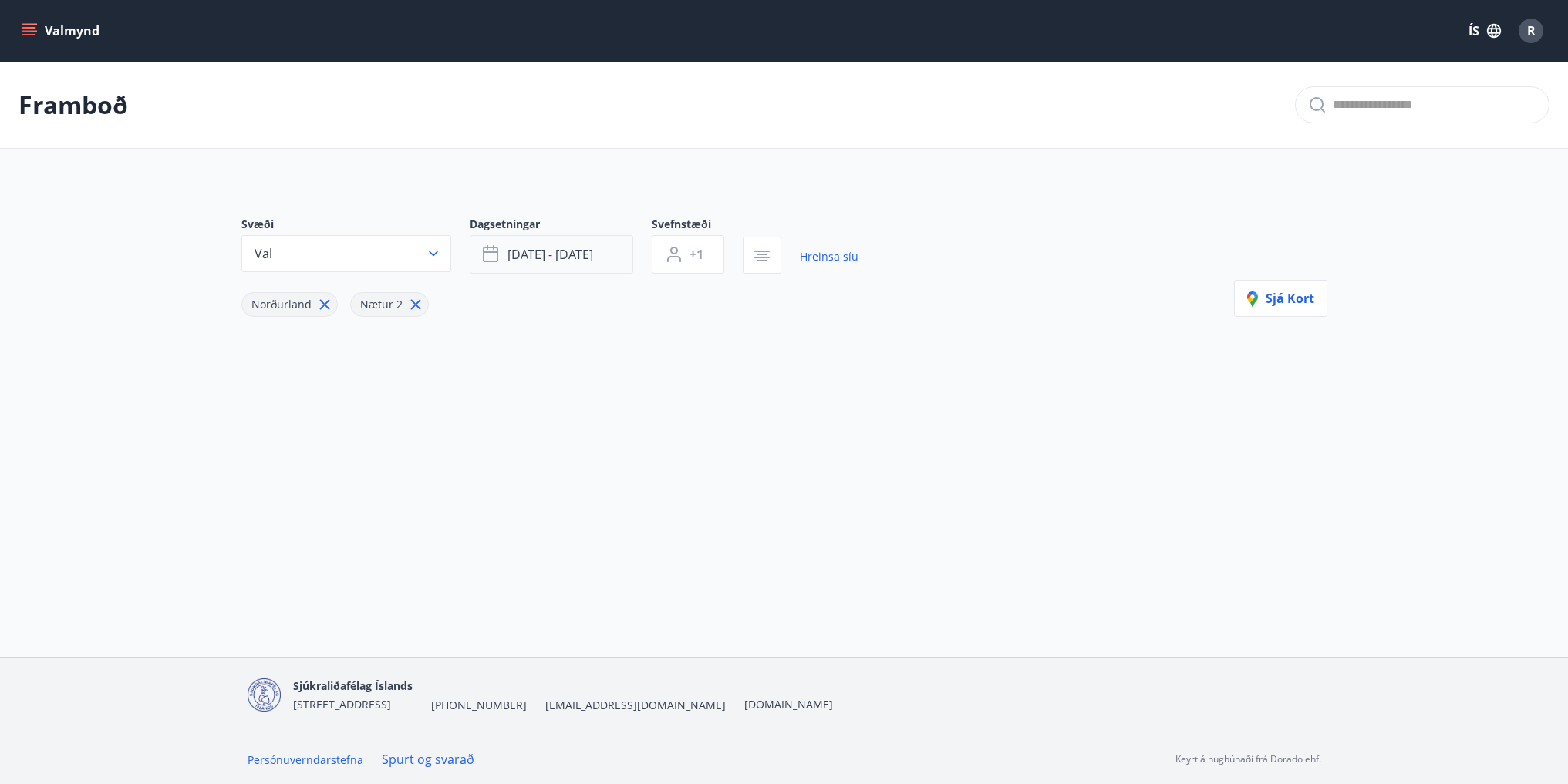
click at [579, 257] on span "[DATE] - [DATE]" at bounding box center [550, 254] width 86 height 17
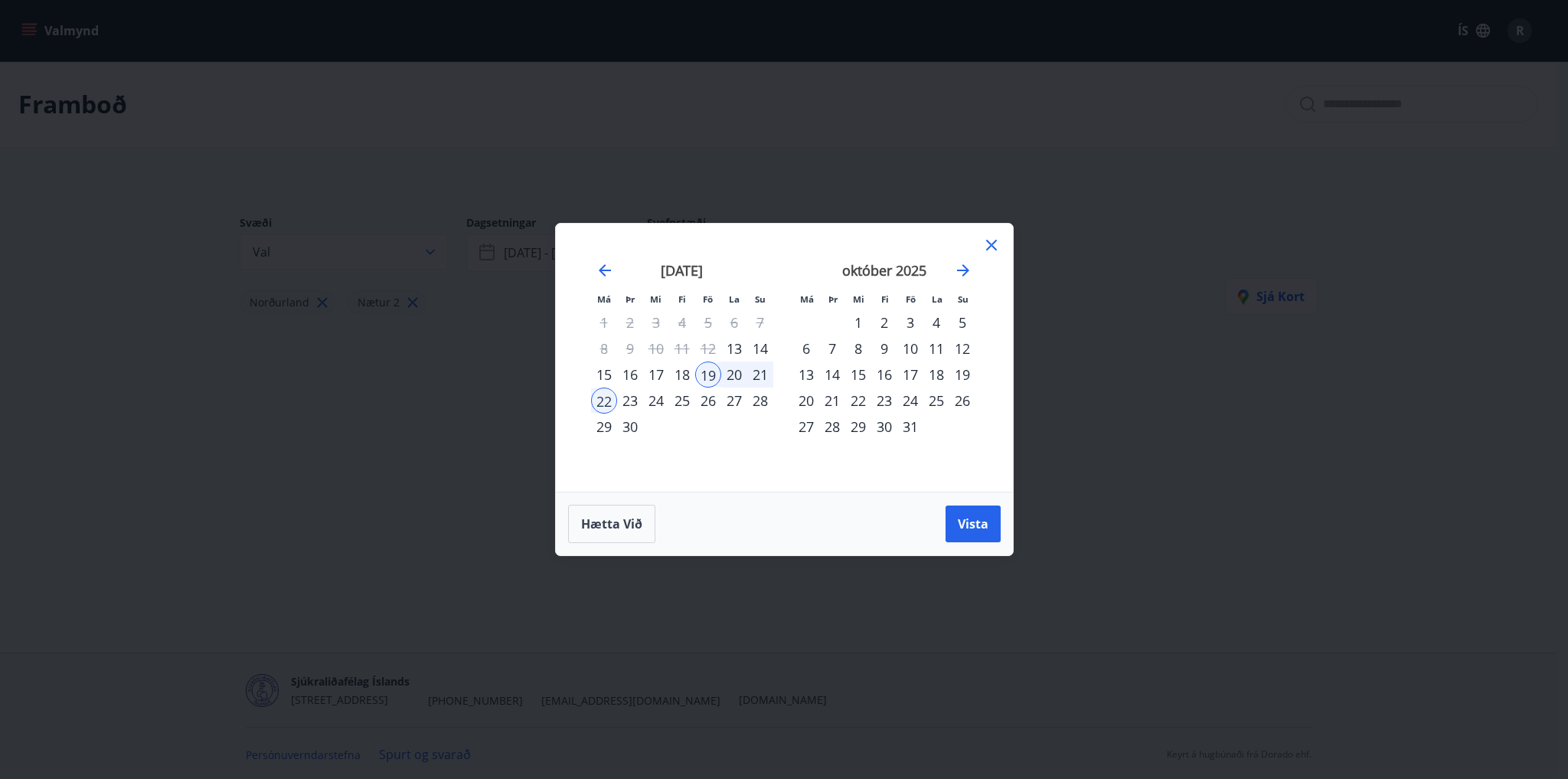
click at [864, 320] on div "1" at bounding box center [858, 322] width 26 height 26
click at [905, 420] on div "31" at bounding box center [910, 427] width 26 height 26
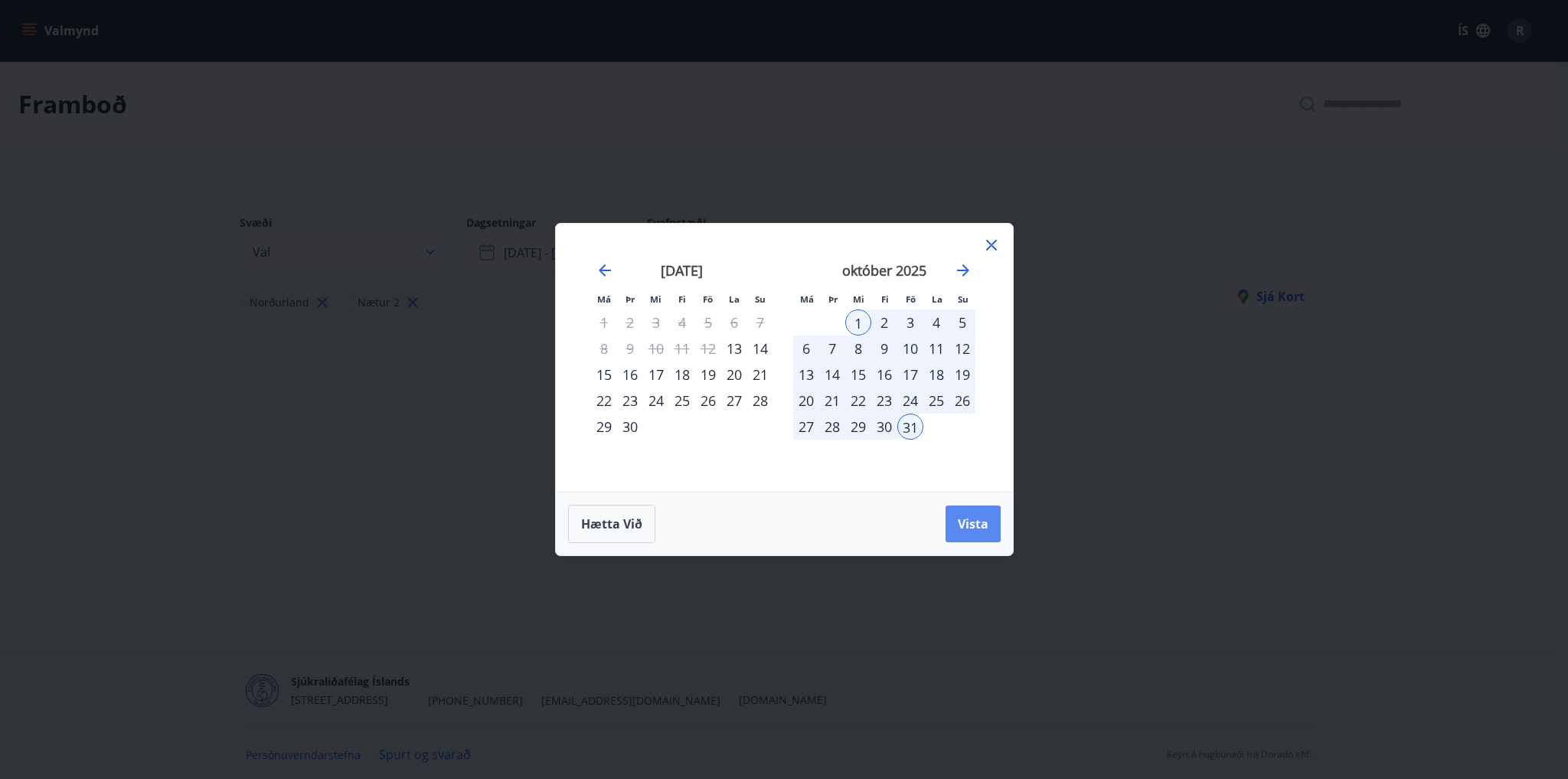
click at [966, 529] on span "Vista" at bounding box center [973, 524] width 30 height 17
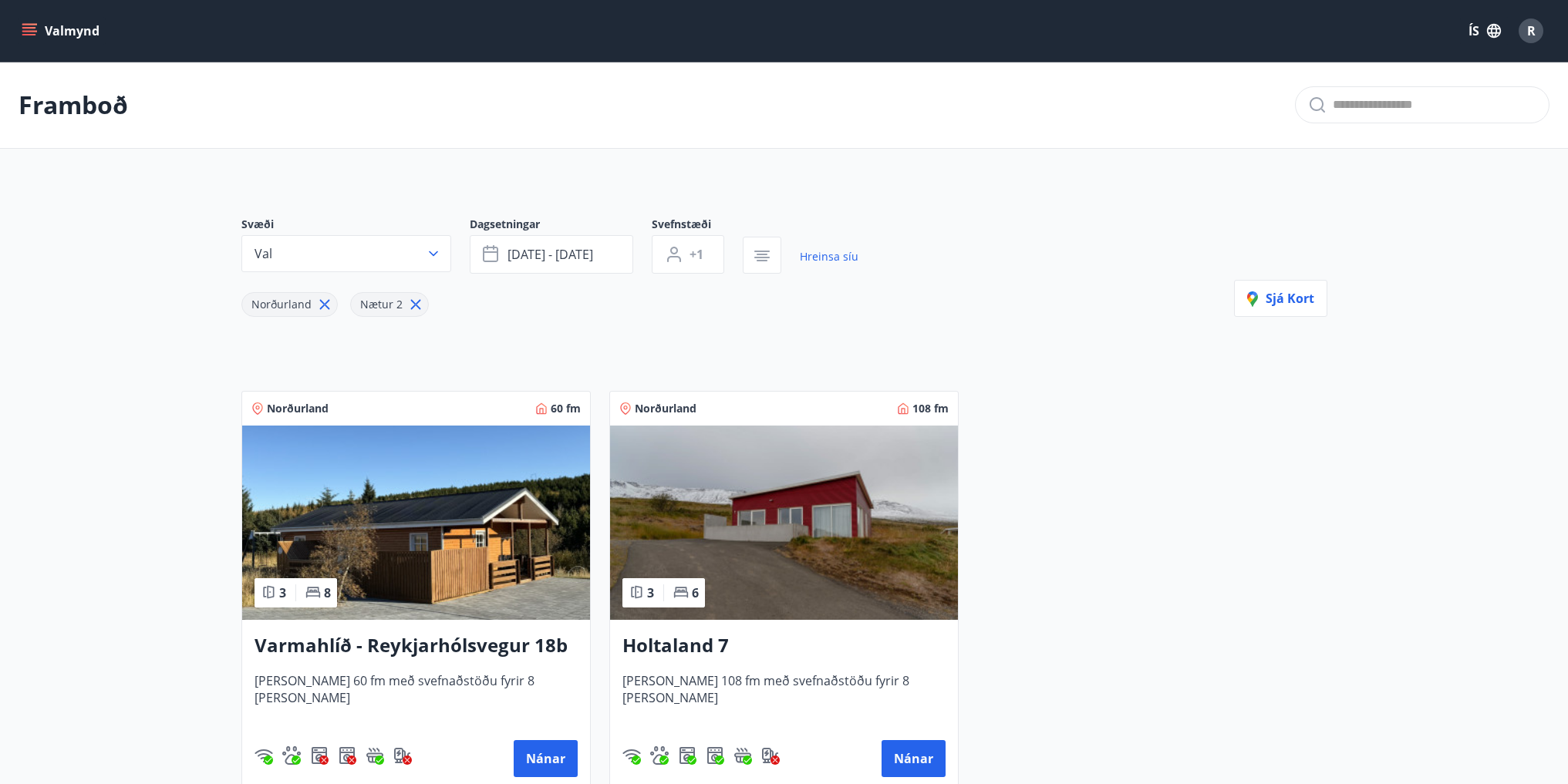
click at [738, 569] on img at bounding box center [784, 522] width 348 height 194
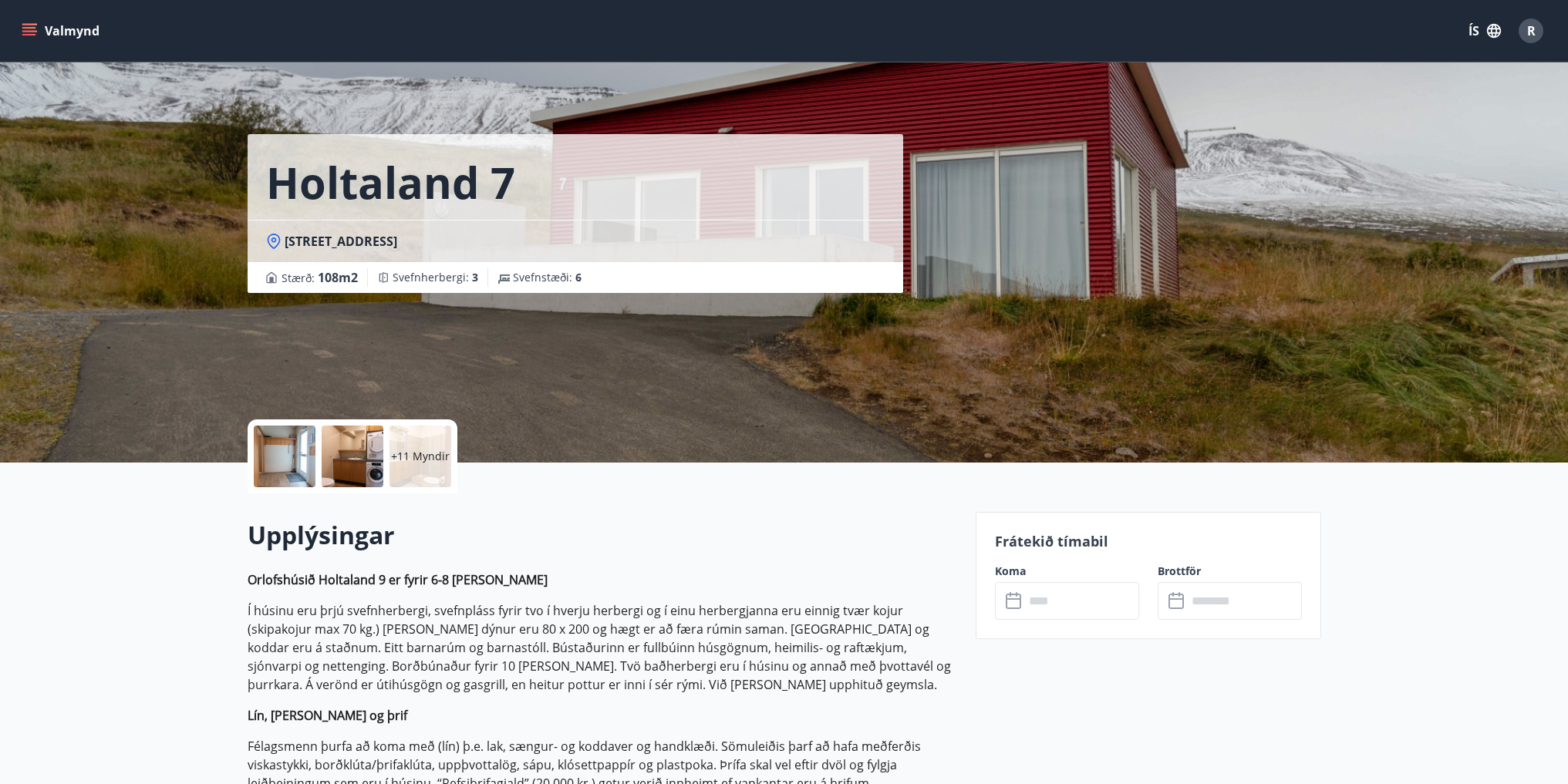
click at [433, 459] on p "+11 Myndir" at bounding box center [420, 456] width 58 height 16
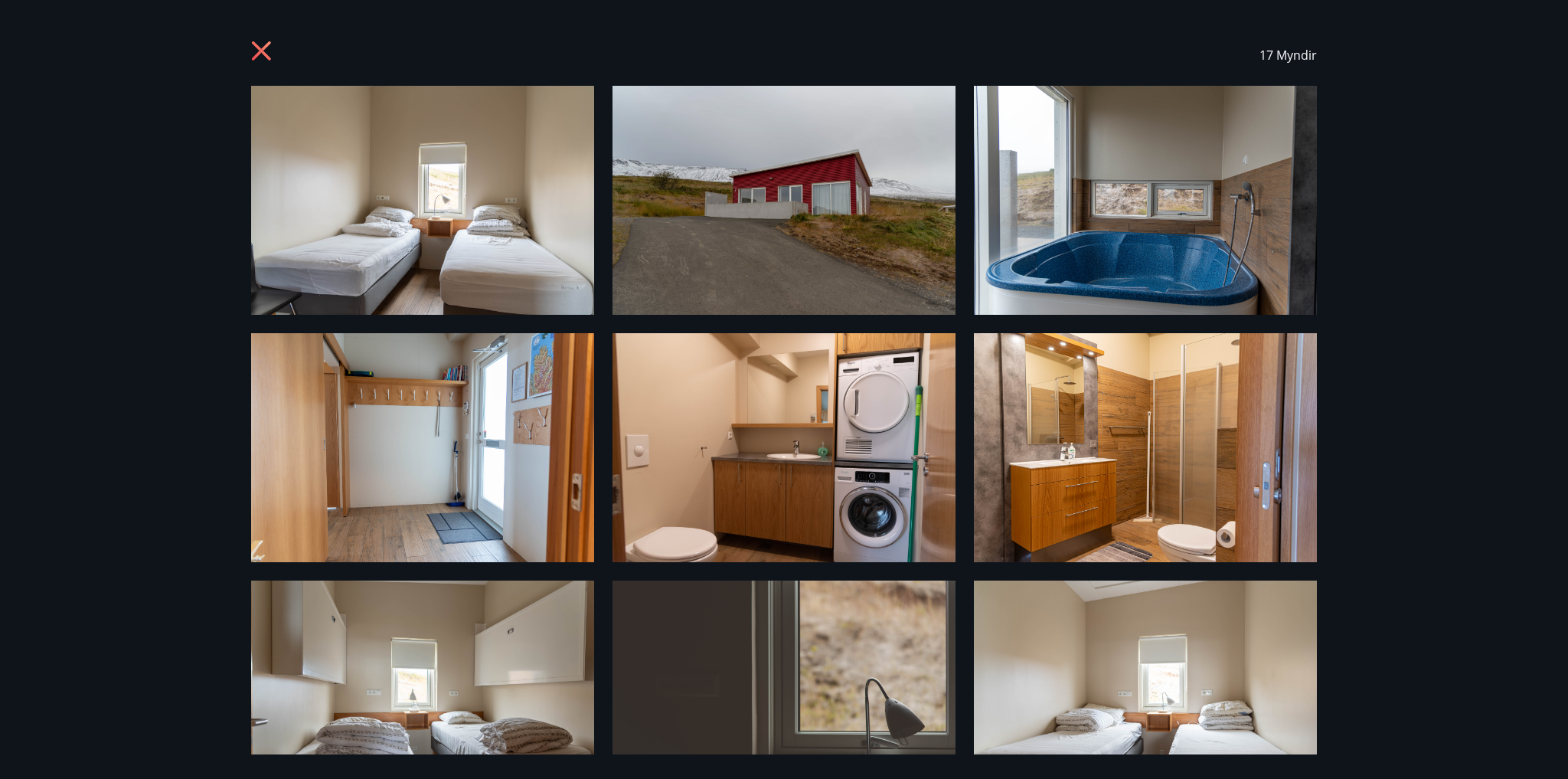
click at [259, 54] on icon at bounding box center [261, 51] width 20 height 20
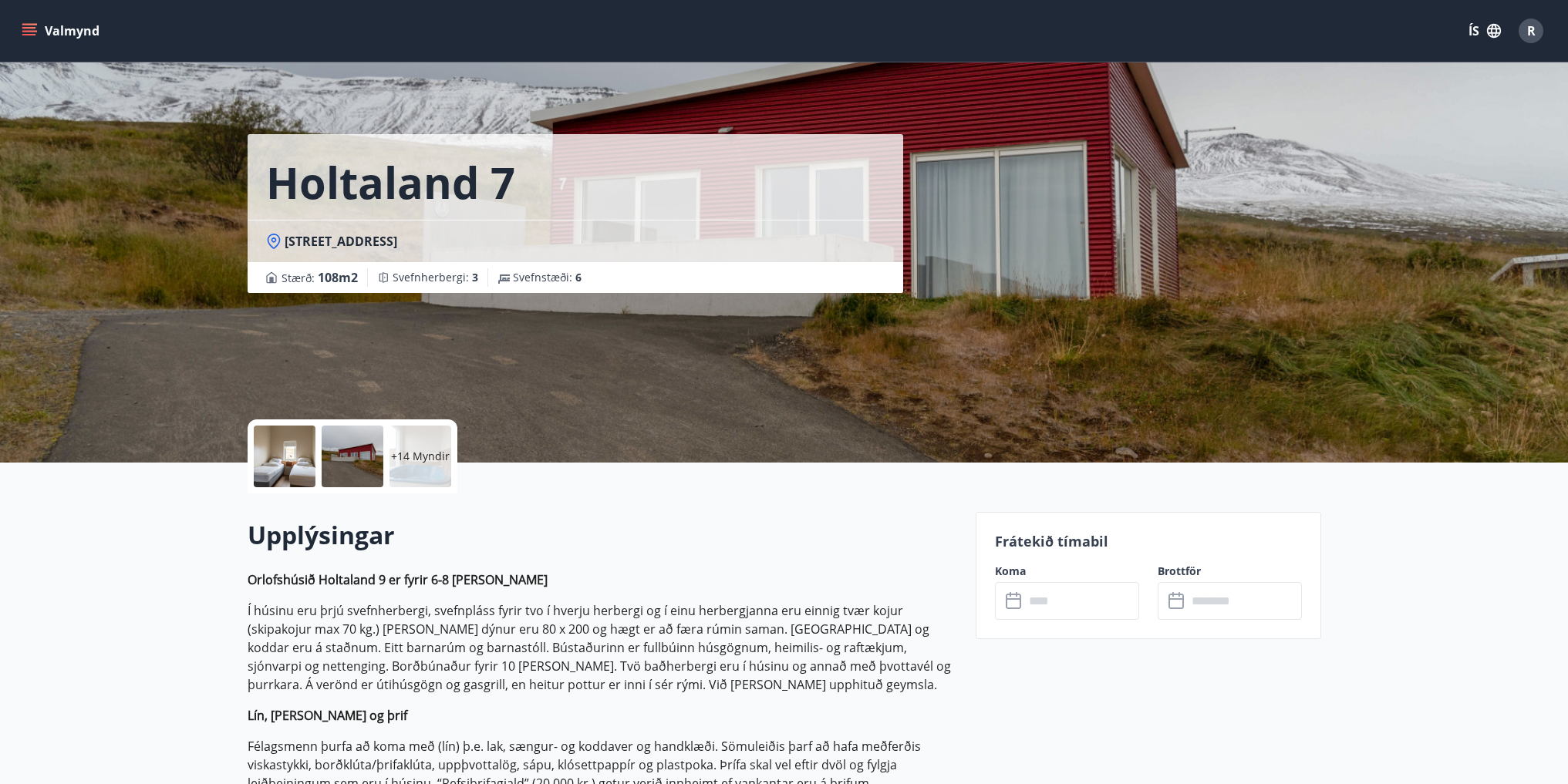
click at [1068, 598] on input "text" at bounding box center [1081, 601] width 115 height 37
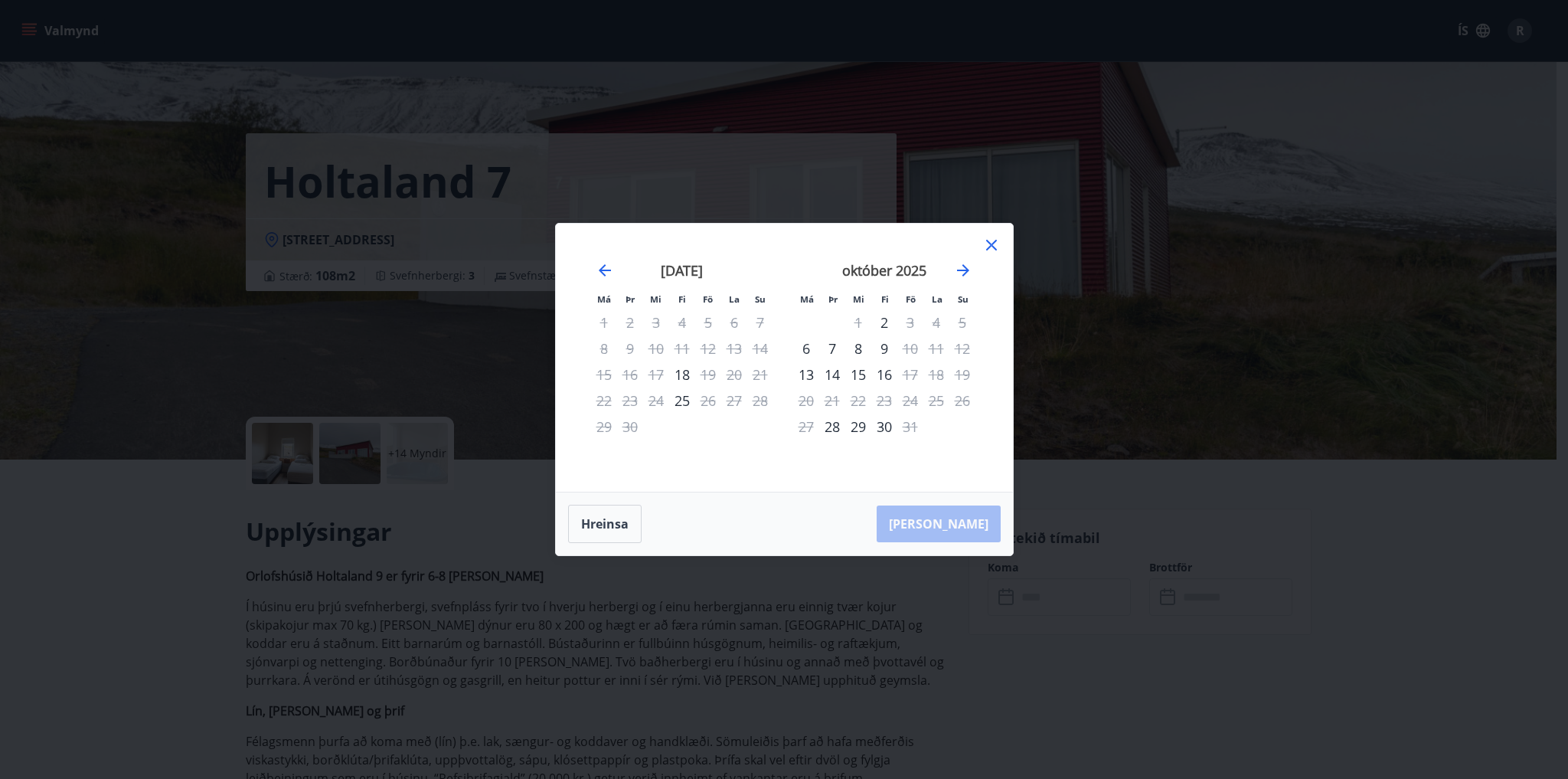
click at [828, 373] on div "14" at bounding box center [832, 374] width 26 height 26
click at [917, 376] on div "17" at bounding box center [910, 374] width 26 height 26
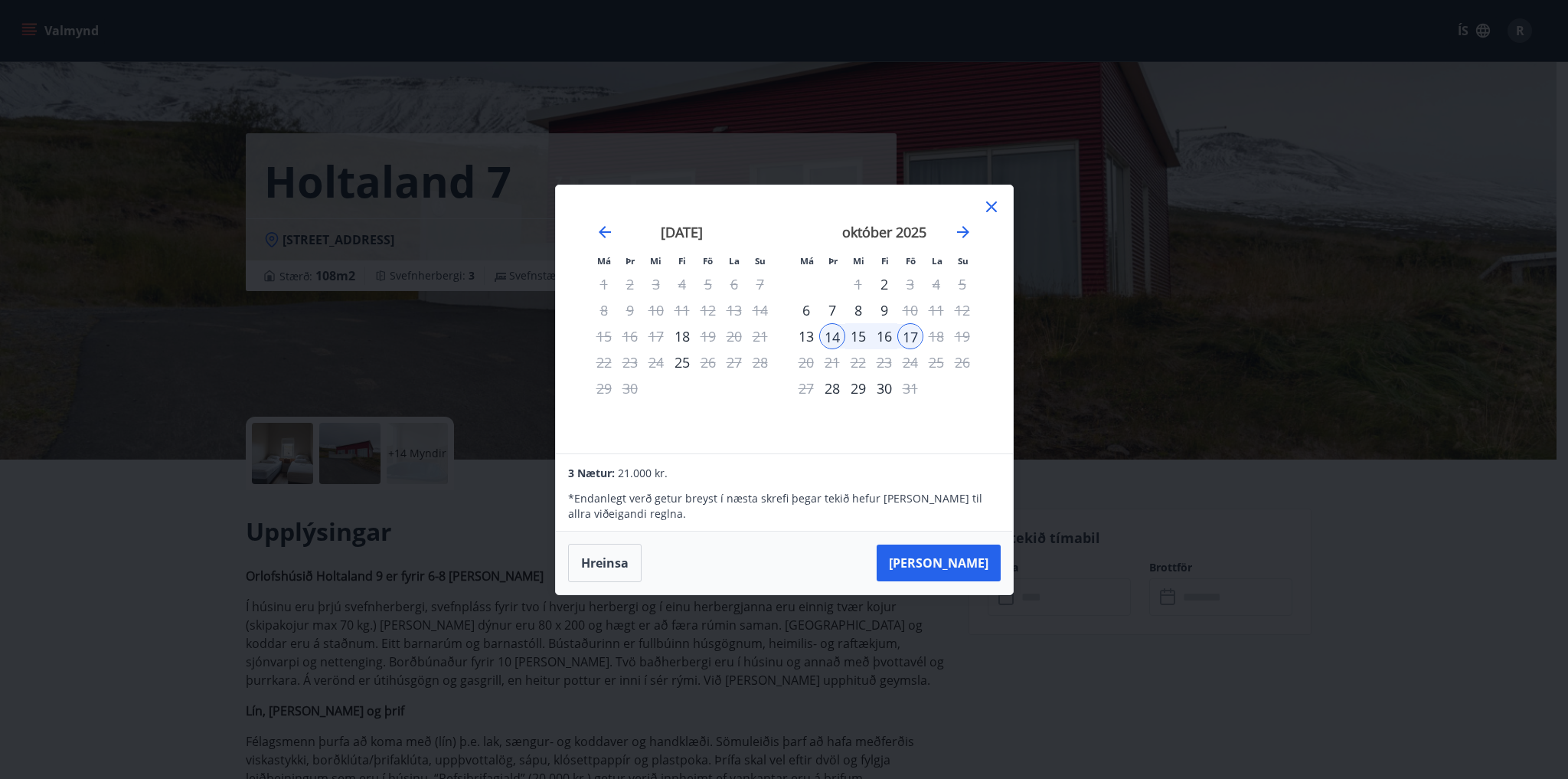
click at [857, 333] on div "15" at bounding box center [858, 336] width 26 height 26
click at [940, 336] on div "18" at bounding box center [937, 336] width 26 height 26
drag, startPoint x: 974, startPoint y: 569, endPoint x: 974, endPoint y: 586, distance: 17.0
click at [974, 569] on button "[PERSON_NAME]" at bounding box center [939, 563] width 124 height 37
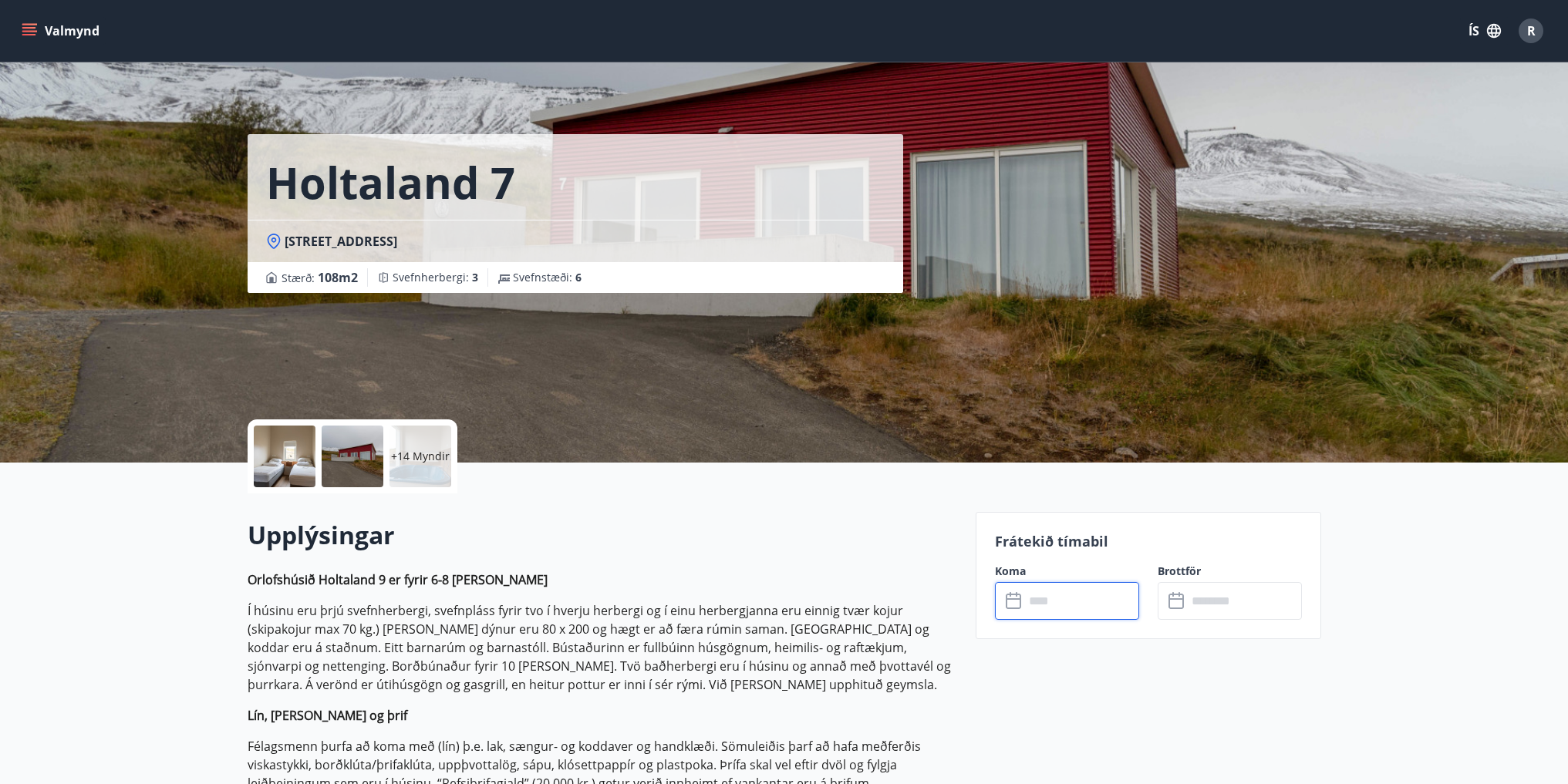
type input "******"
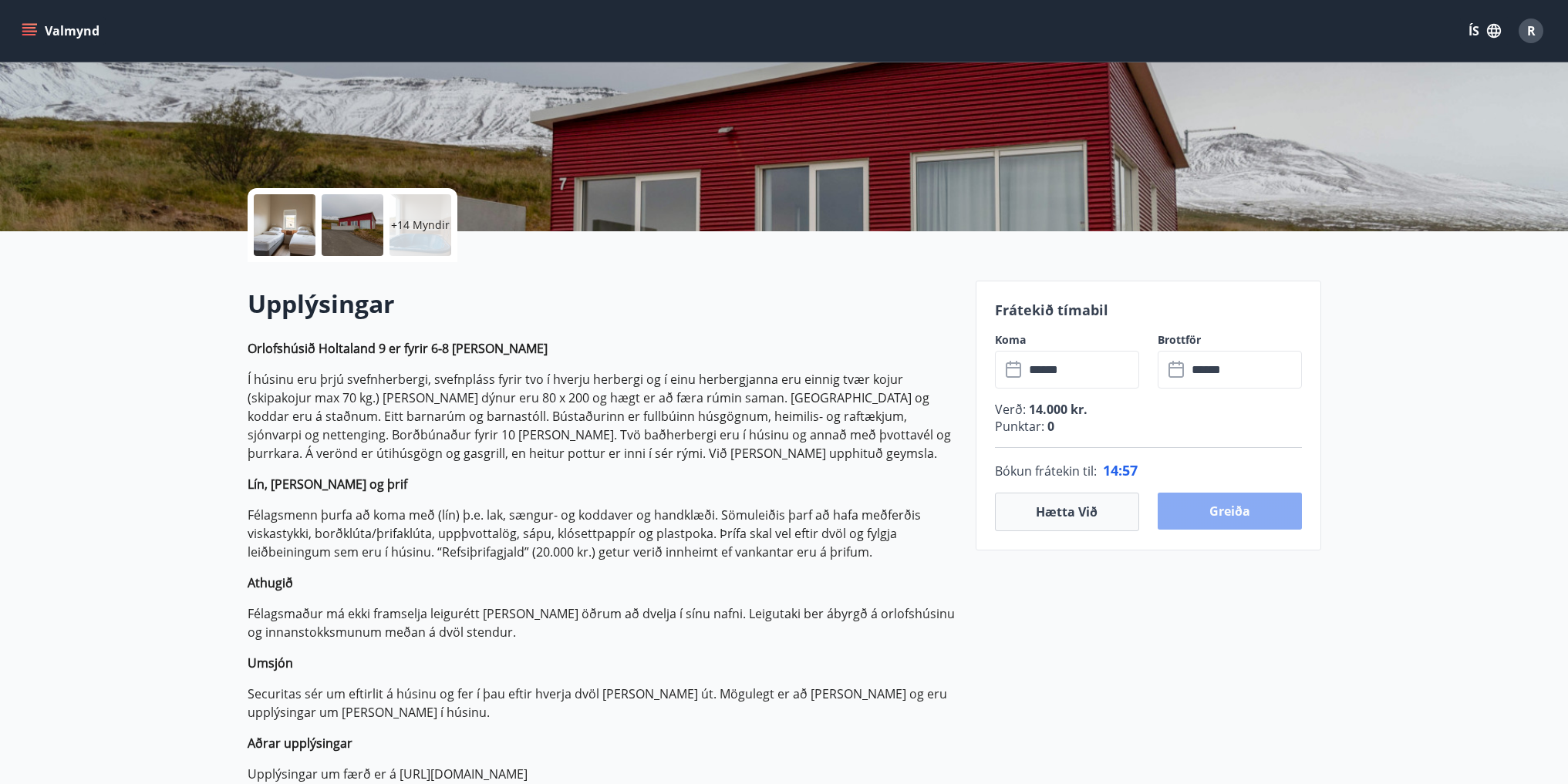
click at [1251, 507] on button "Greiða" at bounding box center [1229, 511] width 144 height 37
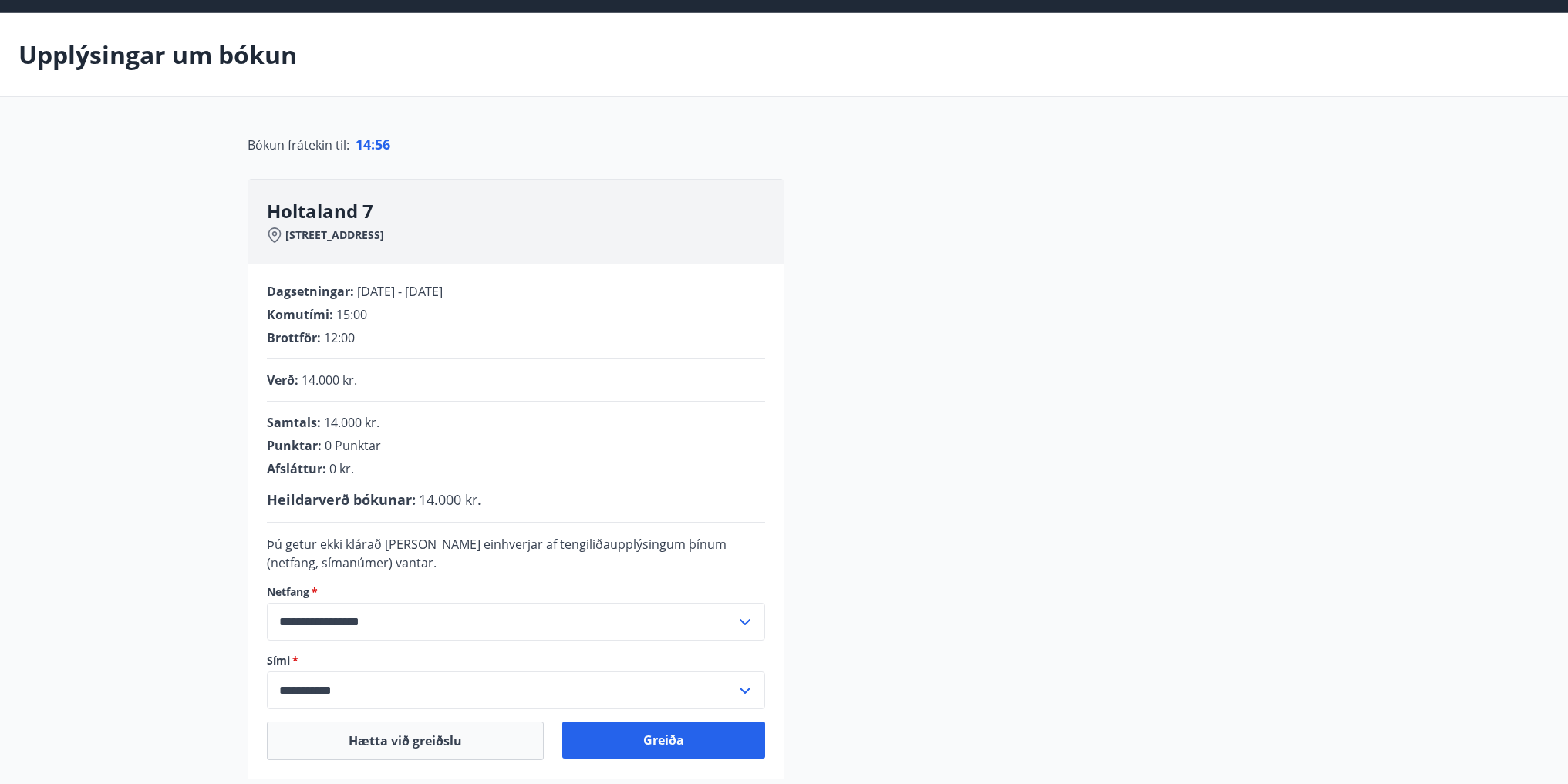
scroll to position [231, 0]
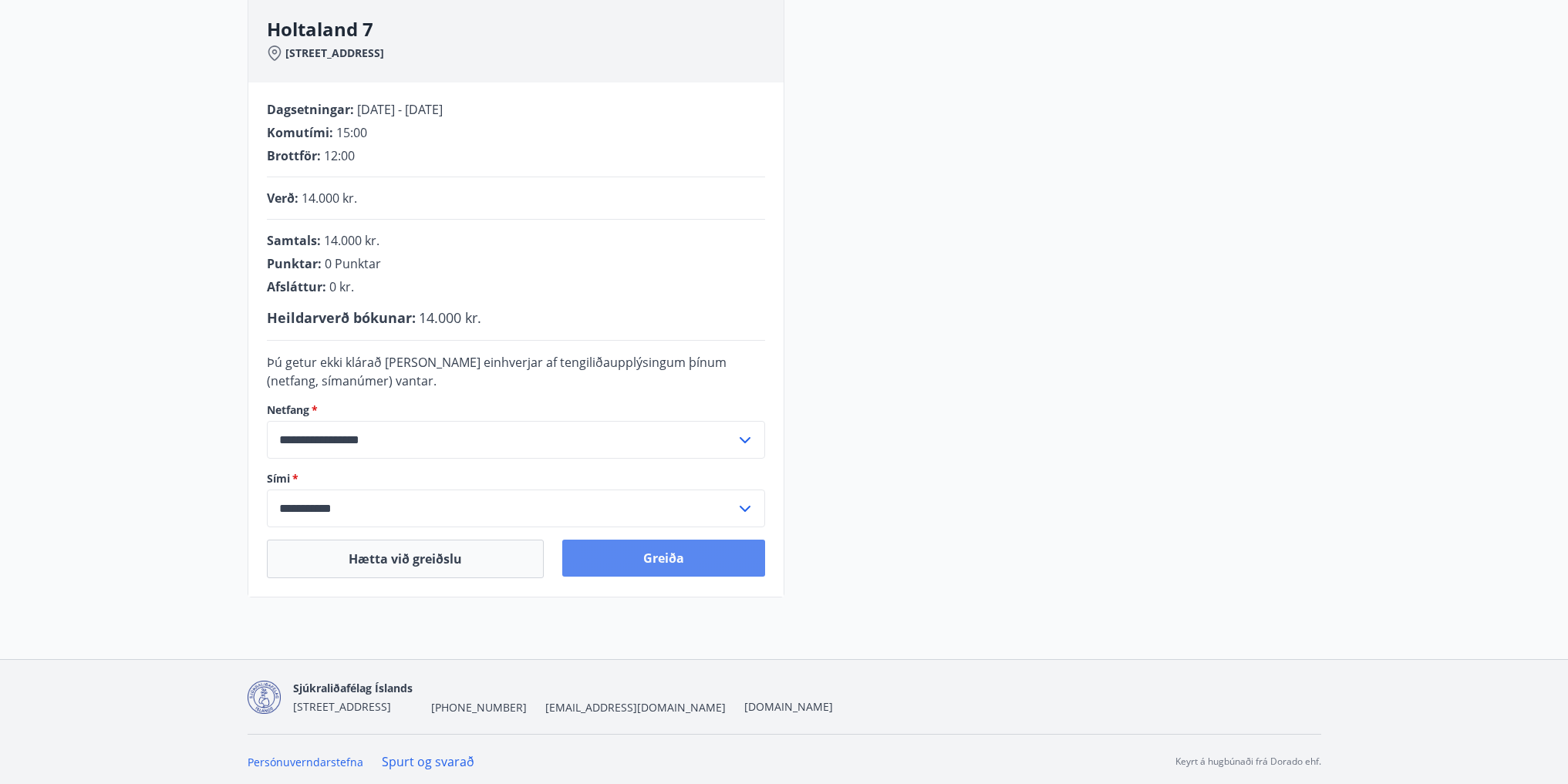
click at [683, 563] on button "Greiða" at bounding box center [663, 558] width 203 height 37
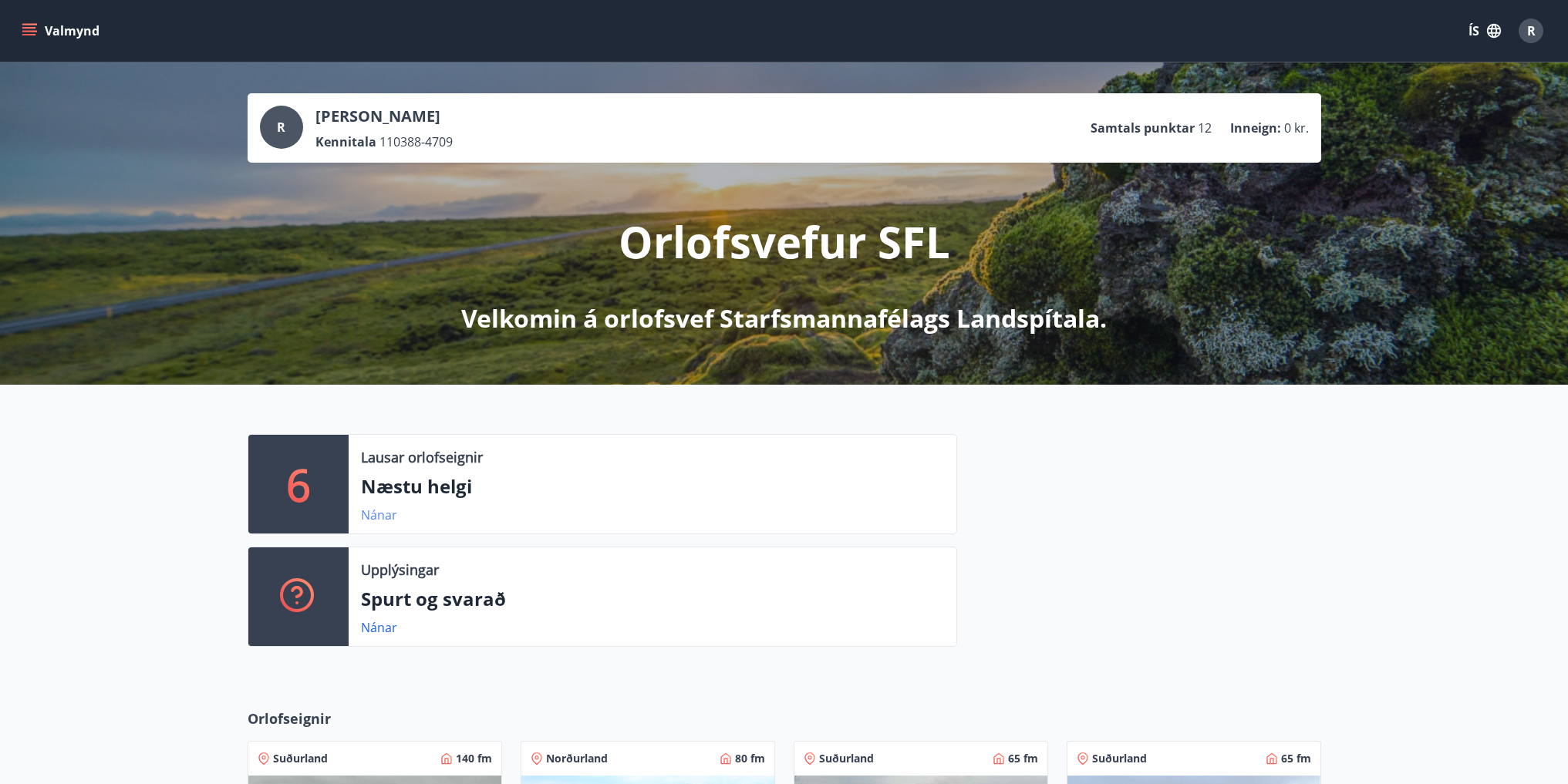
click at [375, 514] on link "Nánar" at bounding box center [378, 514] width 36 height 17
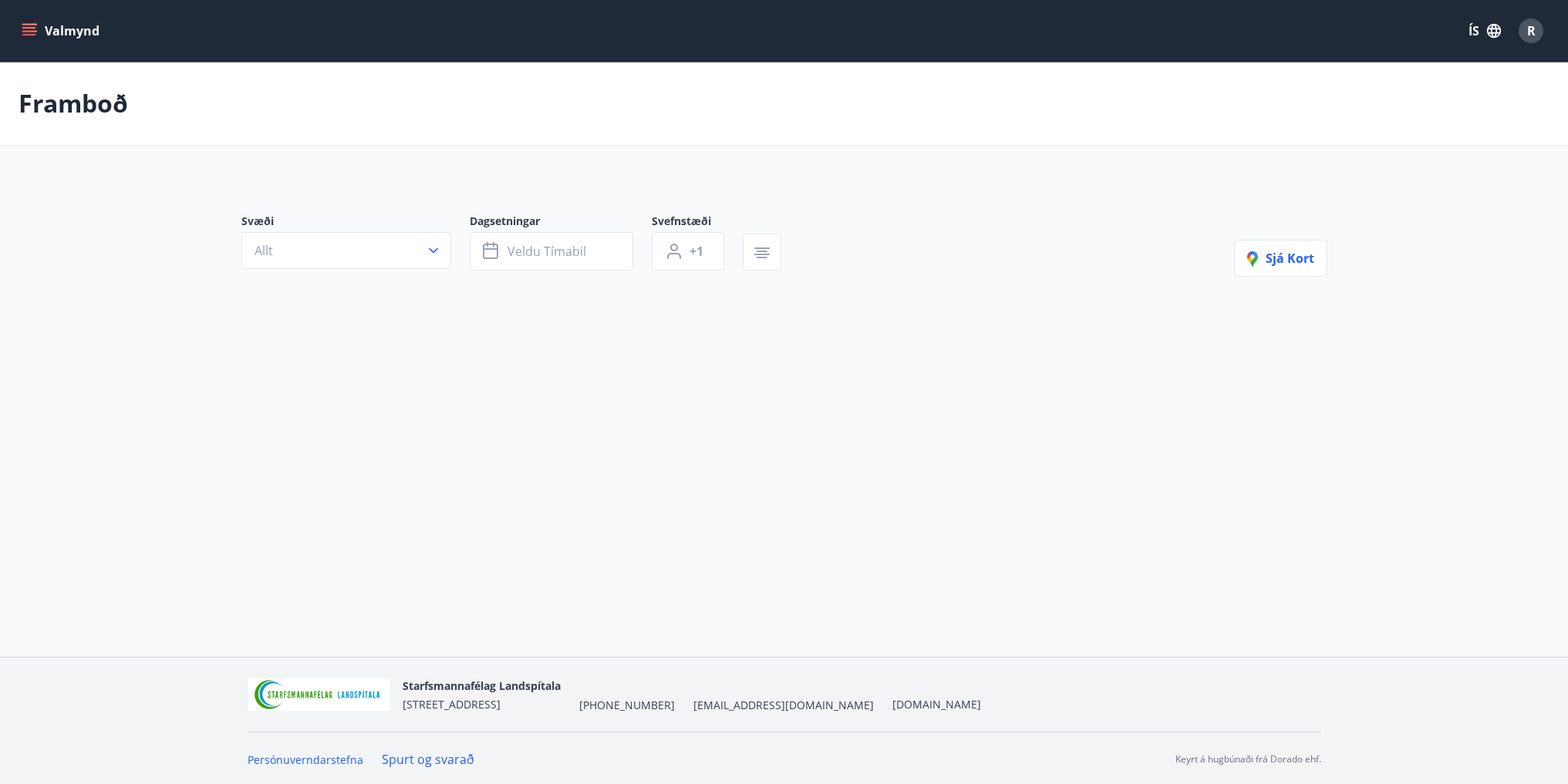
type input "*"
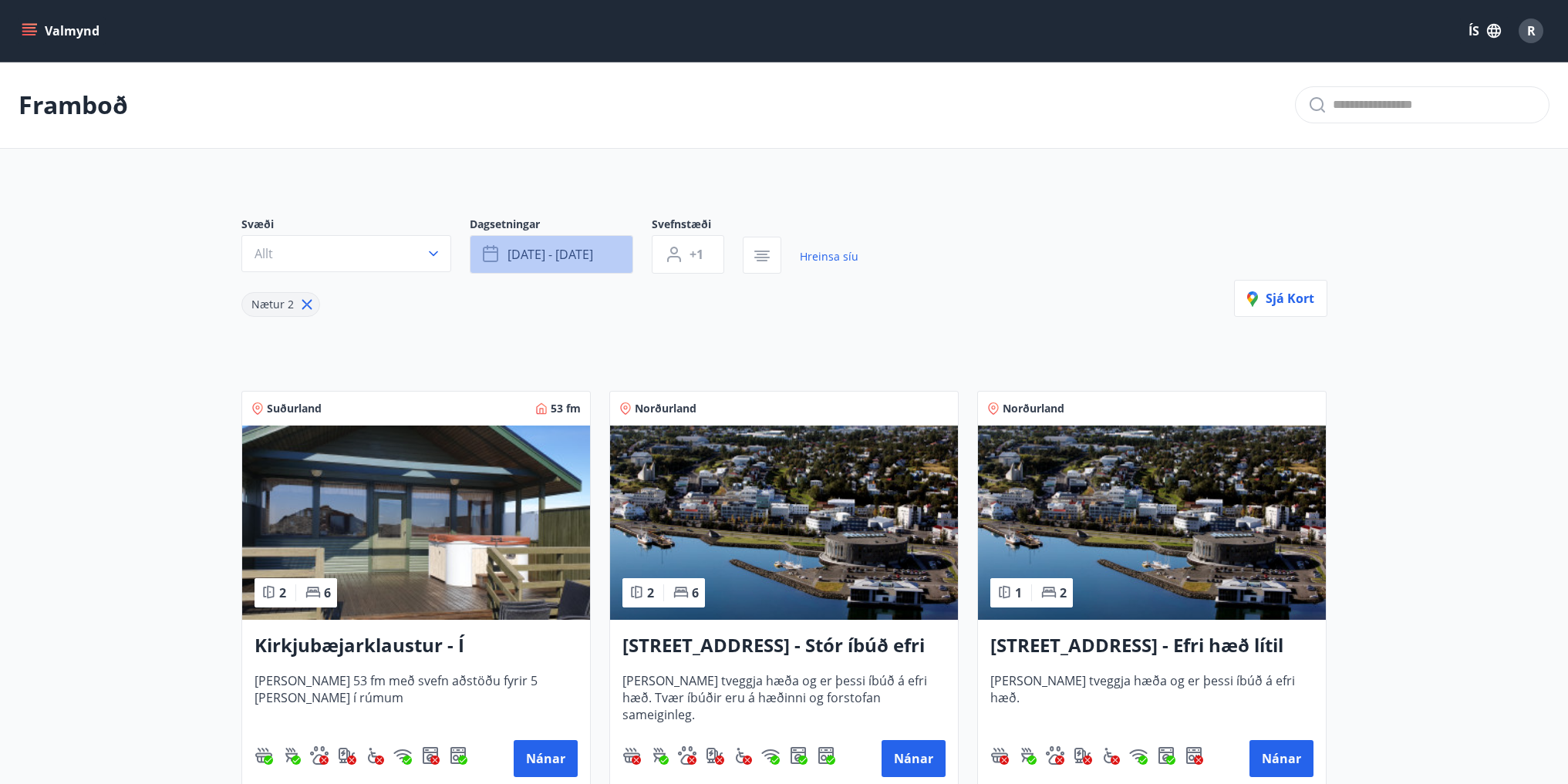
click at [569, 248] on span "sep 19 - sep 22" at bounding box center [550, 254] width 86 height 17
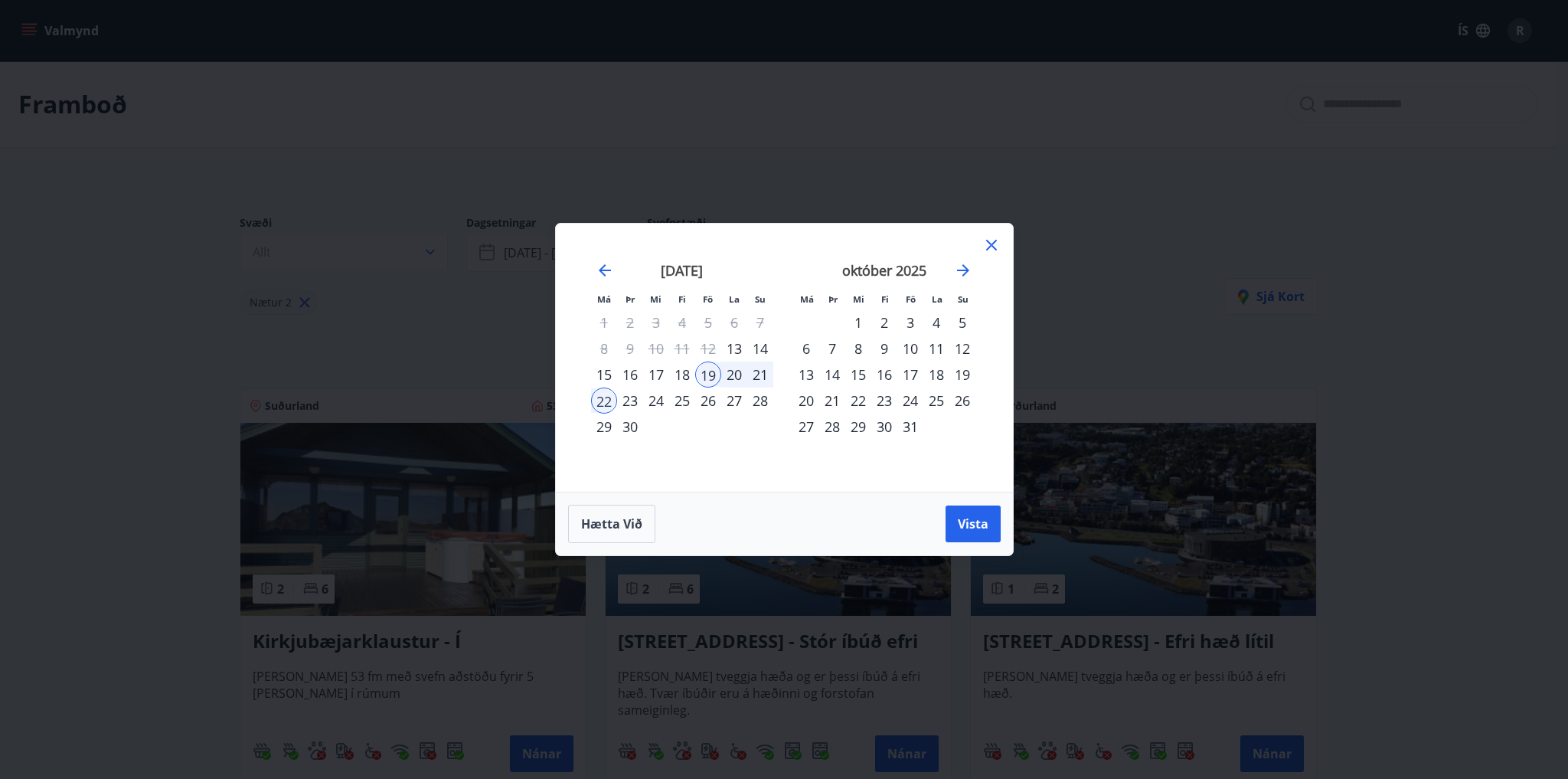
click at [871, 320] on div "2" at bounding box center [884, 322] width 26 height 26
click at [862, 322] on div "1" at bounding box center [858, 322] width 26 height 26
click at [903, 424] on div "31" at bounding box center [910, 427] width 26 height 26
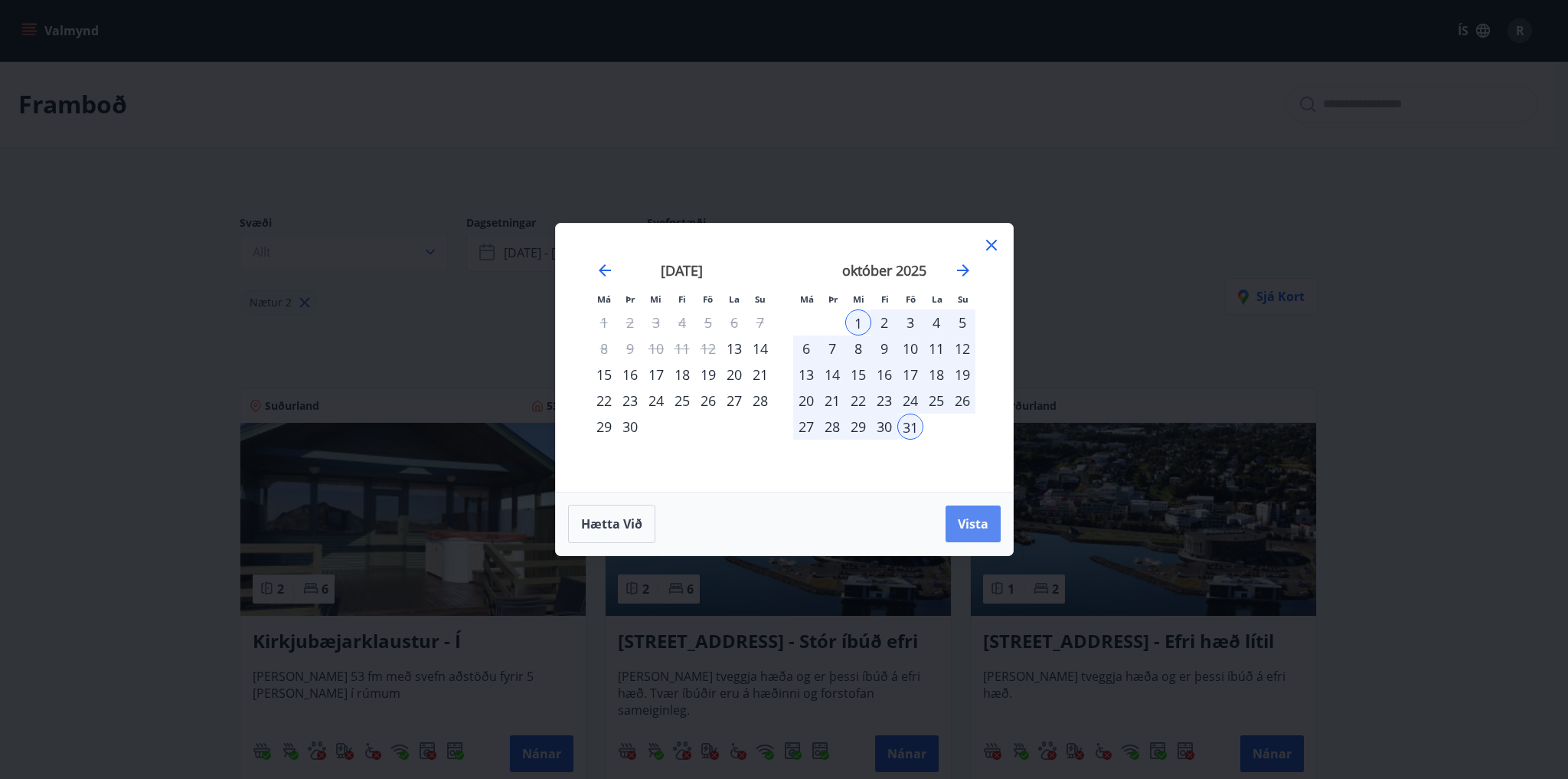
click at [979, 516] on span "Vista" at bounding box center [973, 524] width 30 height 17
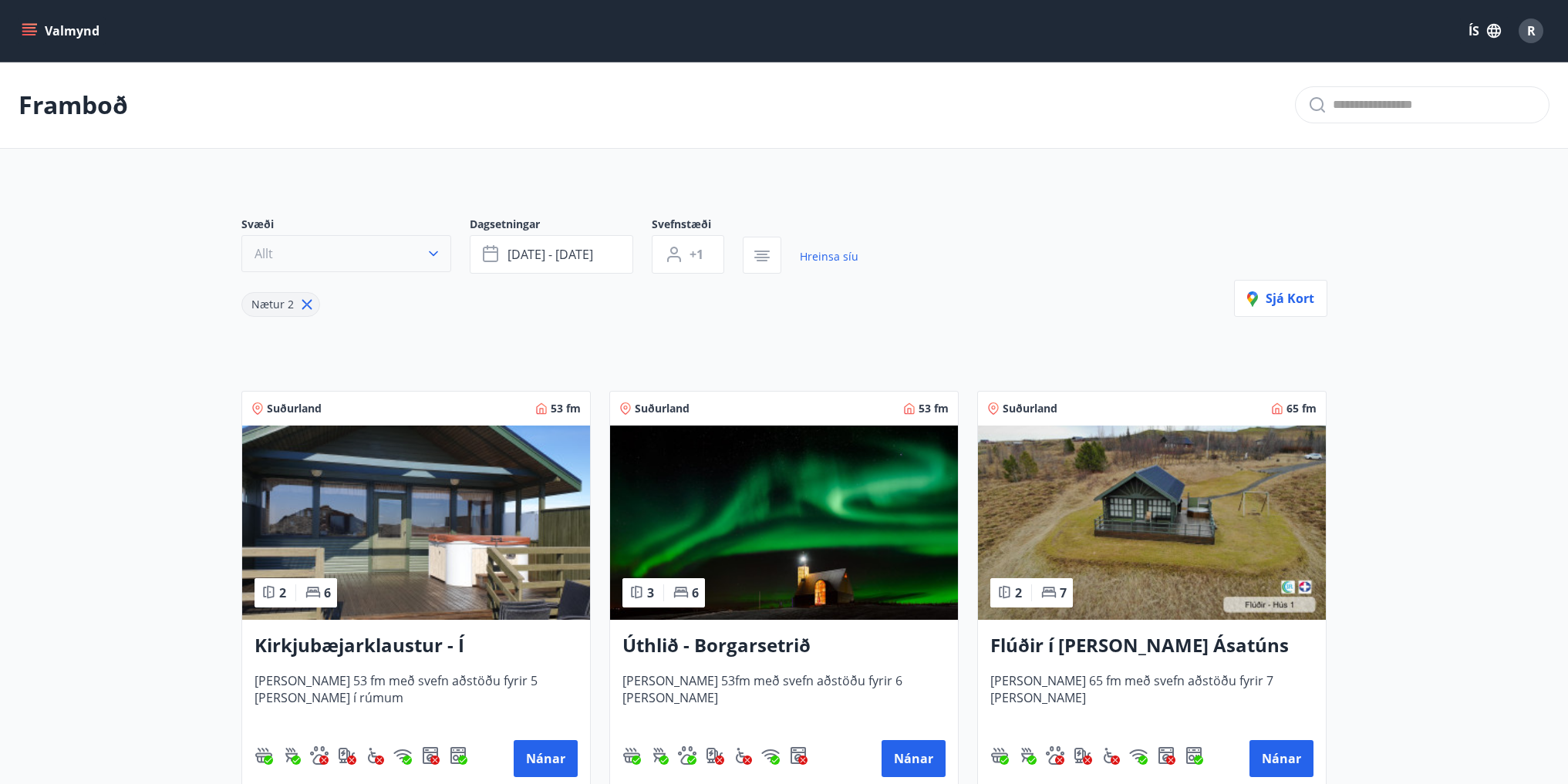
click at [353, 255] on button "Allt" at bounding box center [346, 254] width 210 height 37
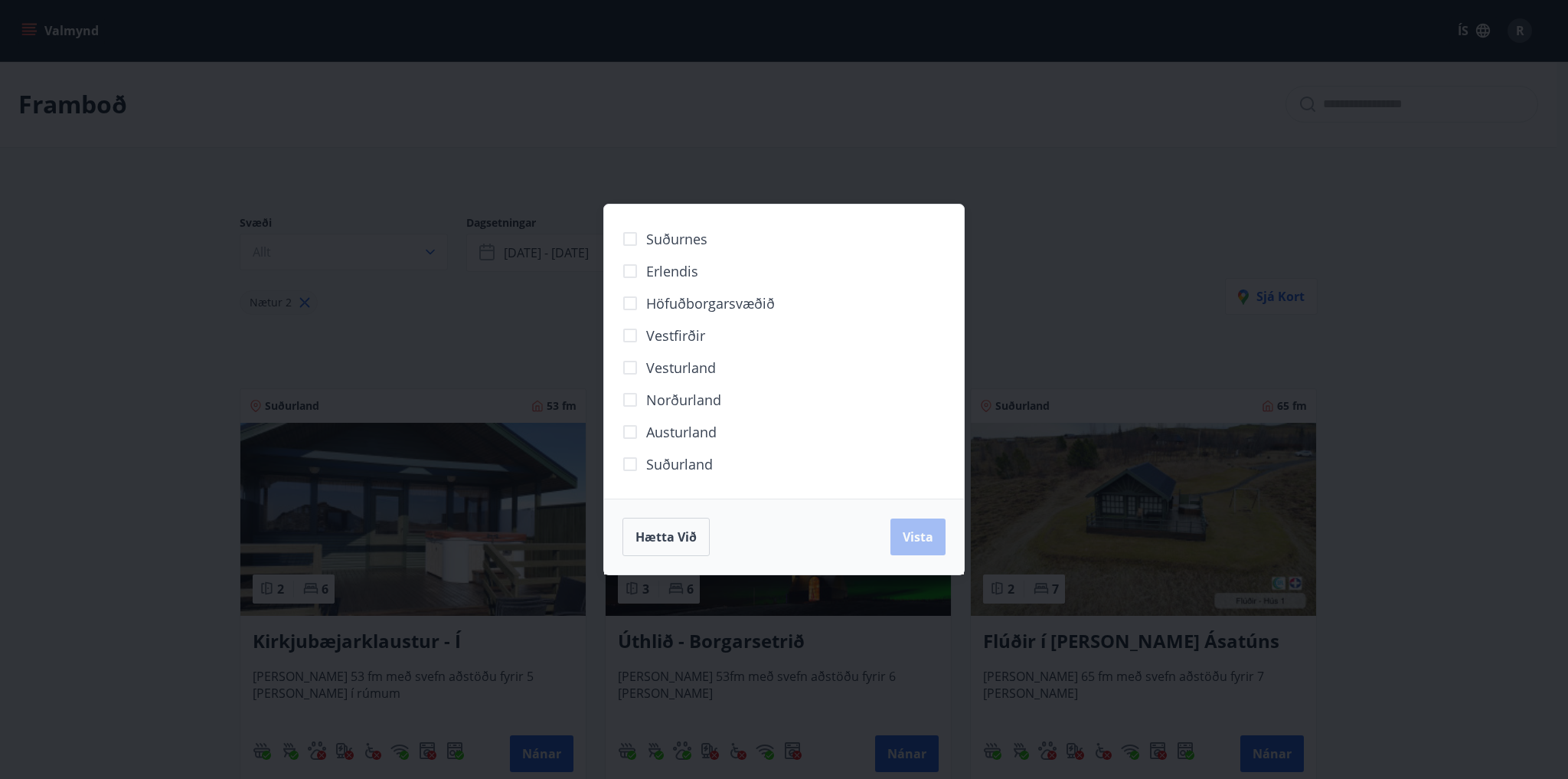
click at [710, 401] on span "Norðurland" at bounding box center [683, 399] width 75 height 20
click at [921, 538] on span "Vista" at bounding box center [917, 536] width 30 height 17
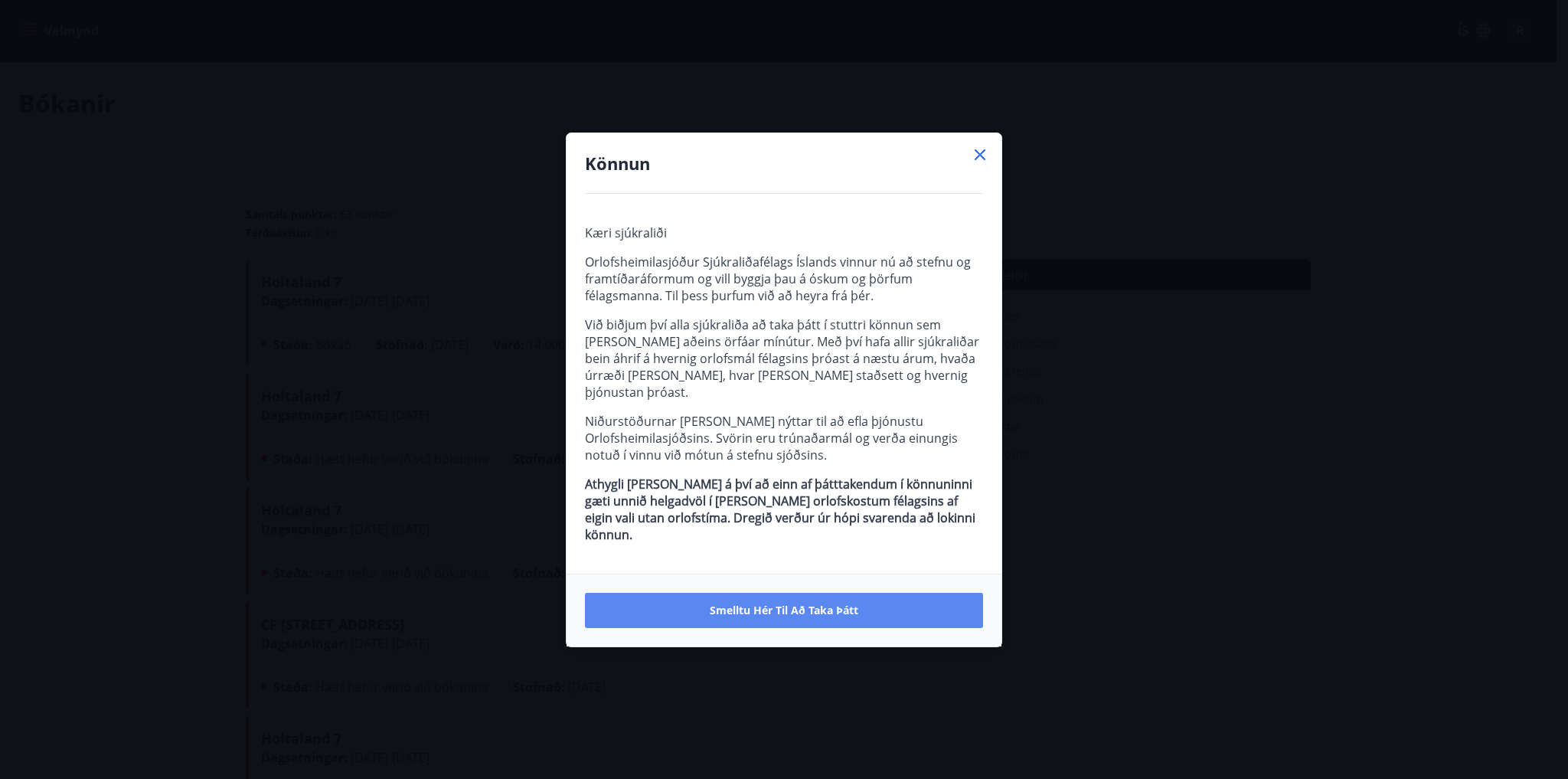
drag, startPoint x: 832, startPoint y: 584, endPoint x: 850, endPoint y: 574, distance: 20.6
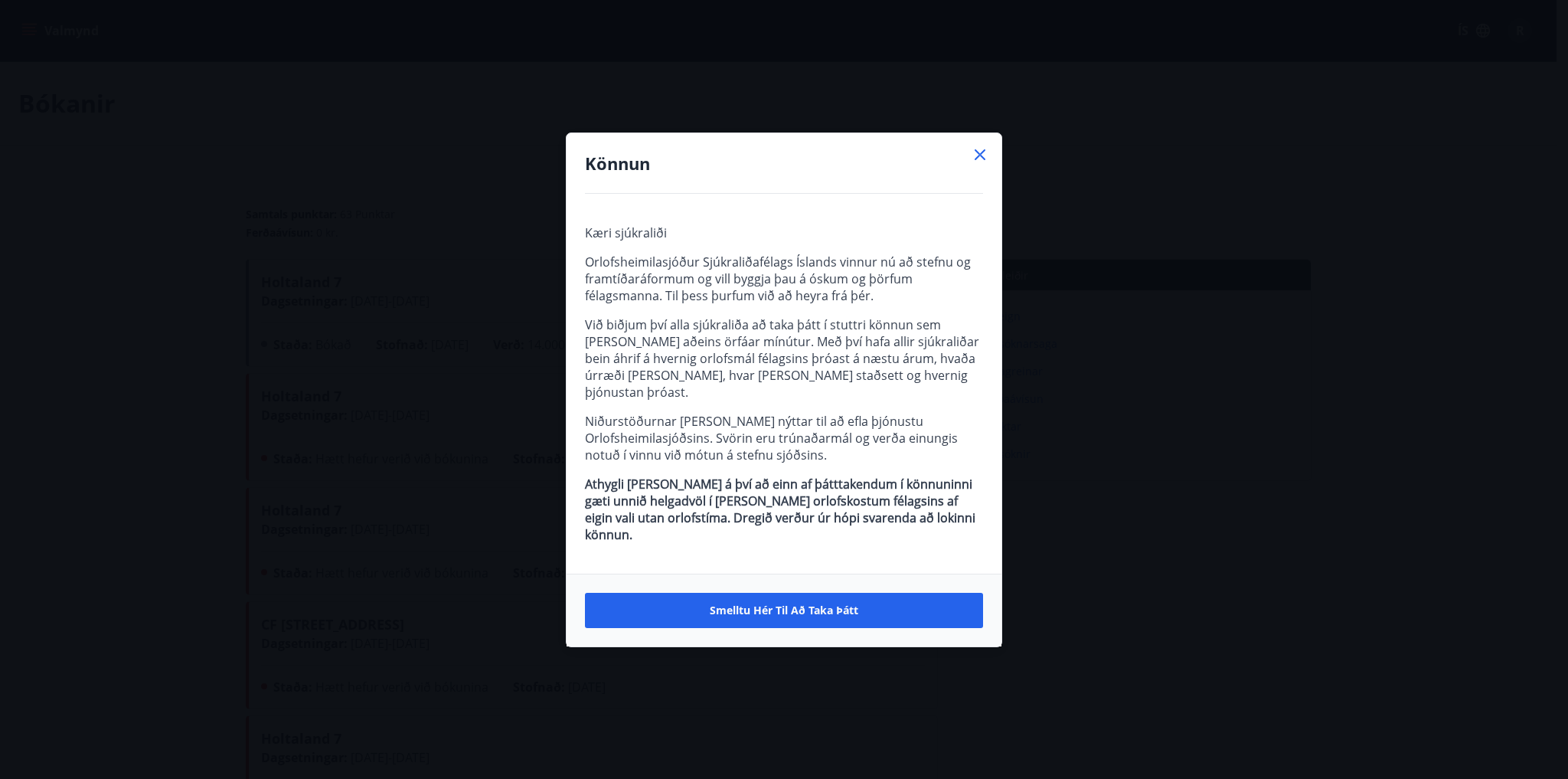
click at [832, 593] on button "Smelltu hér til að taka þátt" at bounding box center [784, 611] width 398 height 35
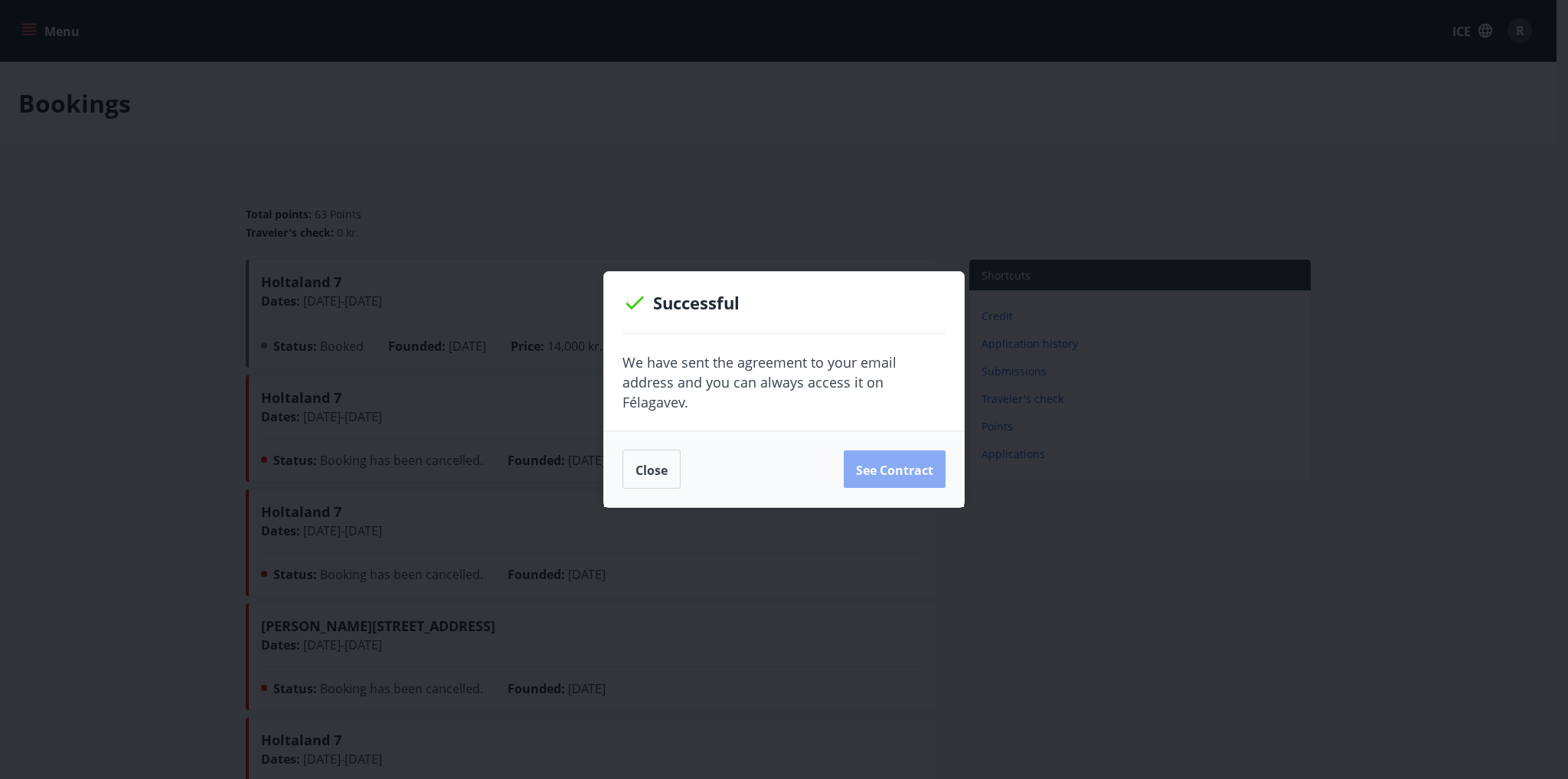
click at [903, 476] on font "See contract" at bounding box center [895, 469] width 77 height 17
click at [890, 463] on font "See contract" at bounding box center [895, 469] width 77 height 17
click at [654, 464] on font "Close" at bounding box center [651, 469] width 32 height 17
